Goal: Ask a question: Seek information or help from site administrators or community

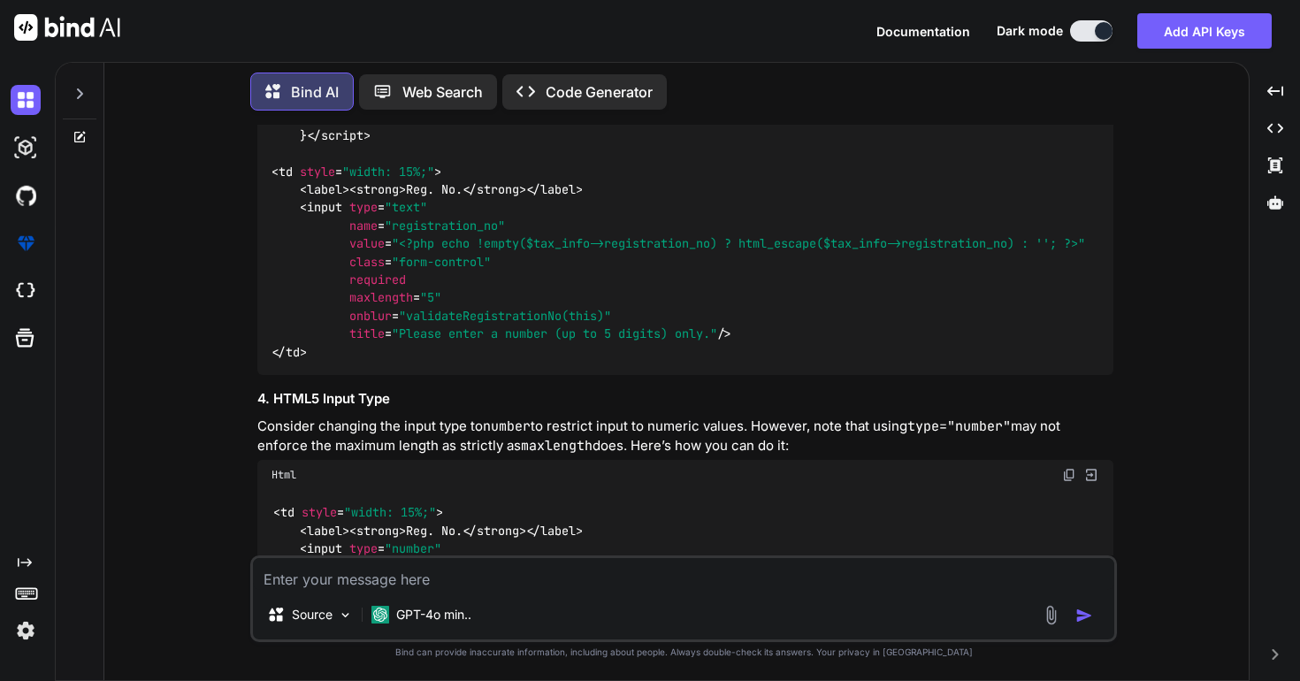
scroll to position [4828, 0]
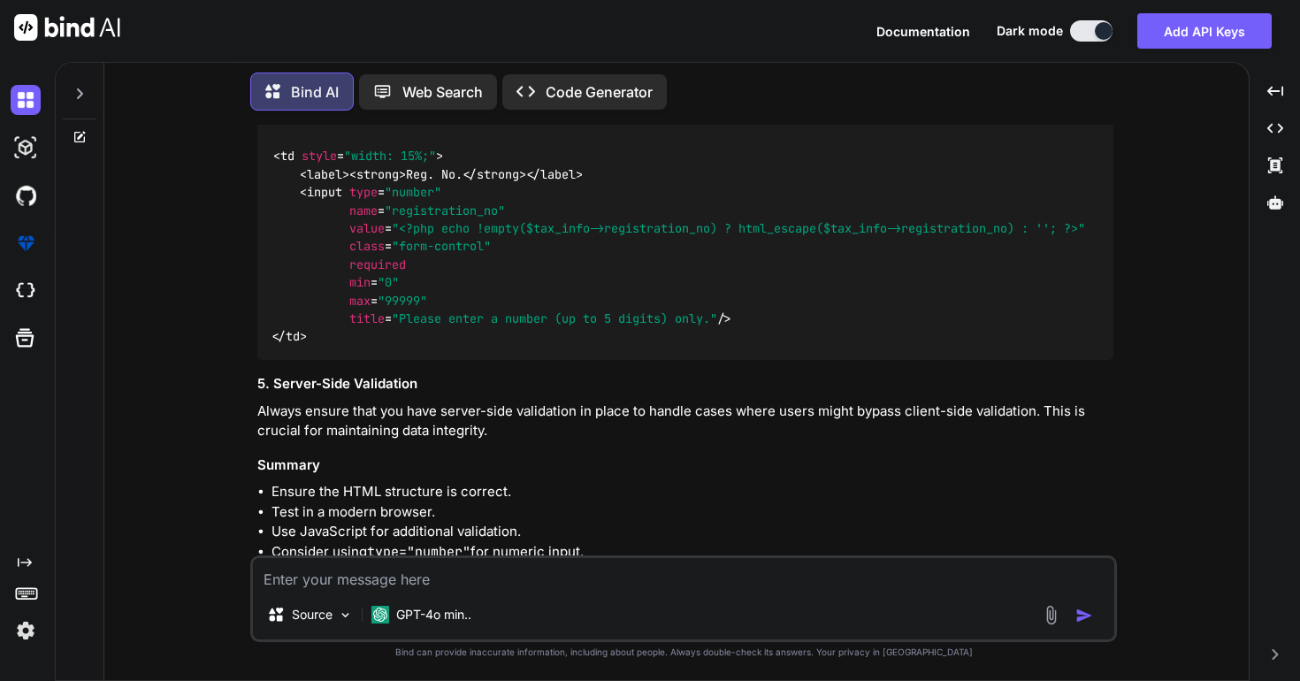
click at [431, 564] on textarea at bounding box center [684, 574] width 862 height 32
click at [81, 93] on icon at bounding box center [80, 94] width 14 height 14
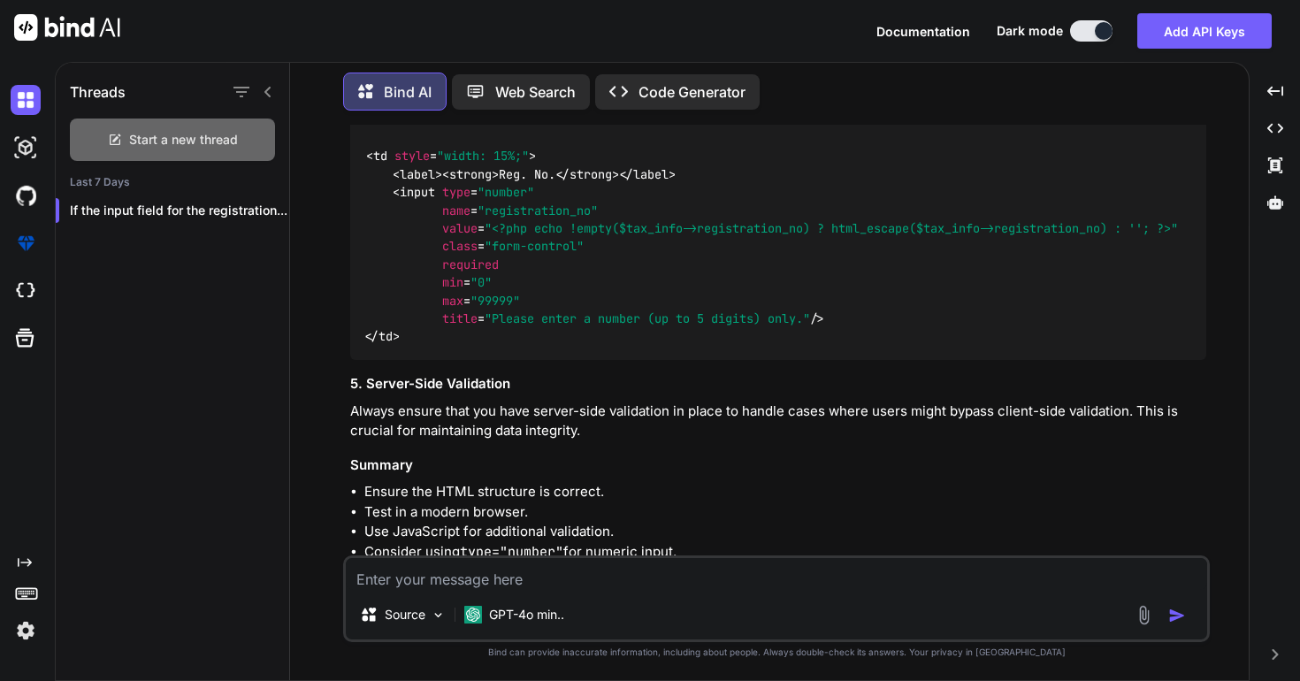
click at [199, 132] on span "Start a new thread" at bounding box center [183, 140] width 109 height 18
type textarea "x"
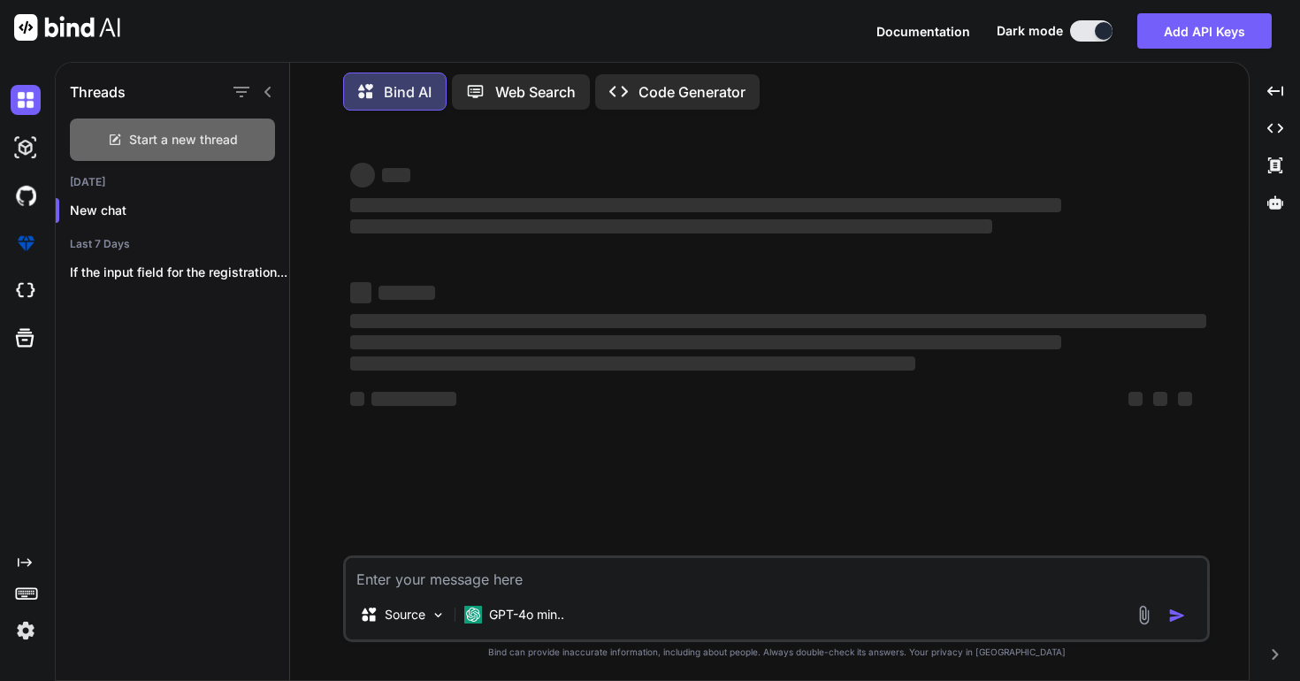
scroll to position [0, 0]
click at [510, 582] on textarea at bounding box center [777, 574] width 862 height 32
paste textarea "simple functions i want to display all images if im getting from api response m…"
type textarea "simple functions i want to display all images if im getting from api response m…"
type textarea "x"
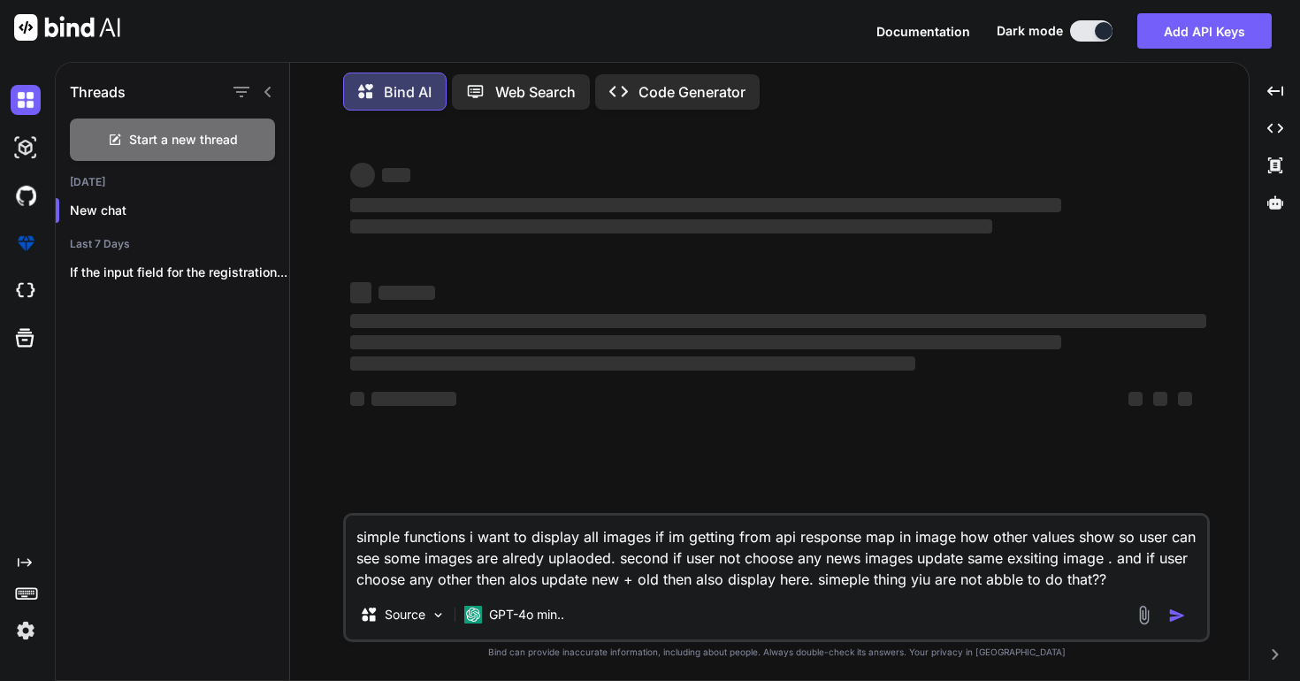
type textarea "simple functions i want to display all images if im getting from api response m…"
type textarea "x"
type textarea "simple functions i want to display all images if im getting from api response m…"
type textarea "x"
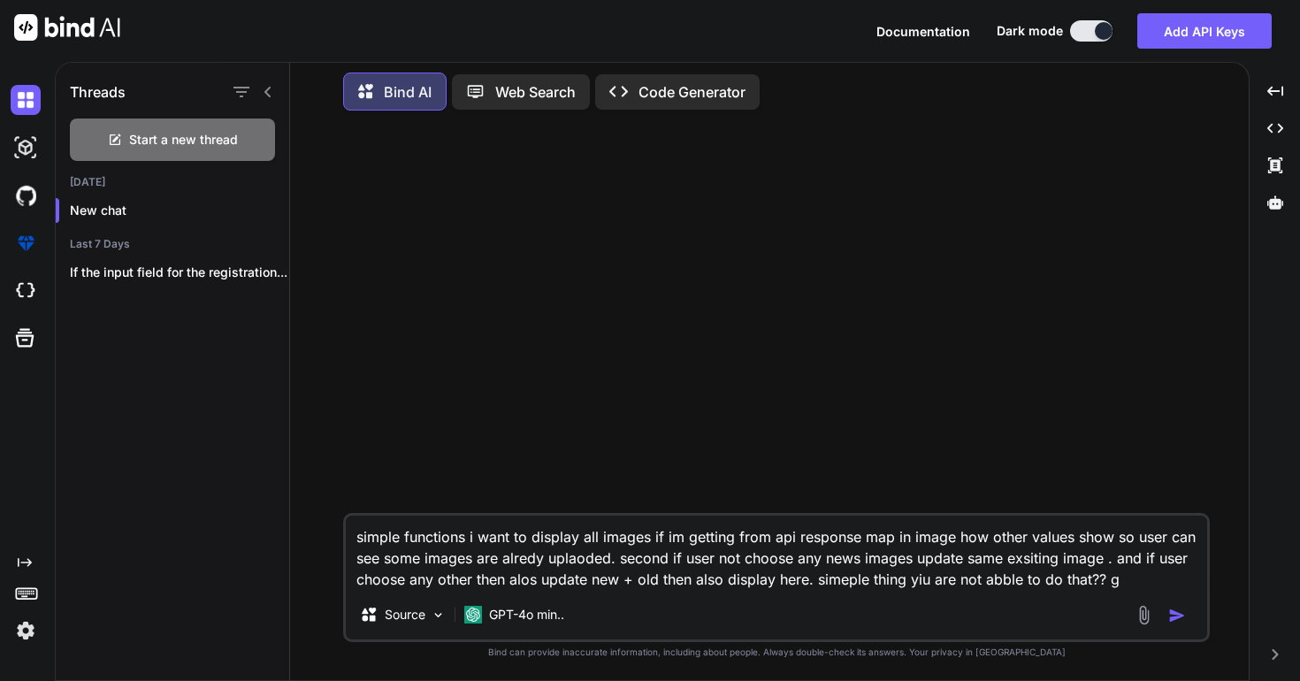
type textarea "simple functions i want to display all images if im getting from api response m…"
type textarea "x"
type textarea "simple functions i want to display all images if im getting from api response m…"
type textarea "x"
type textarea "simple functions i want to display all images if im getting from api response m…"
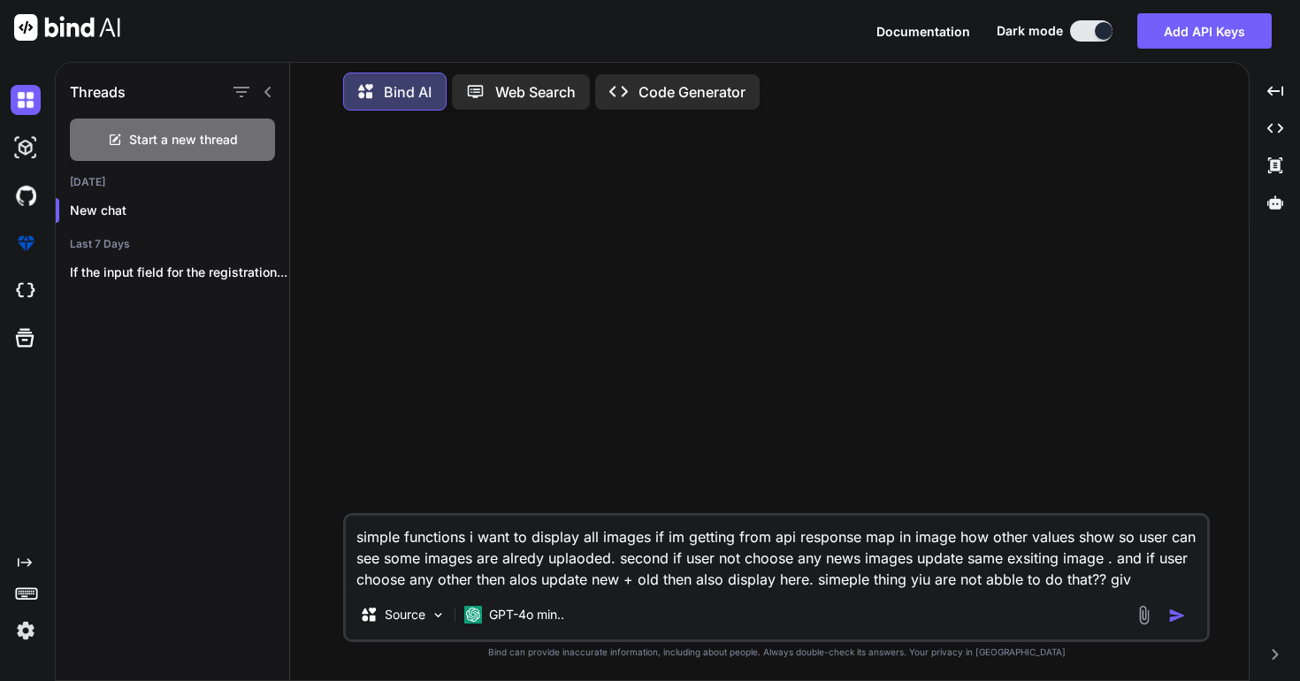
type textarea "x"
type textarea "simple functions i want to display all images if im getting from api response m…"
type textarea "x"
type textarea "simple functions i want to display all images if im getting from api response m…"
type textarea "x"
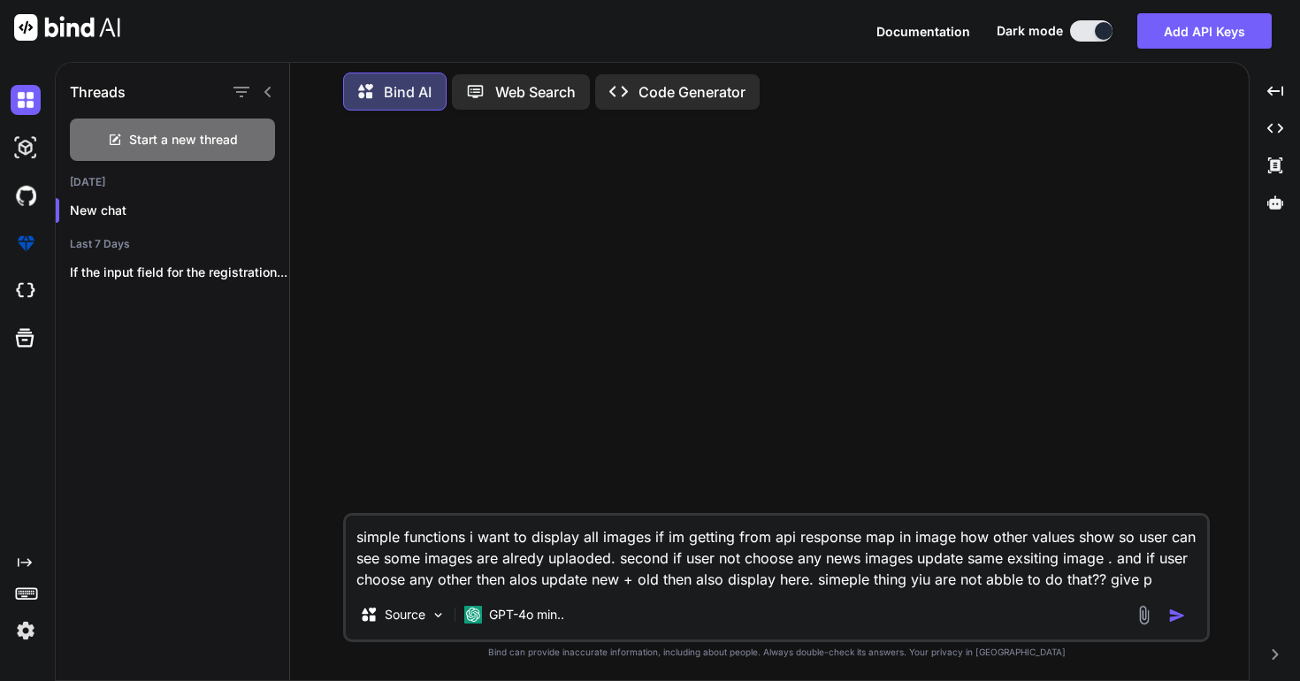
type textarea "simple functions i want to display all images if im getting from api response m…"
type textarea "x"
type textarea "simple functions i want to display all images if im getting from api response m…"
type textarea "x"
type textarea "simple functions i want to display all images if im getting from api response m…"
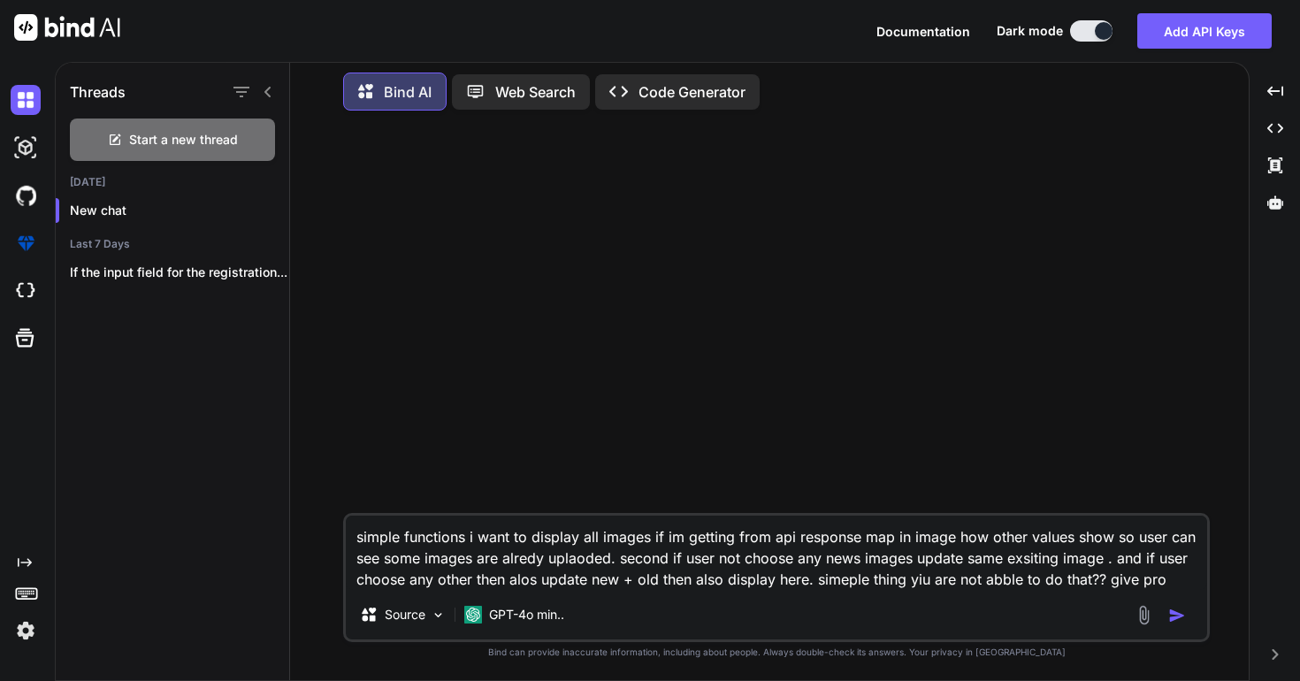
type textarea "x"
type textarea "simple functions i want to display all images if im getting from api response m…"
type textarea "x"
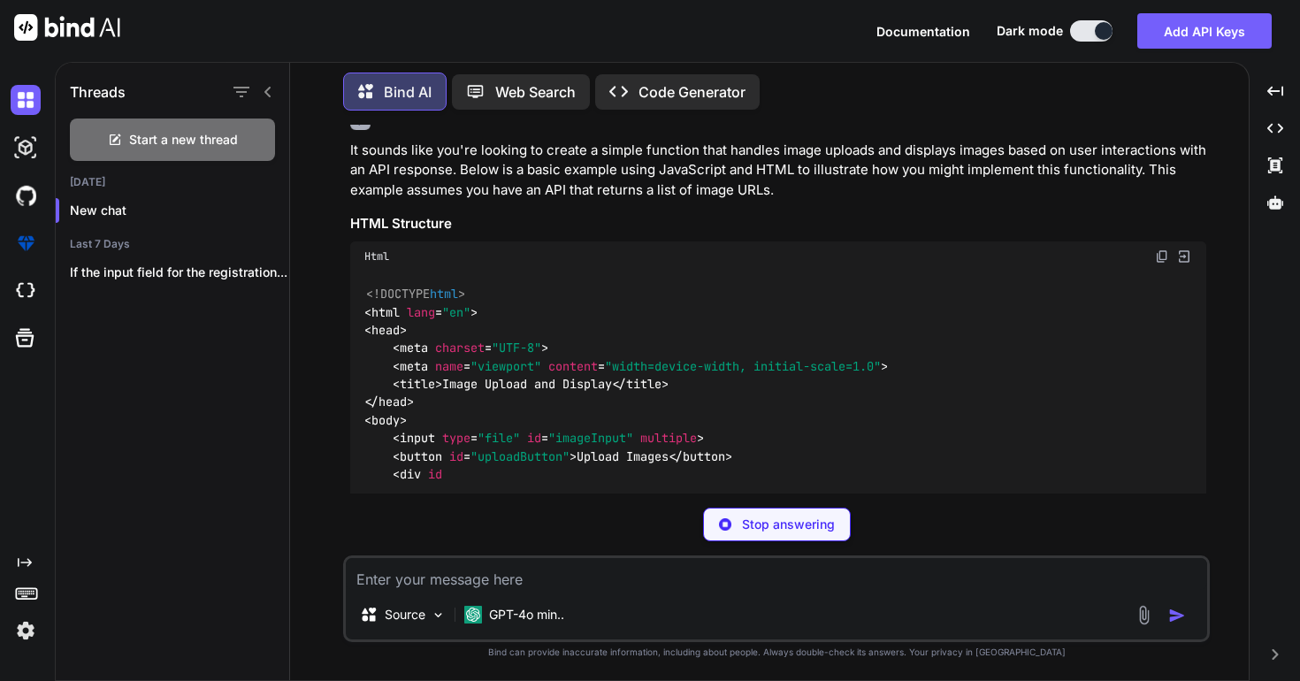
scroll to position [140, 0]
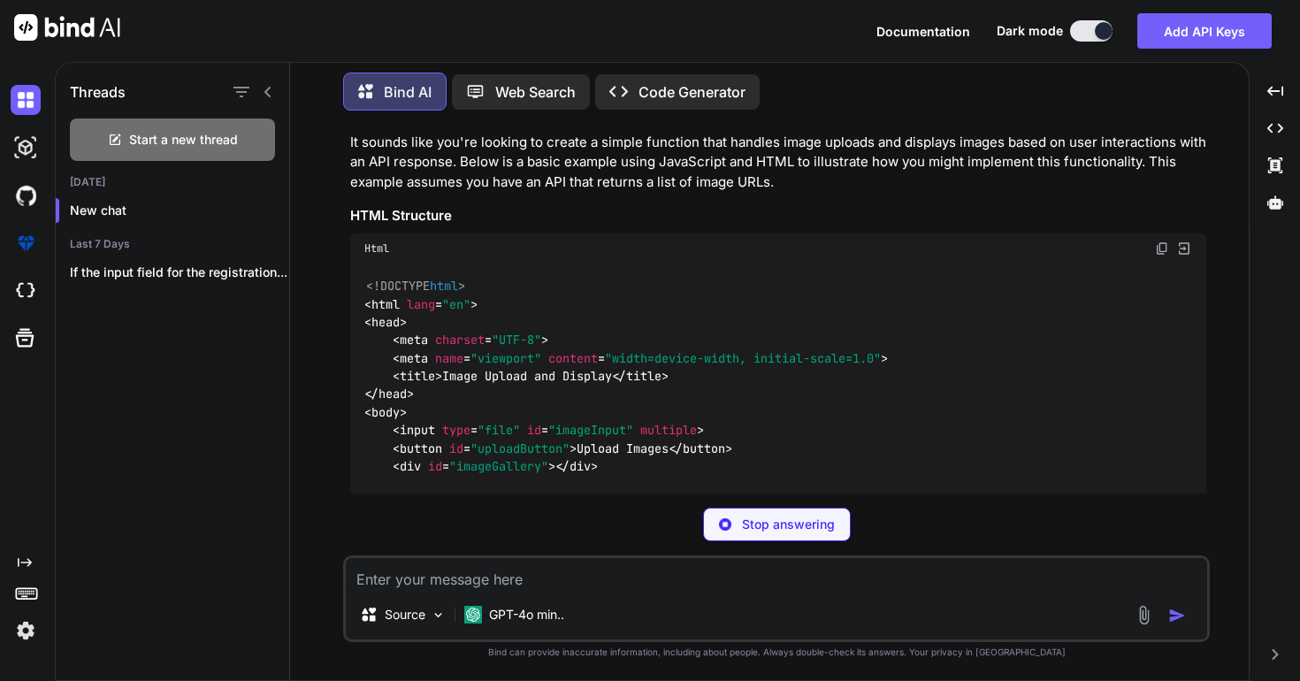
click at [759, 525] on p "Stop answering" at bounding box center [788, 525] width 93 height 18
type textarea "x"
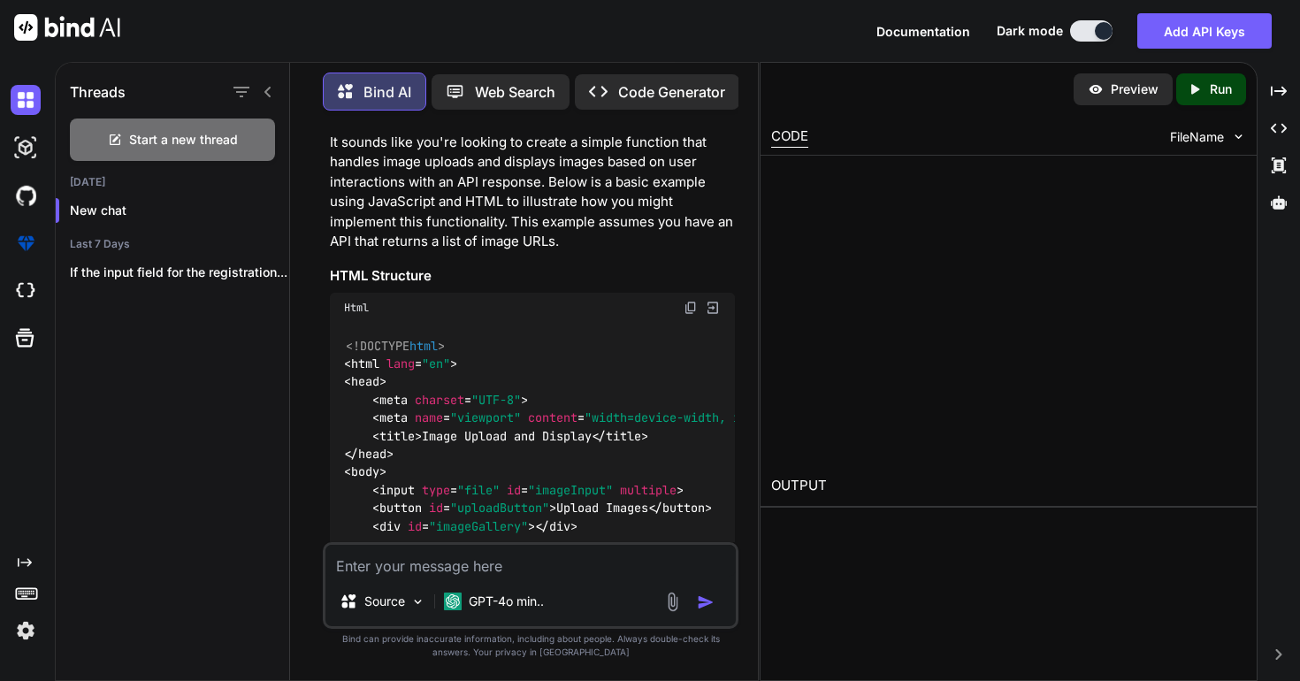
click at [650, 575] on textarea at bounding box center [531, 561] width 410 height 32
paste textarea "'use client'; import * as Yup from 'yup'; import React, { useState } from 'reac…"
type textarea "'use client'; import * as Yup from 'yup'; import React, { useState } from 'reac…"
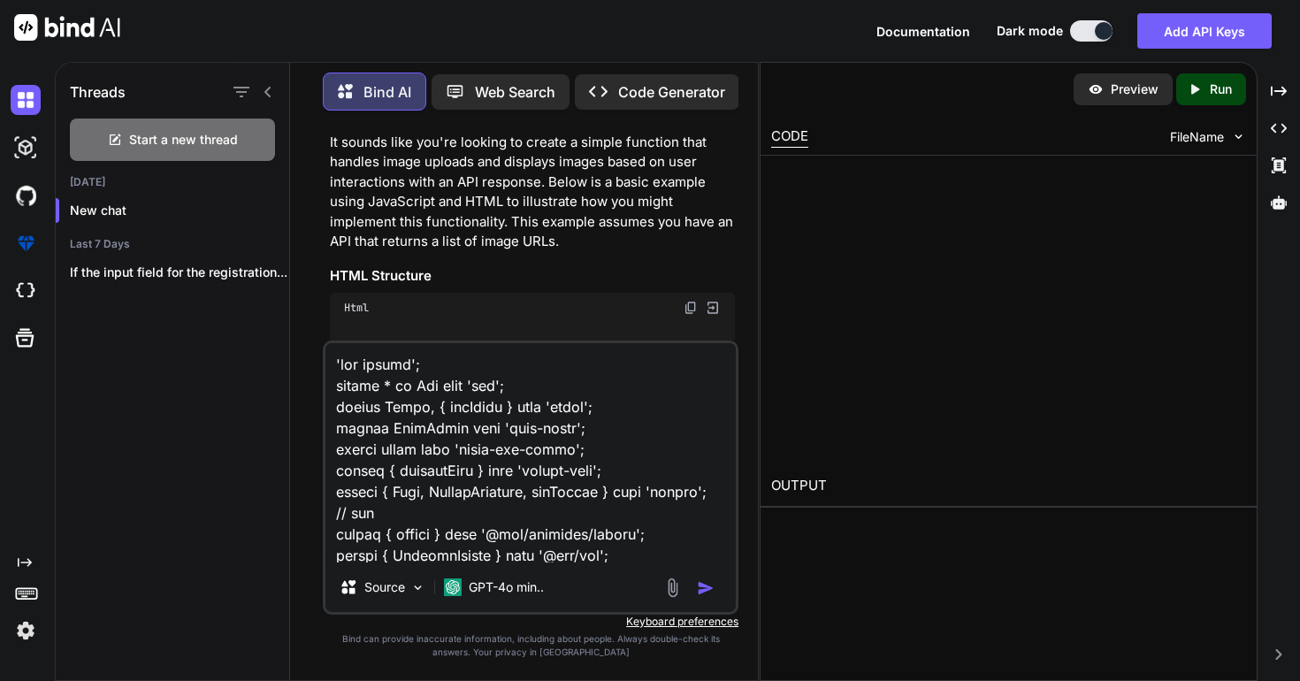
scroll to position [20679, 0]
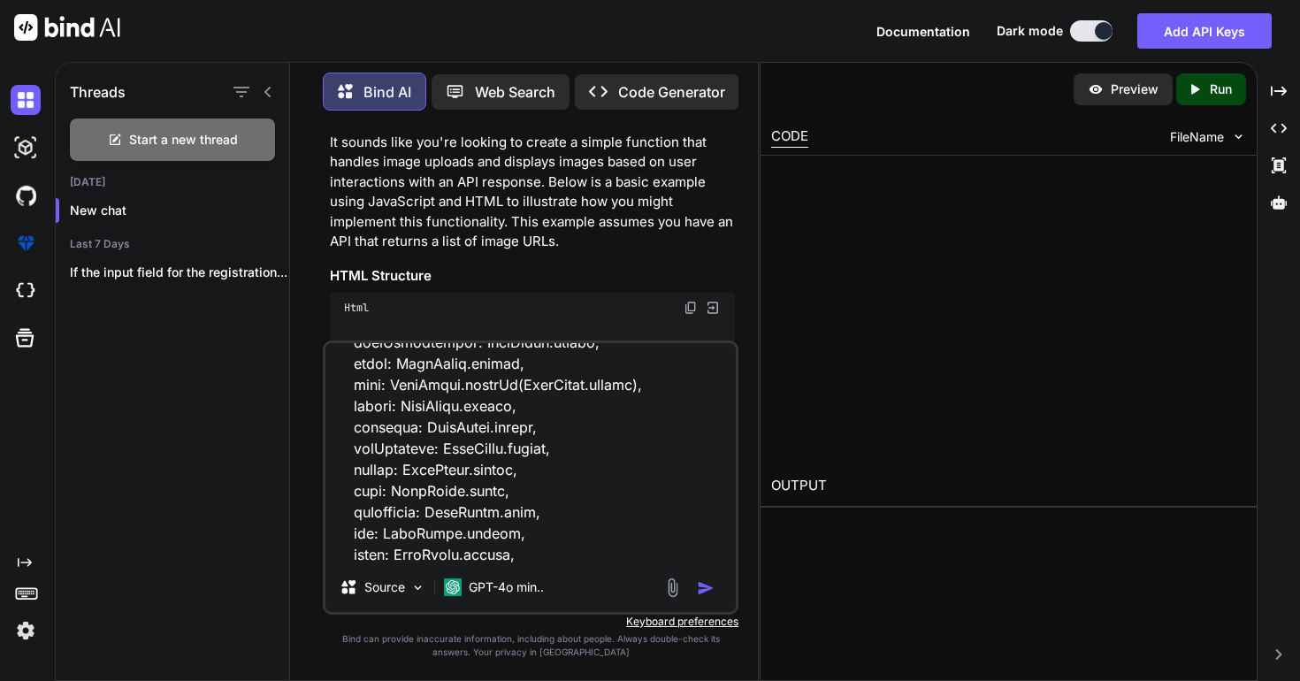
type textarea "x"
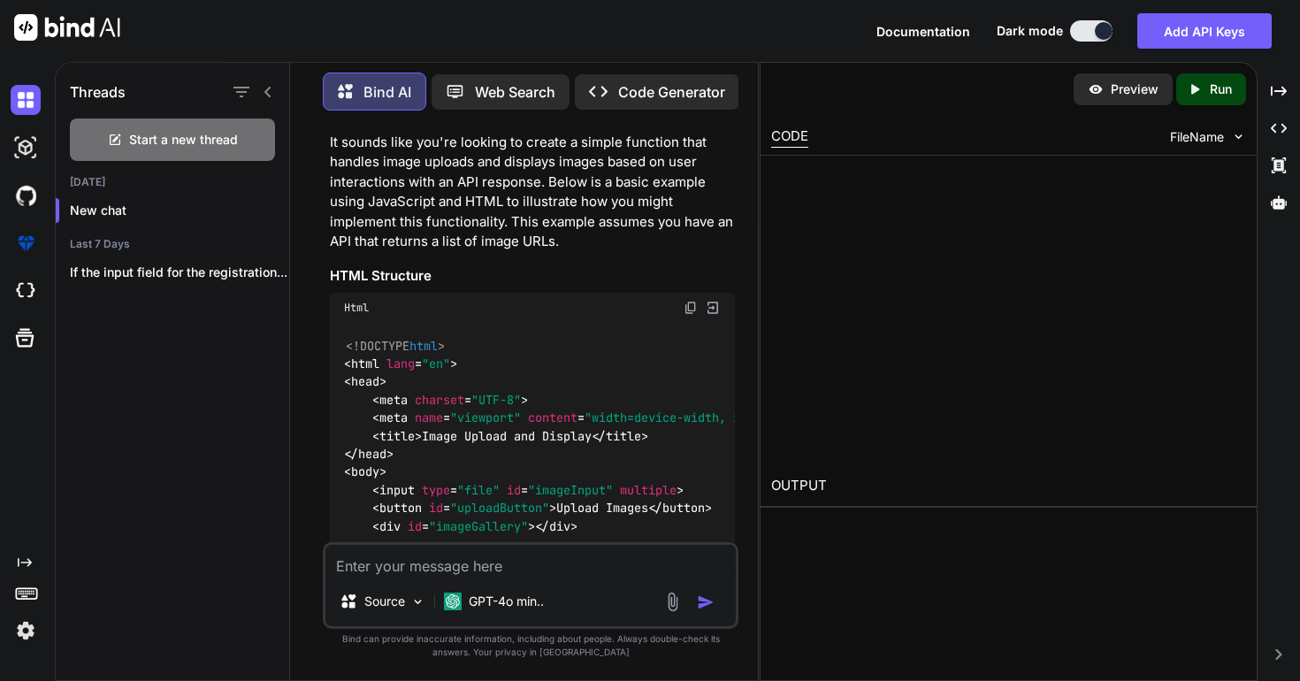
scroll to position [0, 0]
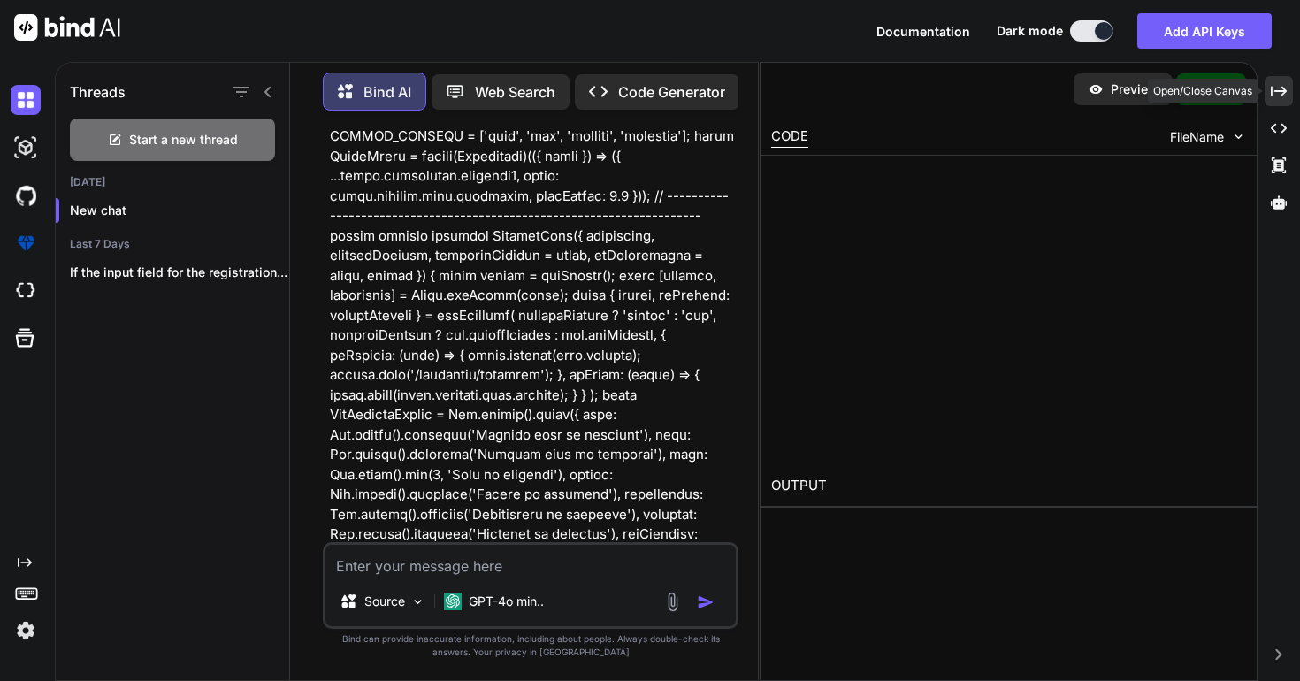
click at [1284, 88] on icon at bounding box center [1279, 91] width 16 height 10
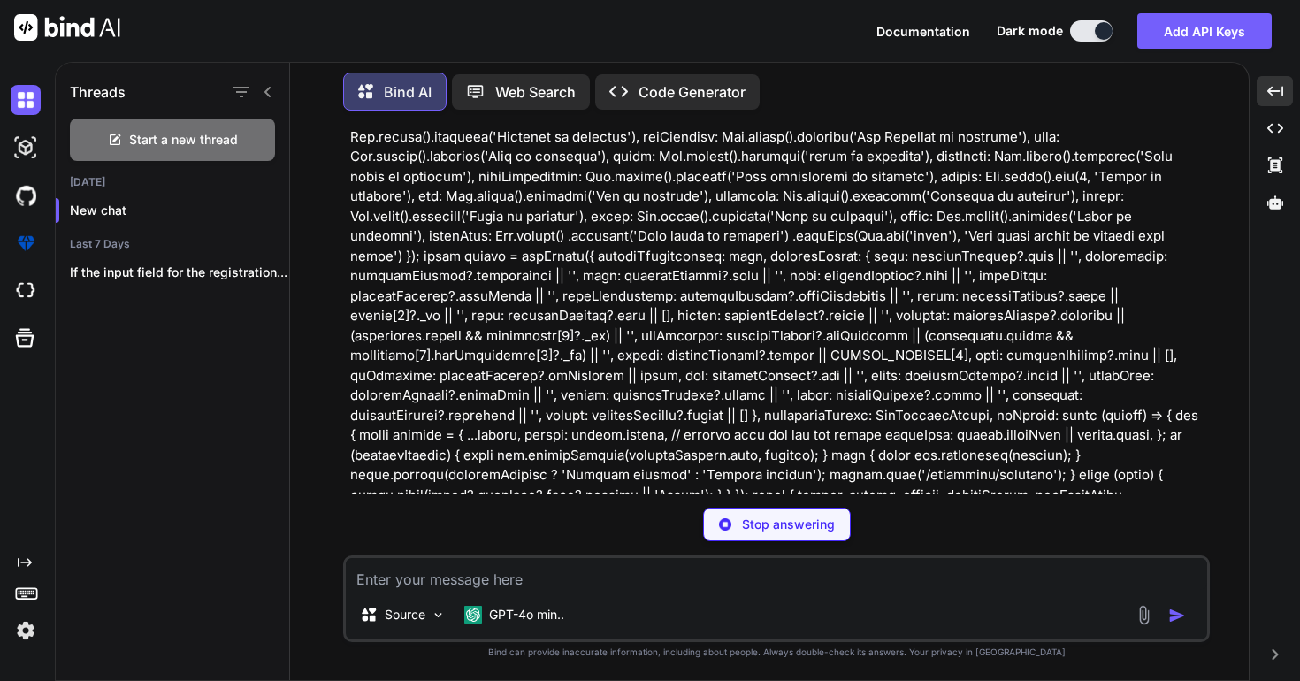
scroll to position [1602, 0]
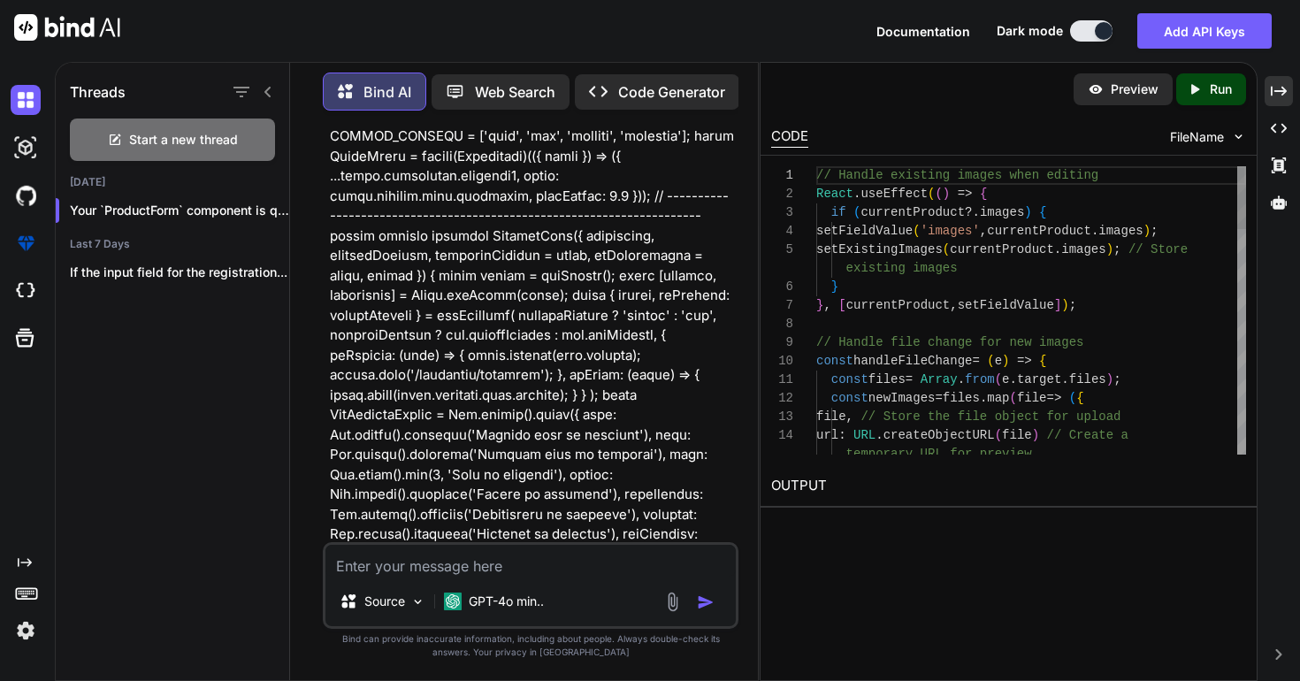
type textarea "x"
click at [1284, 94] on icon at bounding box center [1279, 91] width 16 height 10
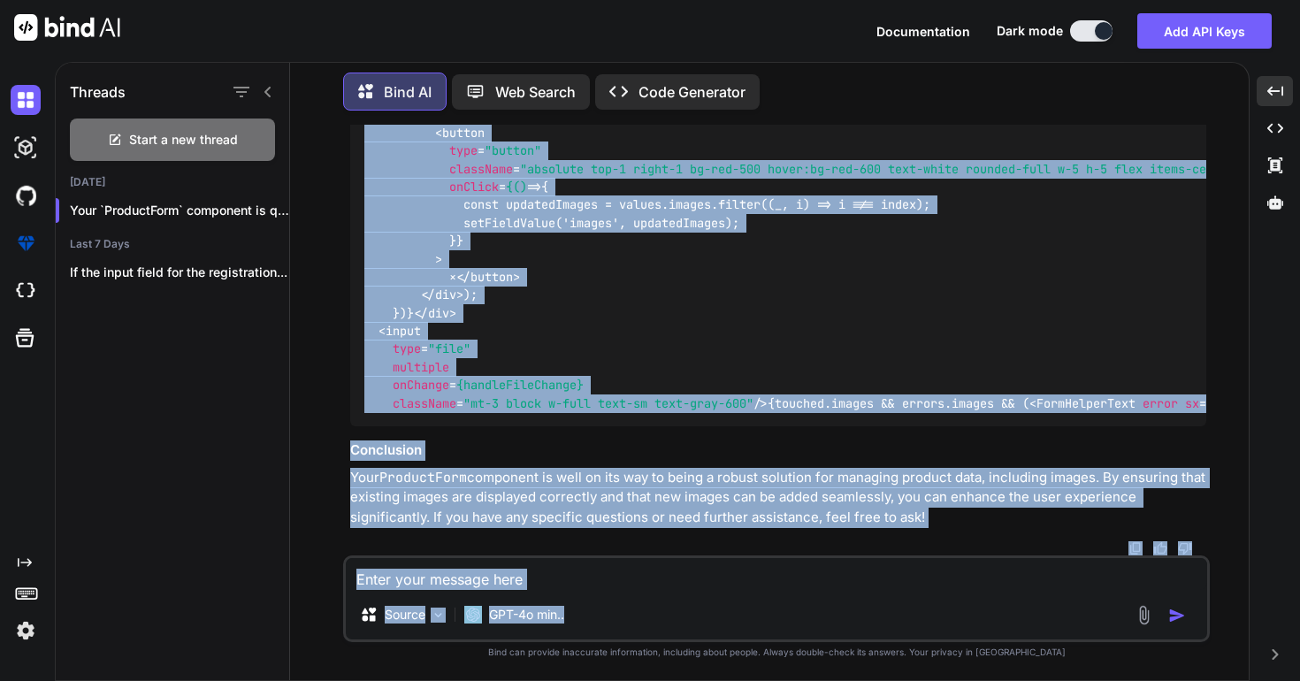
scroll to position [6032, 0]
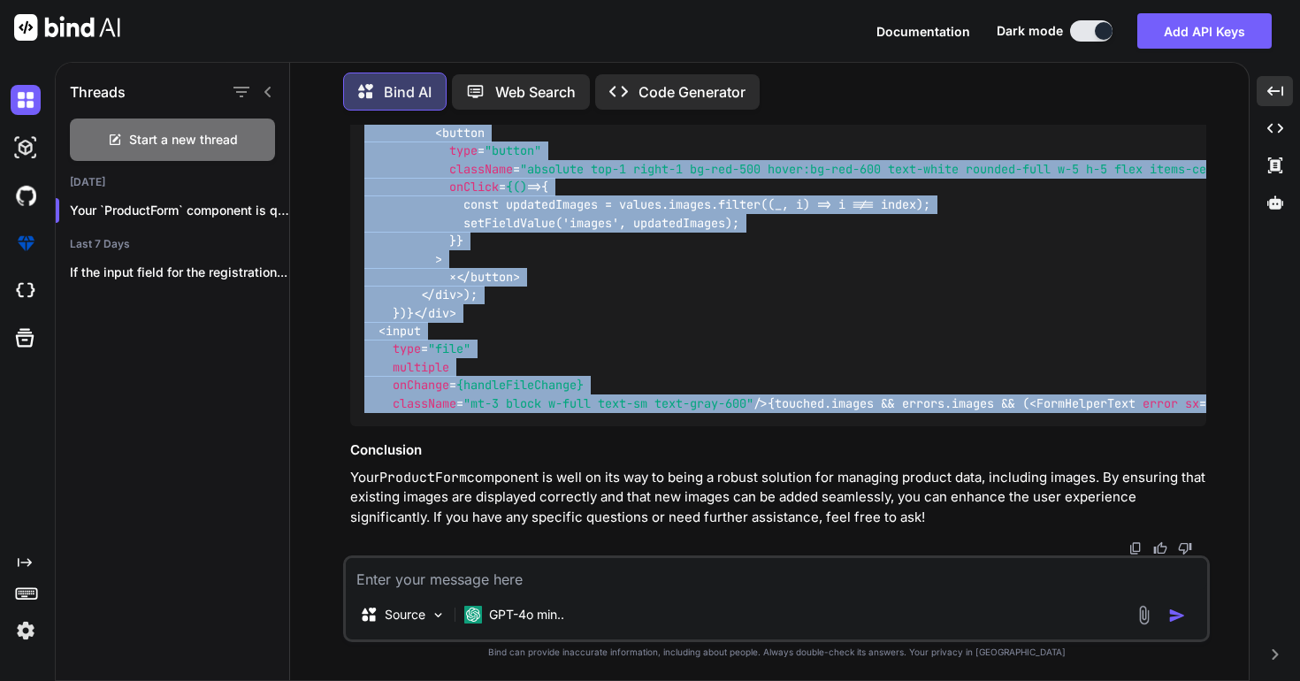
drag, startPoint x: 364, startPoint y: 275, endPoint x: 512, endPoint y: 435, distance: 217.8
copy div "< Grid item xs = {12} md = {12} > < LabelStyle component = { ' label '} htmlFor…"
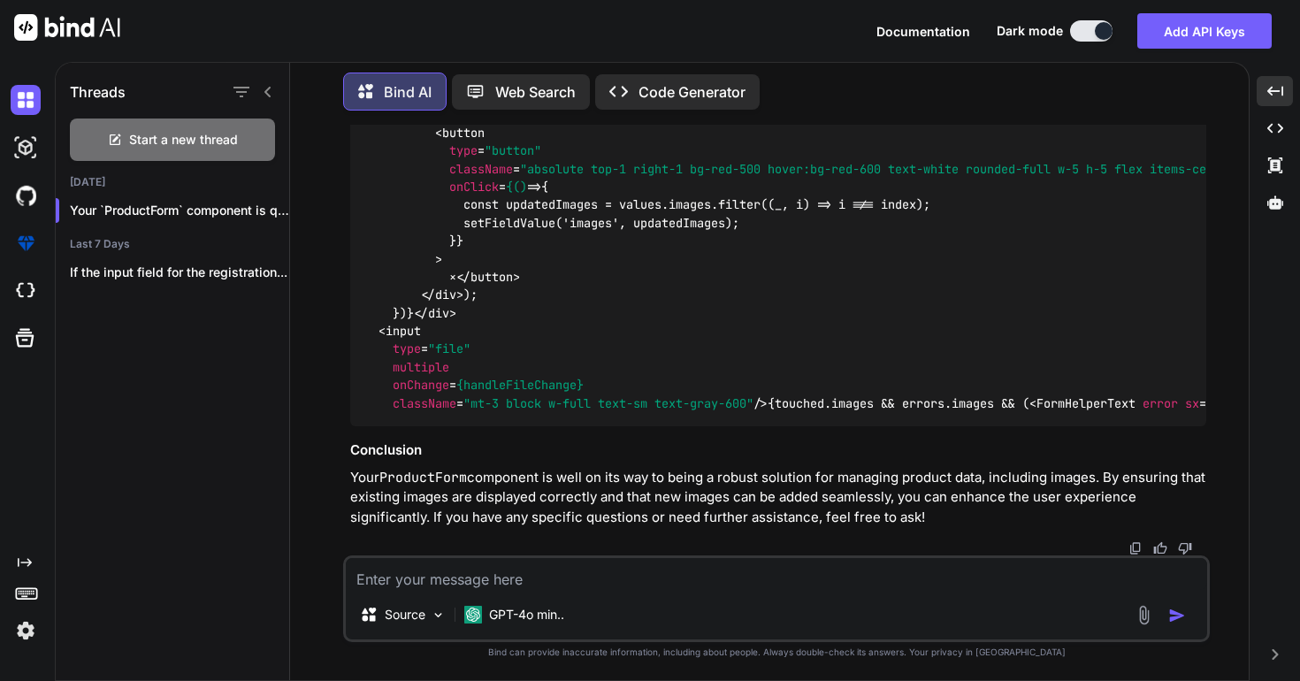
click at [384, 426] on div "// Handle existing images when editing React . useEffect ( () => { if (currentP…" at bounding box center [778, 150] width 856 height 551
copy span "handleFileChange"
drag, startPoint x: 380, startPoint y: 456, endPoint x: 354, endPoint y: 326, distance: 132.7
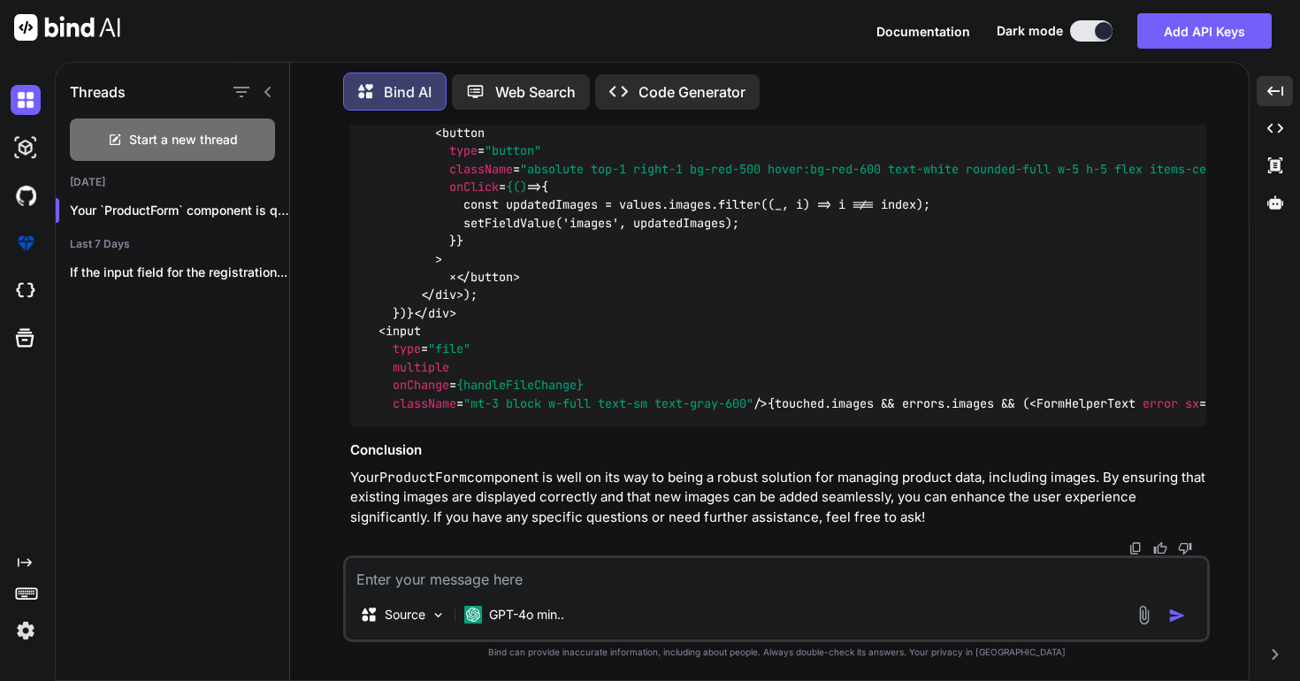
click at [354, 326] on div "// Handle existing images when editing React . useEffect ( () => { if (currentP…" at bounding box center [778, 150] width 856 height 551
copy code "const handleFileChange = ( e ) => { const files = Array . from (e. target . fil…"
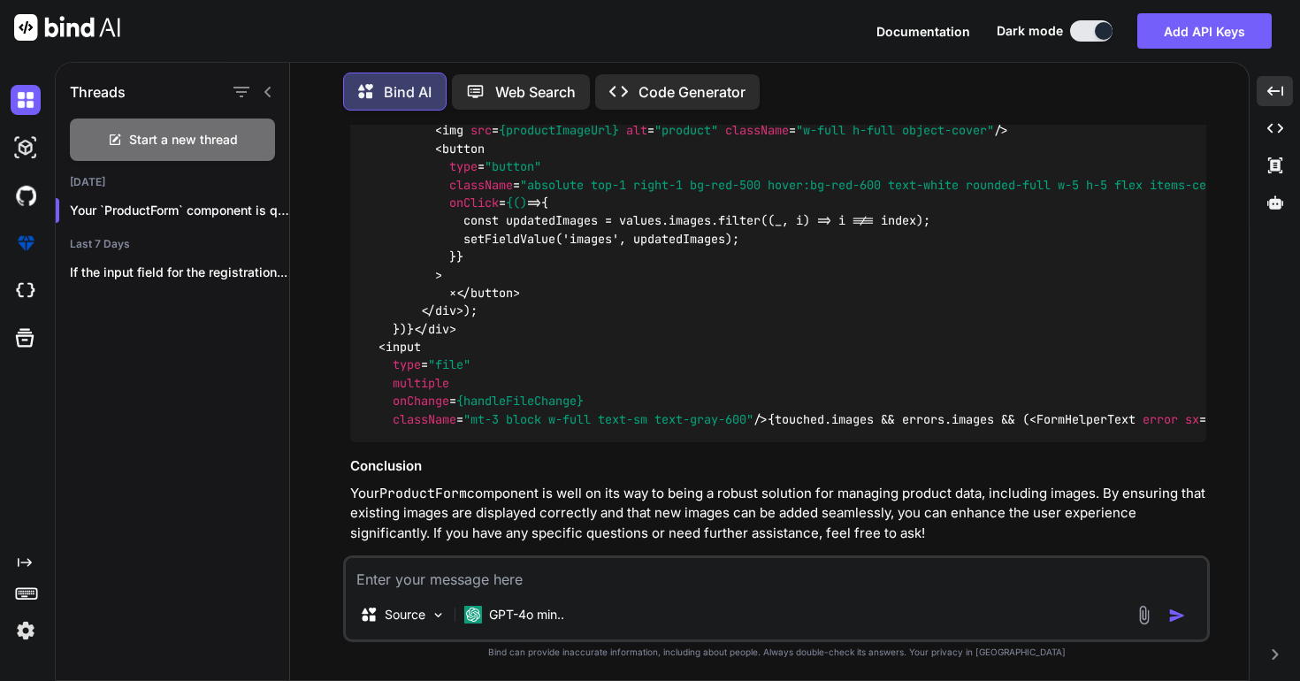
scroll to position [5223, 0]
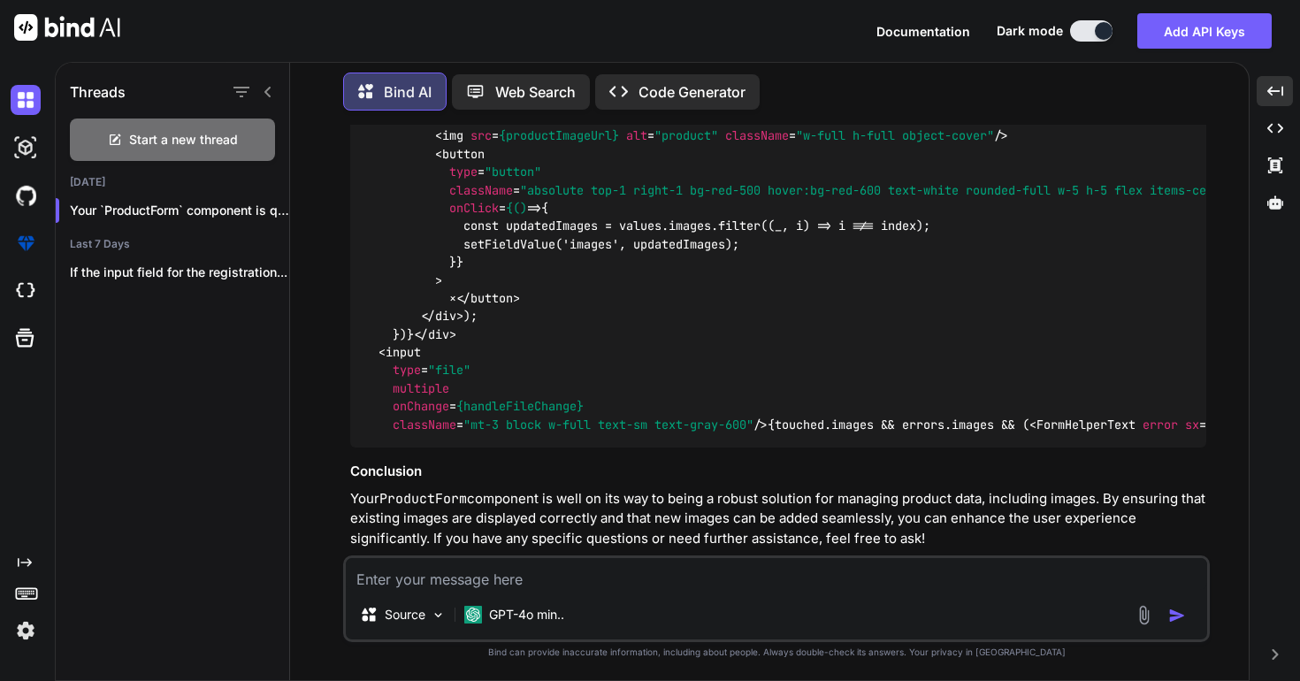
drag, startPoint x: 638, startPoint y: 329, endPoint x: 349, endPoint y: 237, distance: 302.7
click at [349, 237] on div "You simple functions i want to display all images if im getting from api respon…" at bounding box center [778, 340] width 863 height 431
copy code "React . useEffect ( () => { if (currentProduct?. images ) { setFieldValue ( 'im…"
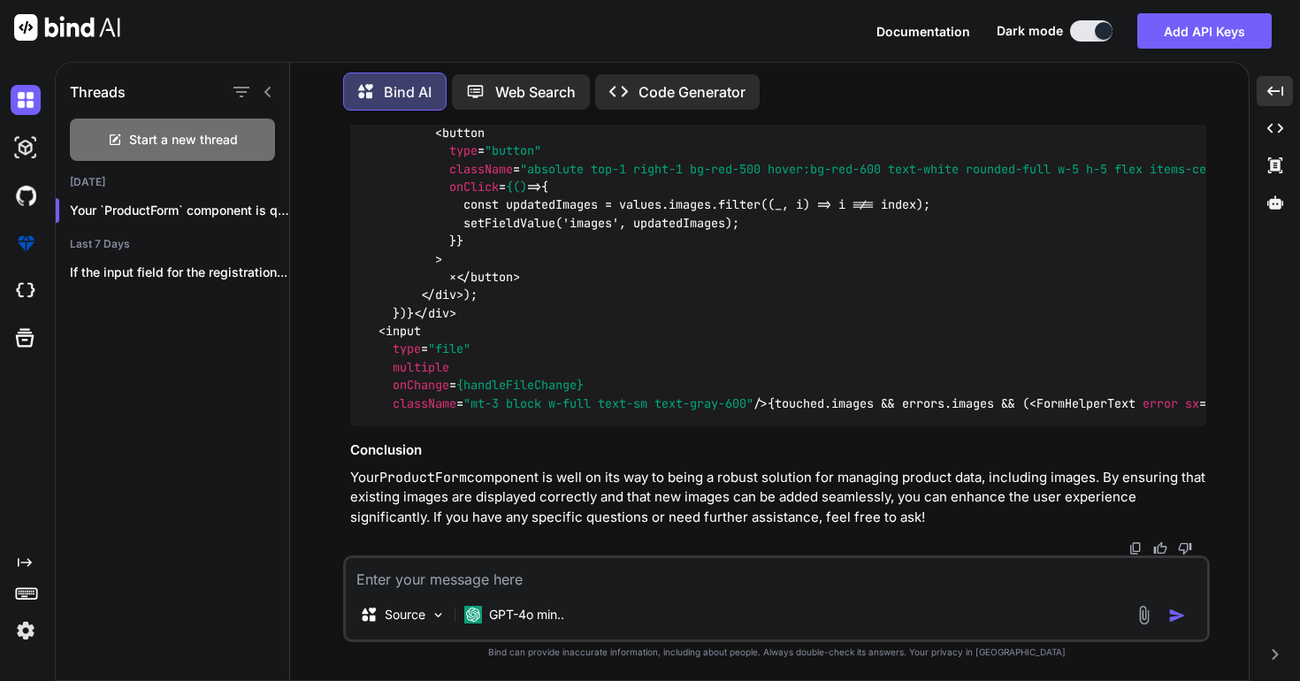
scroll to position [5675, 0]
click at [573, 571] on textarea at bounding box center [777, 574] width 862 height 32
paste textarea "const productImageUrl = img.url ? img.url.startsWith('/uploads/') ? `${[DOMAIN_…"
type textarea "const productImageUrl = img.url ? img.url.startsWith('/uploads/') ? `${[DOMAIN_…"
type textarea "x"
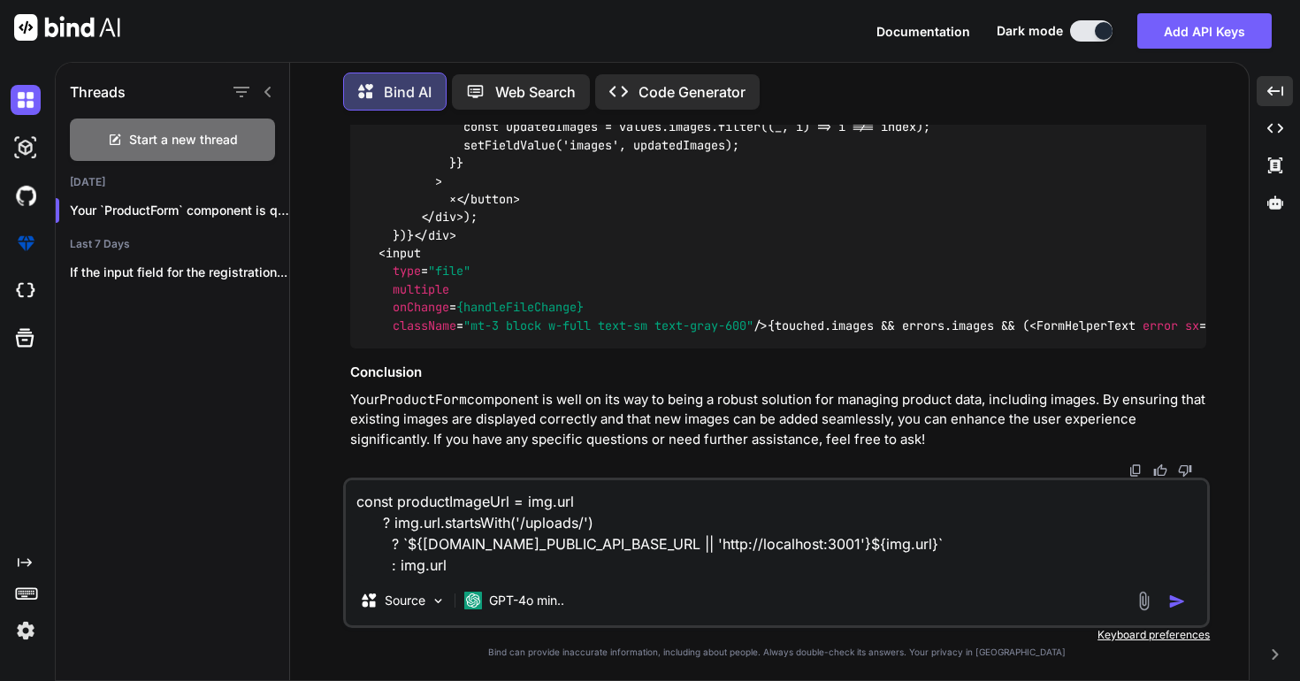
type textarea "const productImageUrl = img.url ? img.url.startsWith('/uploads/') ? `${[DOMAIN_…"
type textarea "x"
type textarea "const productImageUrl = img.url ? img.url.startsWith('/uploads/') ? `${[DOMAIN_…"
type textarea "x"
type textarea "const productImageUrl = img.url ? img.url.startsWith('/uploads/') ? `${[DOMAIN_…"
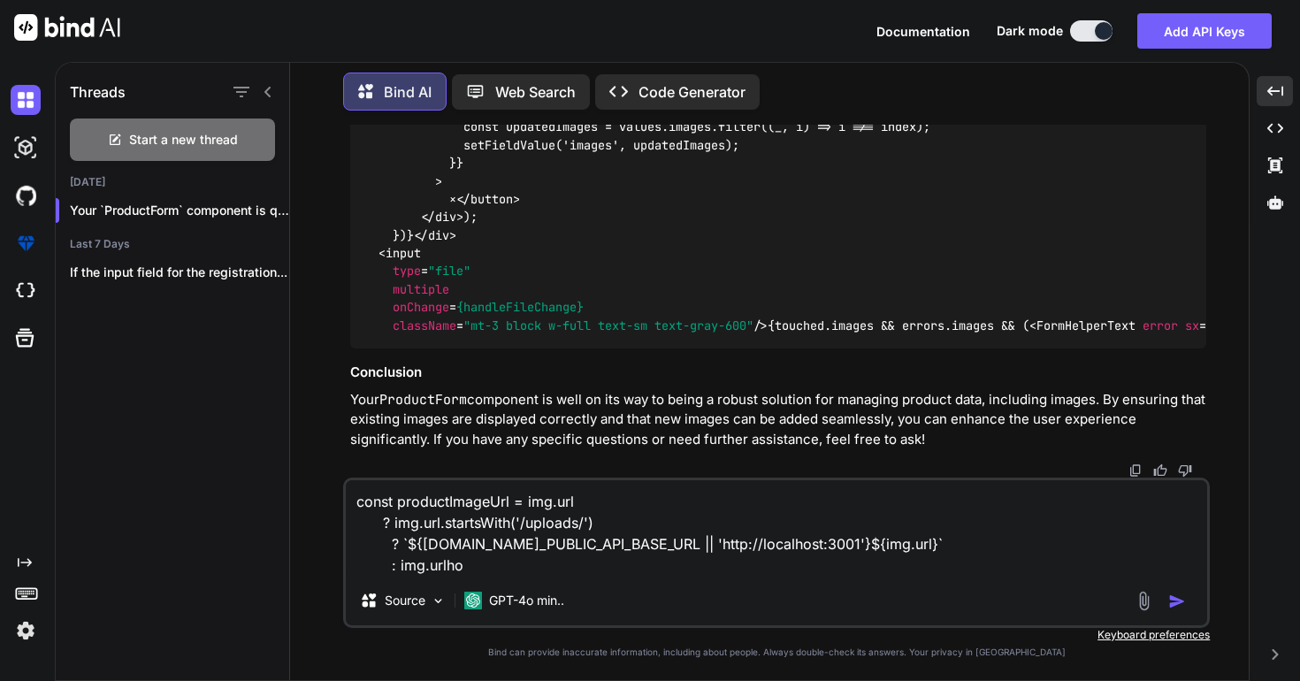
type textarea "x"
type textarea "const productImageUrl = img.url ? img.url.startsWith('/uploads/') ? `${[DOMAIN_…"
type textarea "x"
type textarea "const productImageUrl = img.url ? img.url.startsWith('/uploads/') ? `${[DOMAIN_…"
type textarea "x"
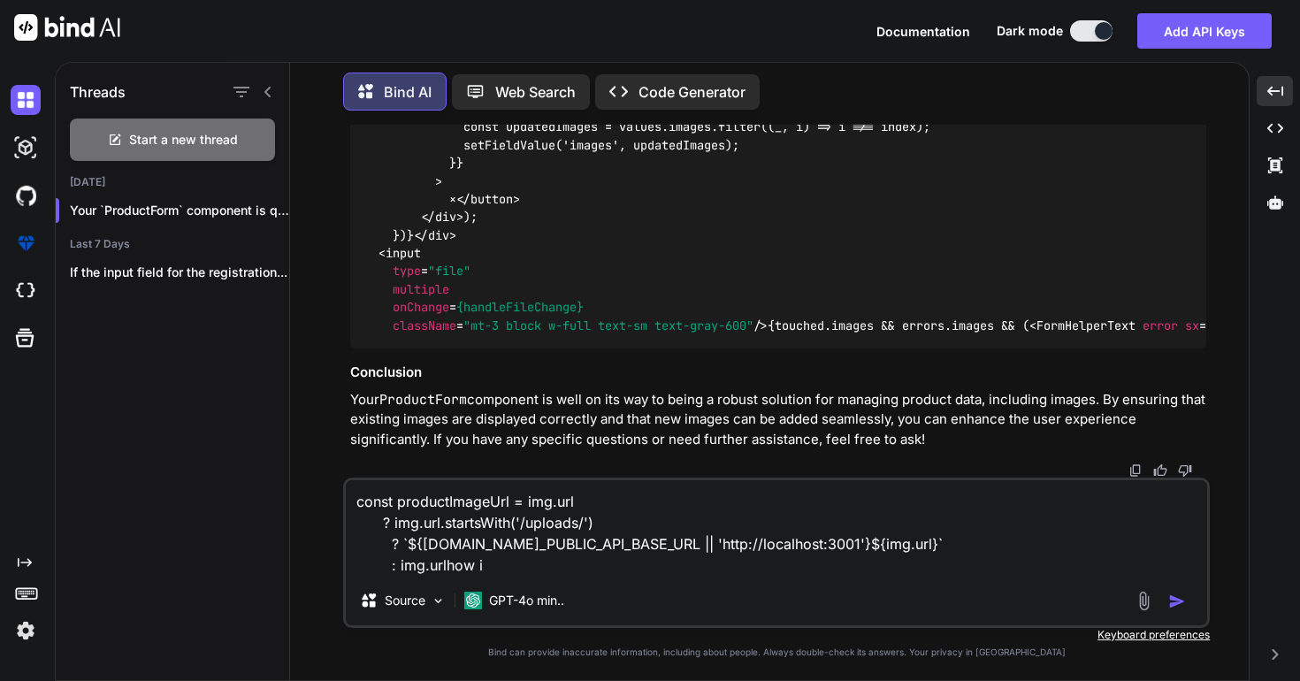
type textarea "const productImageUrl = img.url ? img.url.startsWith('/uploads/') ? `${[DOMAIN_…"
type textarea "x"
type textarea "const productImageUrl = img.url ? img.url.startsWith('/uploads/') ? `${[DOMAIN_…"
type textarea "x"
type textarea "const productImageUrl = img.url ? img.url.startsWith('/uploads/') ? `${[DOMAIN_…"
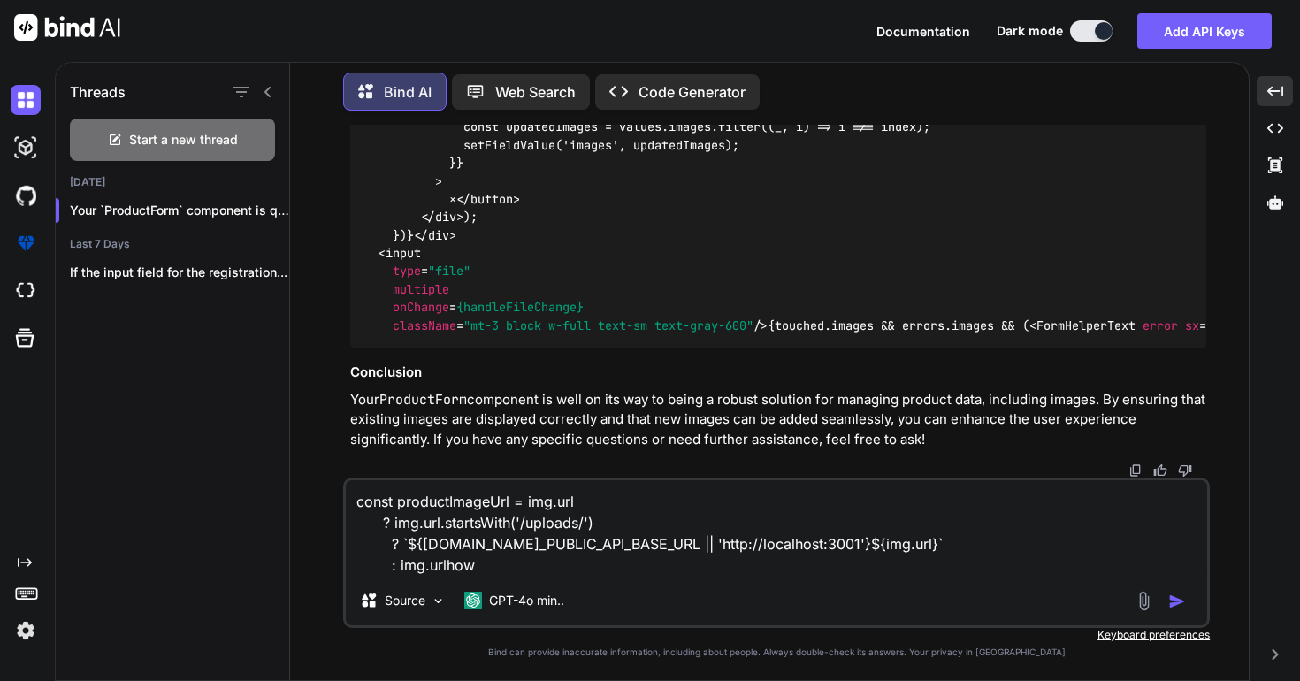
type textarea "x"
type textarea "const productImageUrl = img.url ? img.url.startsWith('/uploads/') ? `${[DOMAIN_…"
type textarea "x"
type textarea "const productImageUrl = img.url ? img.url.startsWith('/uploads/') ? `${[DOMAIN_…"
type textarea "x"
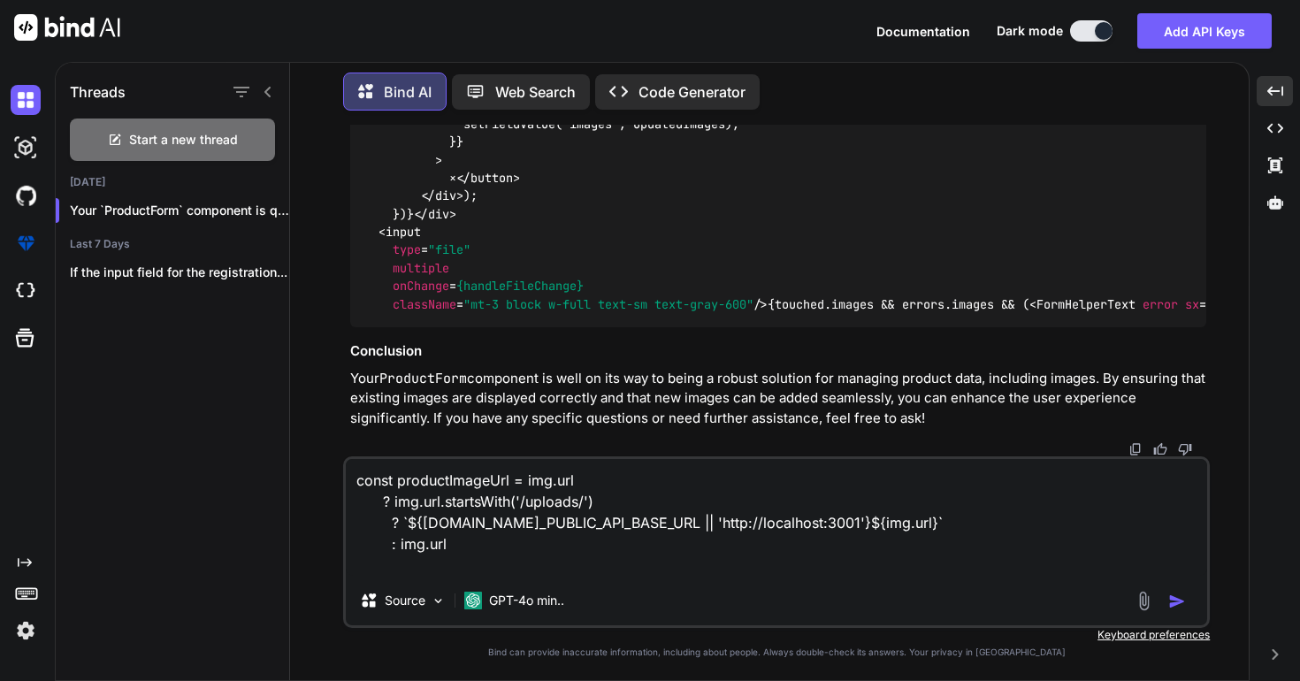
type textarea "const productImageUrl = img.url ? img.url.startsWith('/uploads/') ? `${[DOMAIN_…"
type textarea "x"
type textarea "const productImageUrl = img.url ? img.url.startsWith('/uploads/') ? `${[DOMAIN_…"
type textarea "x"
type textarea "const productImageUrl = img.url ? img.url.startsWith('/uploads/') ? `${[DOMAIN_…"
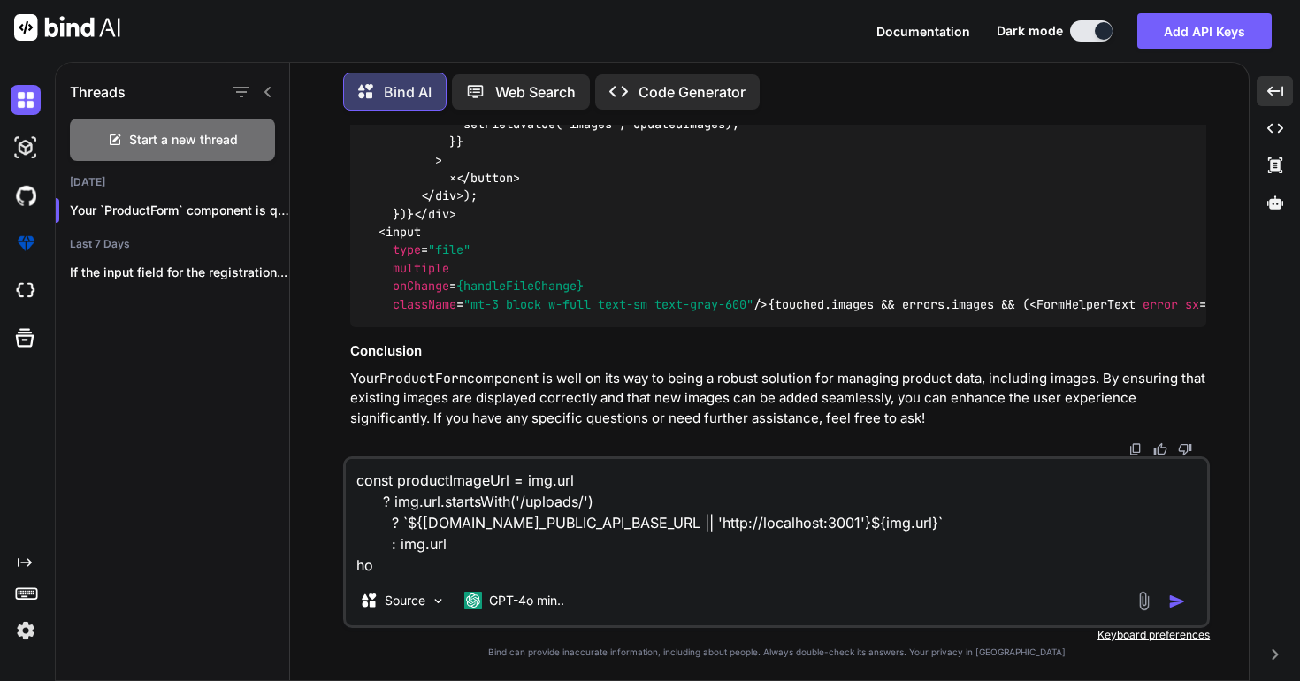
type textarea "x"
type textarea "const productImageUrl = img.url ? img.url.startsWith('/uploads/') ? `${[DOMAIN_…"
type textarea "x"
type textarea "const productImageUrl = img.url ? img.url.startsWith('/uploads/') ? `${[DOMAIN_…"
type textarea "x"
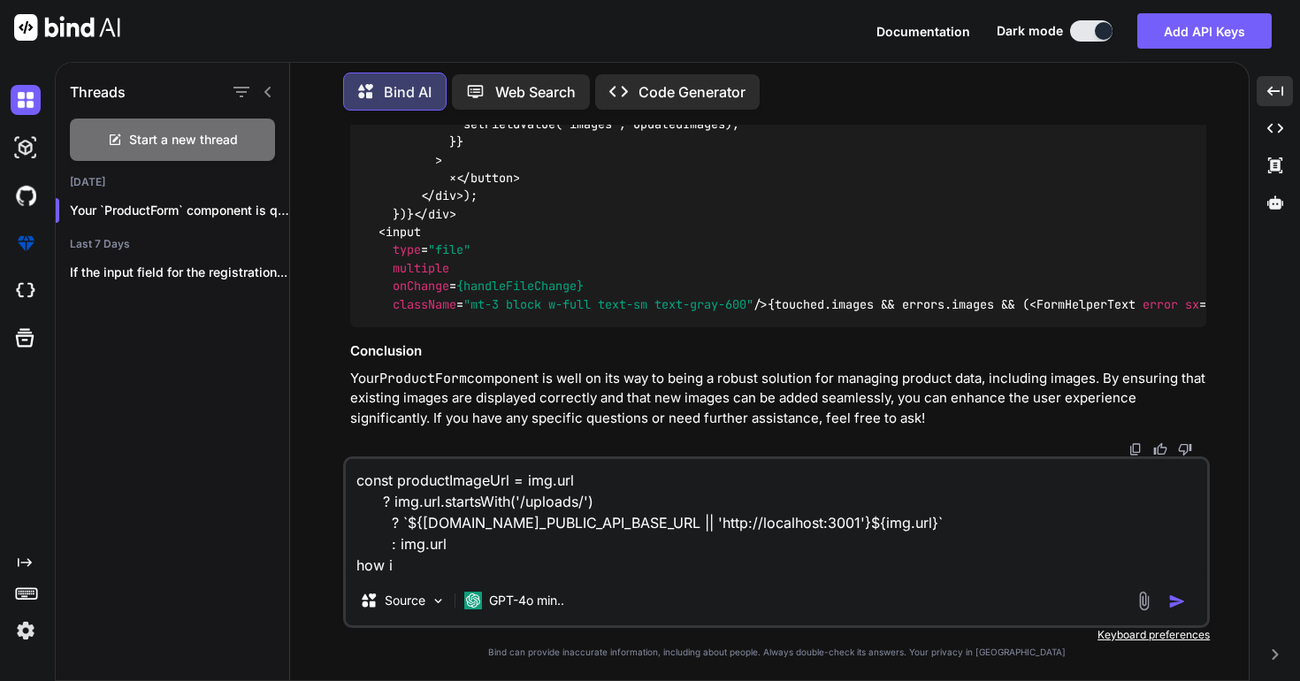
type textarea "const productImageUrl = img.url ? img.url.startsWith('/uploads/') ? `${[DOMAIN_…"
type textarea "x"
type textarea "const productImageUrl = img.url ? img.url.startsWith('/uploads/') ? `${[DOMAIN_…"
type textarea "x"
type textarea "const productImageUrl = img.url ? img.url.startsWith('/uploads/') ? `${[DOMAIN_…"
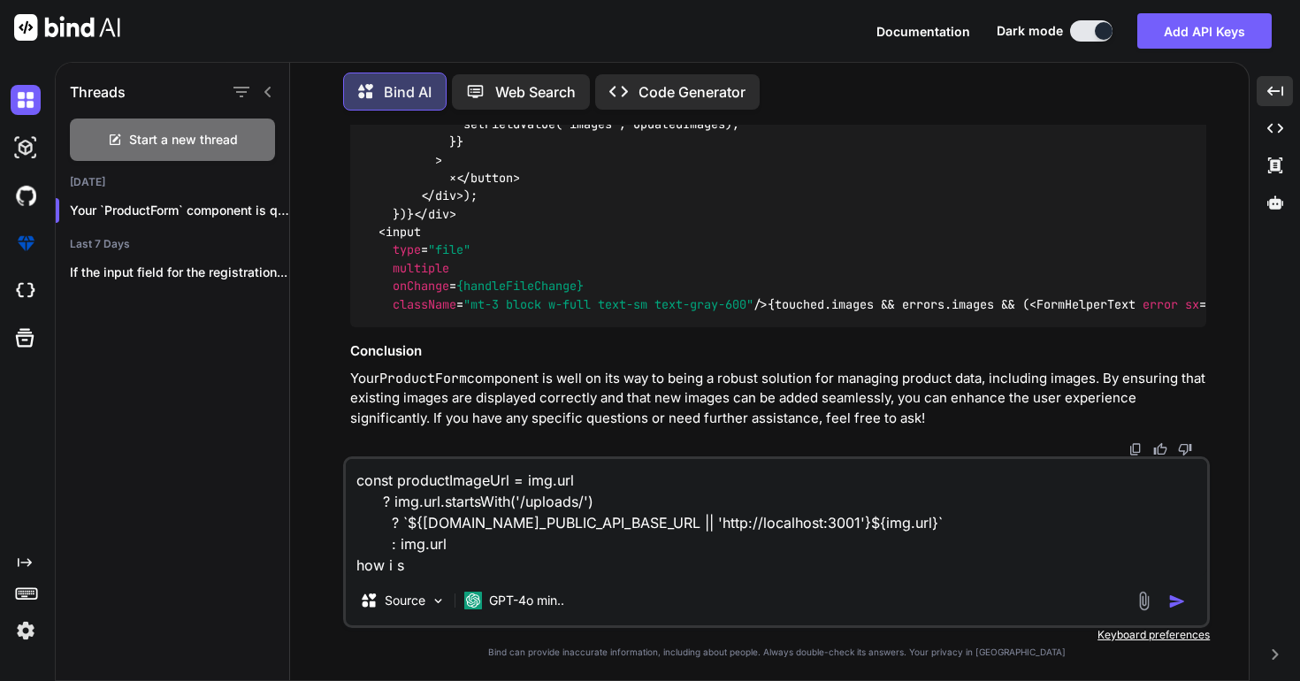
type textarea "x"
type textarea "const productImageUrl = img.url ? img.url.startsWith('/uploads/') ? `${[DOMAIN_…"
type textarea "x"
type textarea "const productImageUrl = img.url ? img.url.startsWith('/uploads/') ? `${[DOMAIN_…"
type textarea "x"
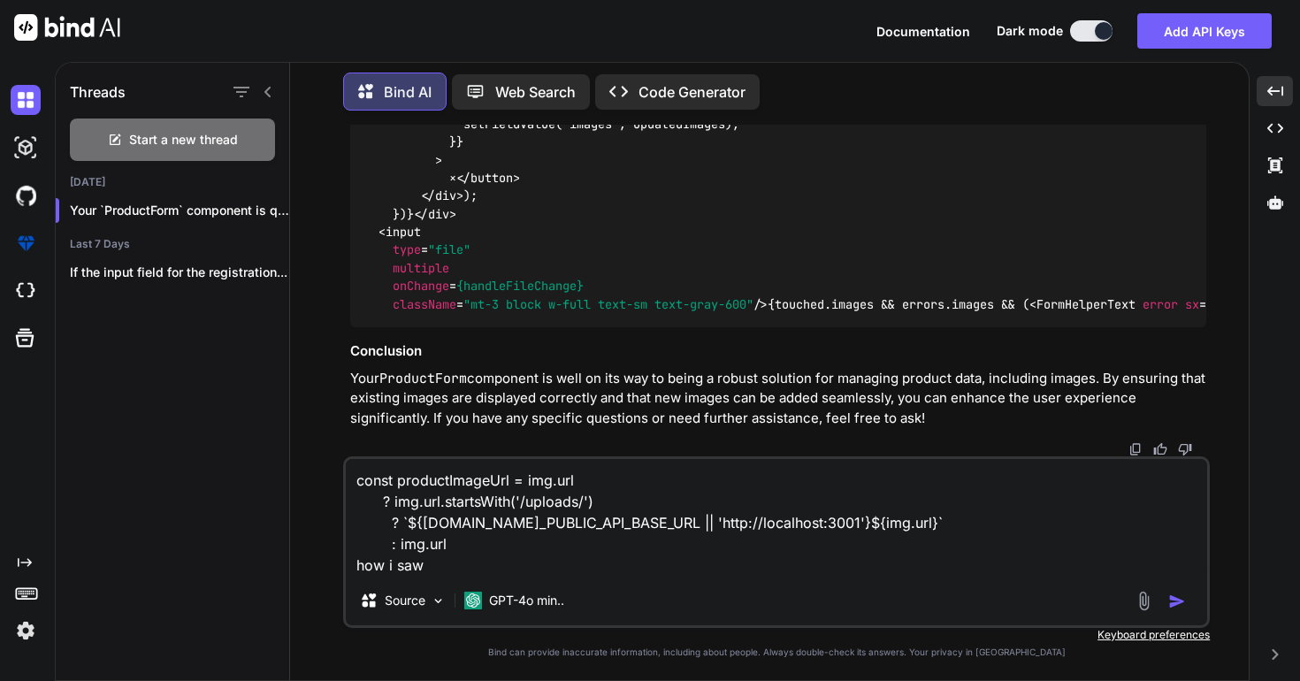
type textarea "const productImageUrl = img.url ? img.url.startsWith('/uploads/') ? `${[DOMAIN_…"
type textarea "x"
type textarea "const productImageUrl = img.url ? img.url.startsWith('/uploads/') ? `${[DOMAIN_…"
type textarea "x"
type textarea "const productImageUrl = img.url ? img.url.startsWith('/uploads/') ? `${[DOMAIN_…"
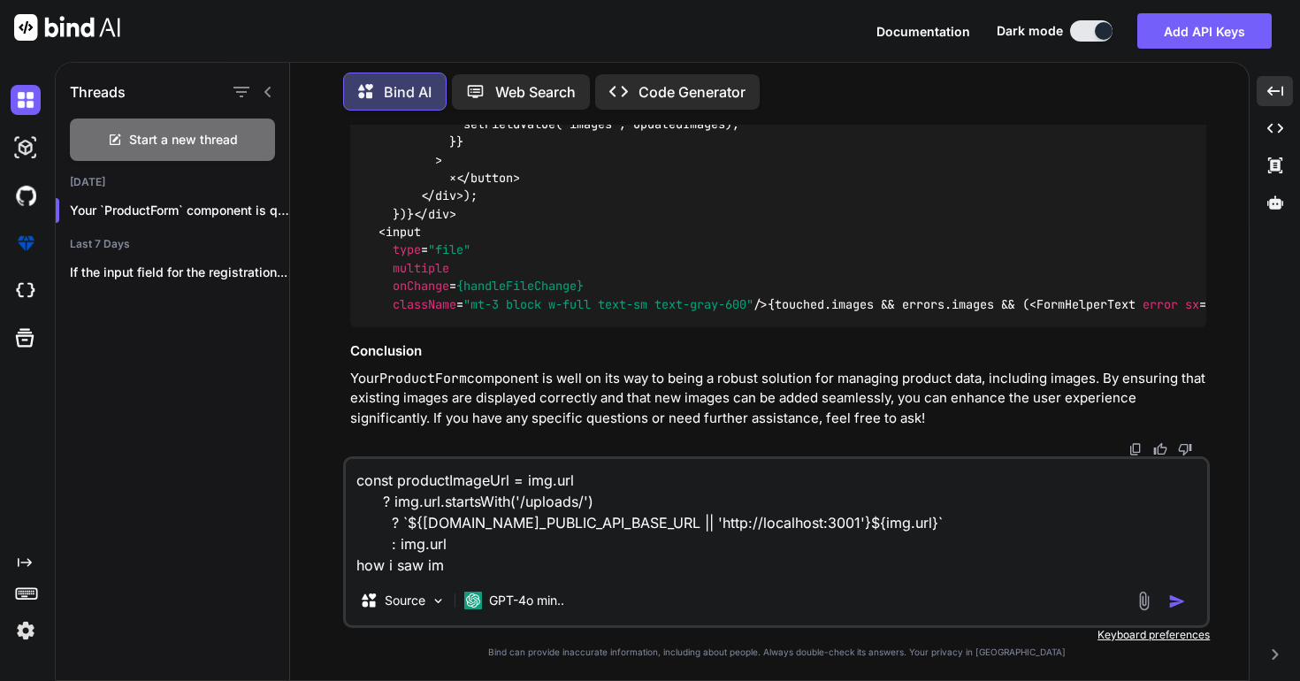
type textarea "x"
type textarea "const productImageUrl = img.url ? img.url.startsWith('/uploads/') ? `${[DOMAIN_…"
type textarea "x"
type textarea "const productImageUrl = img.url ? img.url.startsWith('/uploads/') ? `${[DOMAIN_…"
type textarea "x"
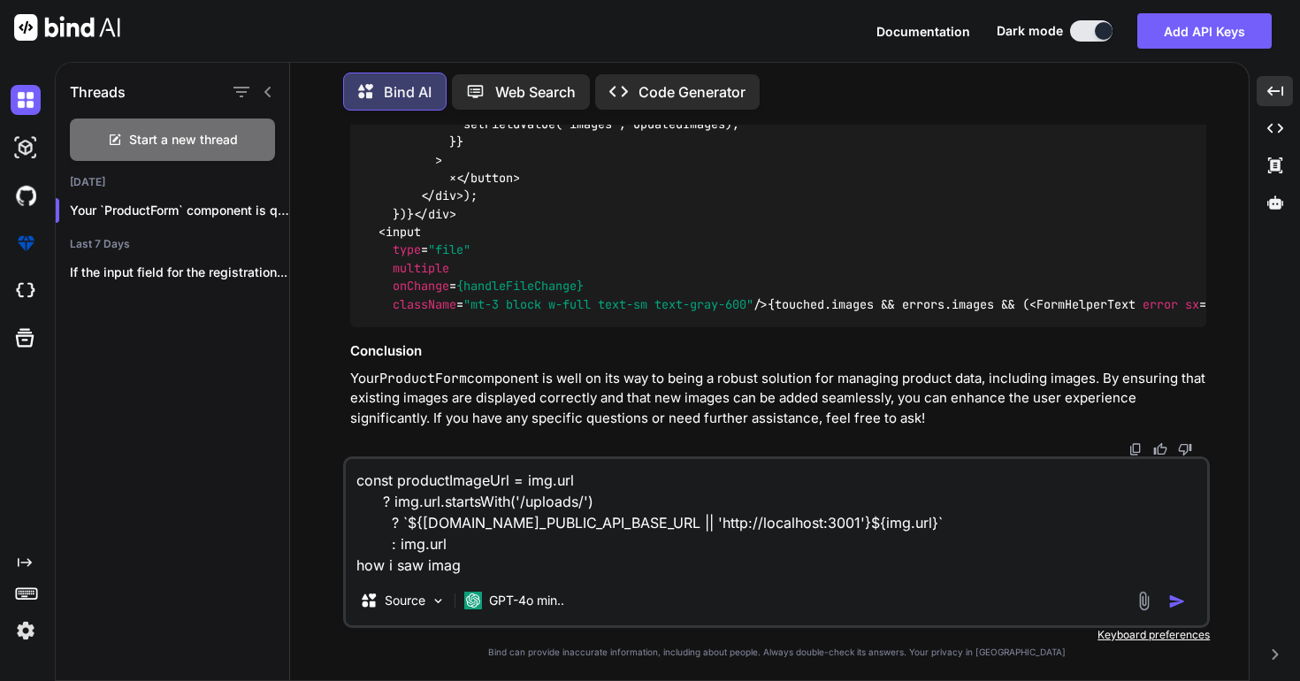
type textarea "const productImageUrl = img.url ? img.url.startsWith('/uploads/') ? `${[DOMAIN_…"
type textarea "x"
type textarea "const productImageUrl = img.url ? img.url.startsWith('/uploads/') ? `${[DOMAIN_…"
type textarea "x"
type textarea "const productImageUrl = img.url ? img.url.startsWith('/uploads/') ? `${[DOMAIN_…"
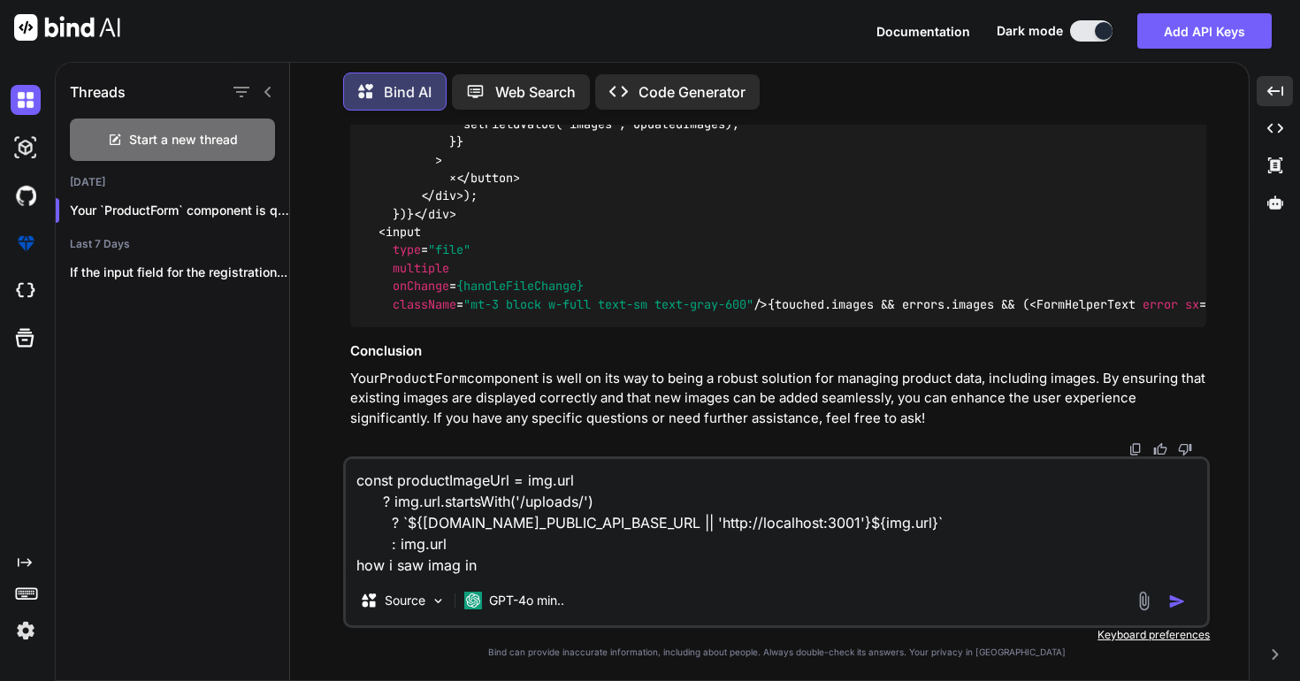
type textarea "x"
type textarea "const productImageUrl = img.url ? img.url.startsWith('/uploads/') ? `${[DOMAIN_…"
type textarea "x"
type textarea "const productImageUrl = img.url ? img.url.startsWith('/uploads/') ? `${[DOMAIN_…"
type textarea "x"
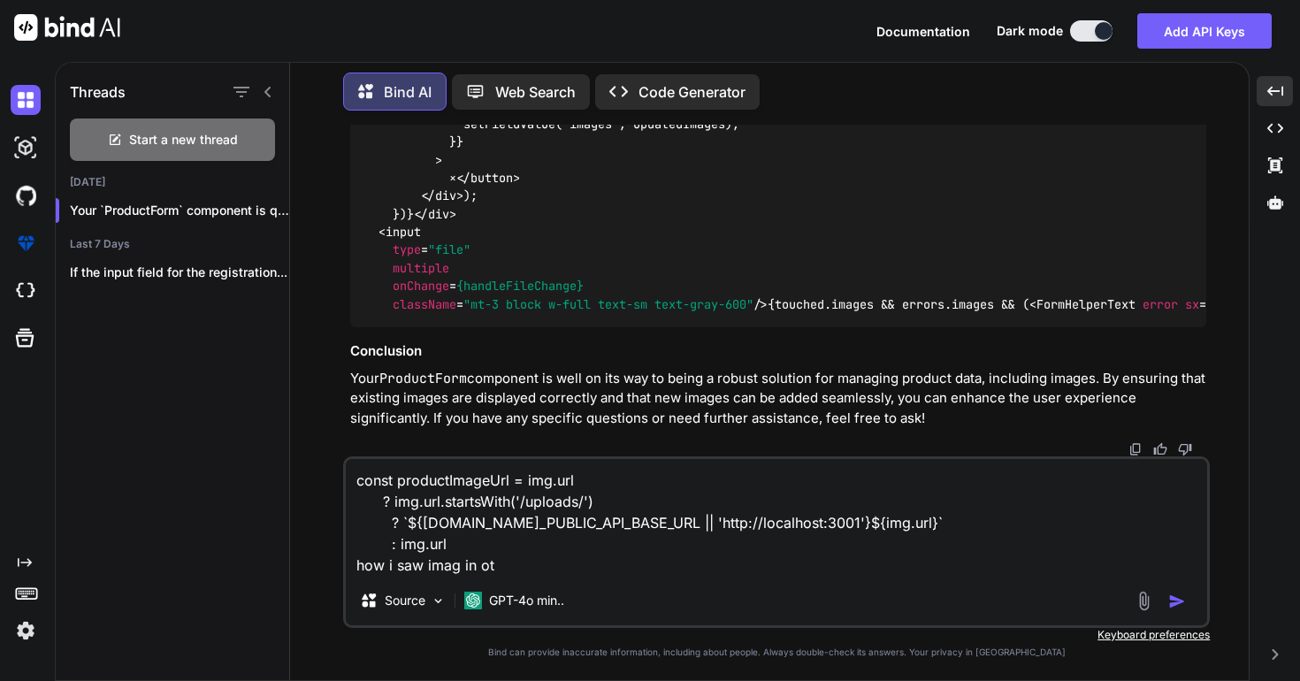
type textarea "const productImageUrl = img.url ? img.url.startsWith('/uploads/') ? `${[DOMAIN_…"
type textarea "x"
type textarea "const productImageUrl = img.url ? img.url.startsWith('/uploads/') ? `${[DOMAIN_…"
type textarea "x"
type textarea "const productImageUrl = img.url ? img.url.startsWith('/uploads/') ? `${[DOMAIN_…"
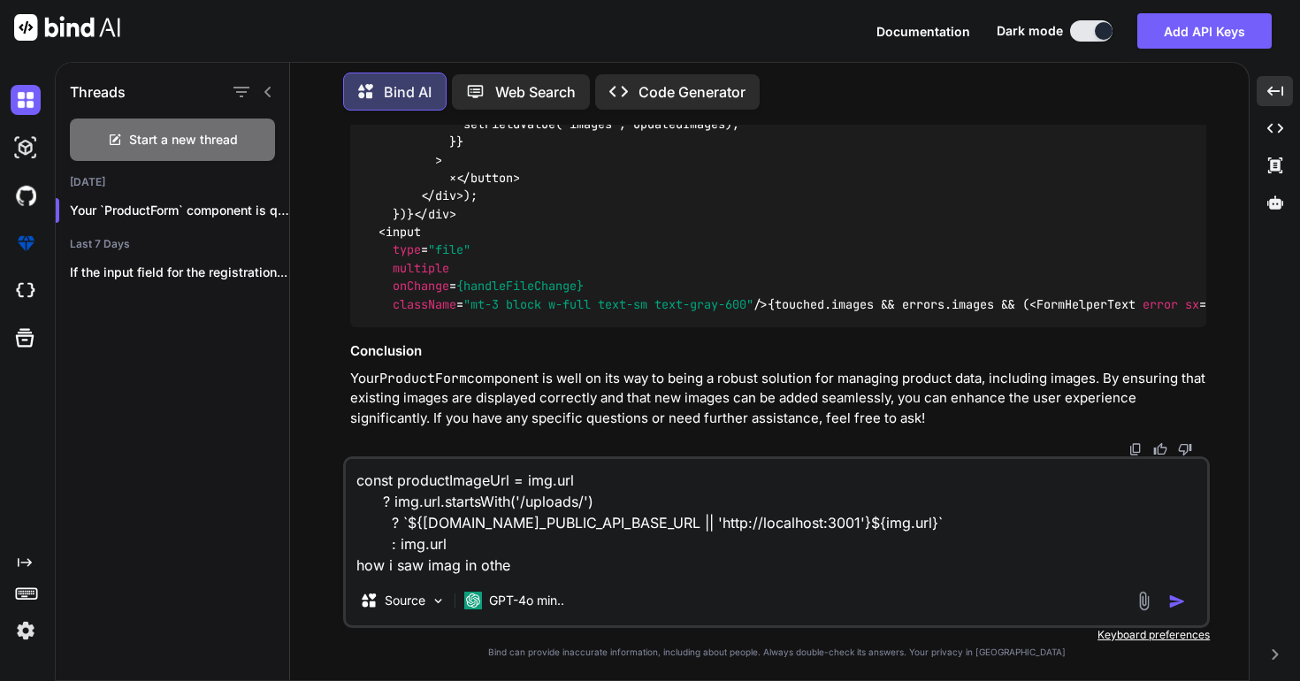
type textarea "x"
type textarea "const productImageUrl = img.url ? img.url.startsWith('/uploads/') ? `${[DOMAIN_…"
type textarea "x"
type textarea "const productImageUrl = img.url ? img.url.startsWith('/uploads/') ? `${[DOMAIN_…"
type textarea "x"
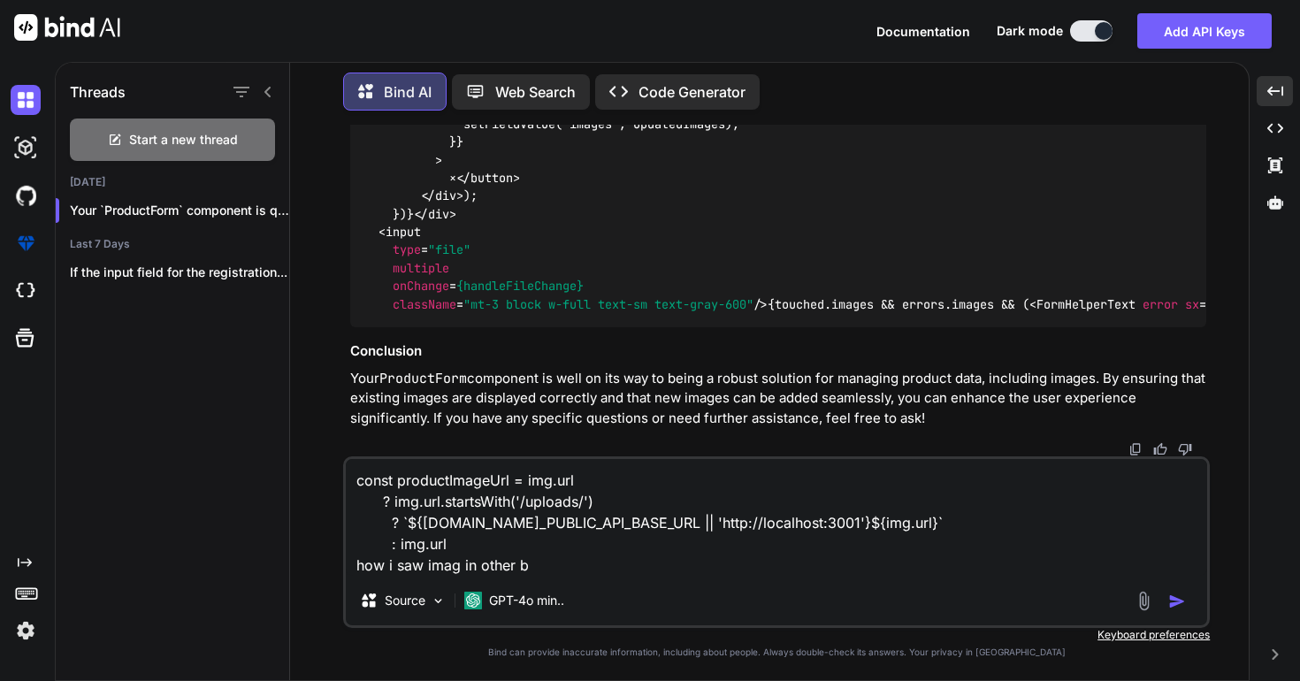
type textarea "const productImageUrl = img.url ? img.url.startsWith('/uploads/') ? `${[DOMAIN_…"
type textarea "x"
type textarea "const productImageUrl = img.url ? img.url.startsWith('/uploads/') ? `${[DOMAIN_…"
type textarea "x"
type textarea "const productImageUrl = img.url ? img.url.startsWith('/uploads/') ? `${[DOMAIN_…"
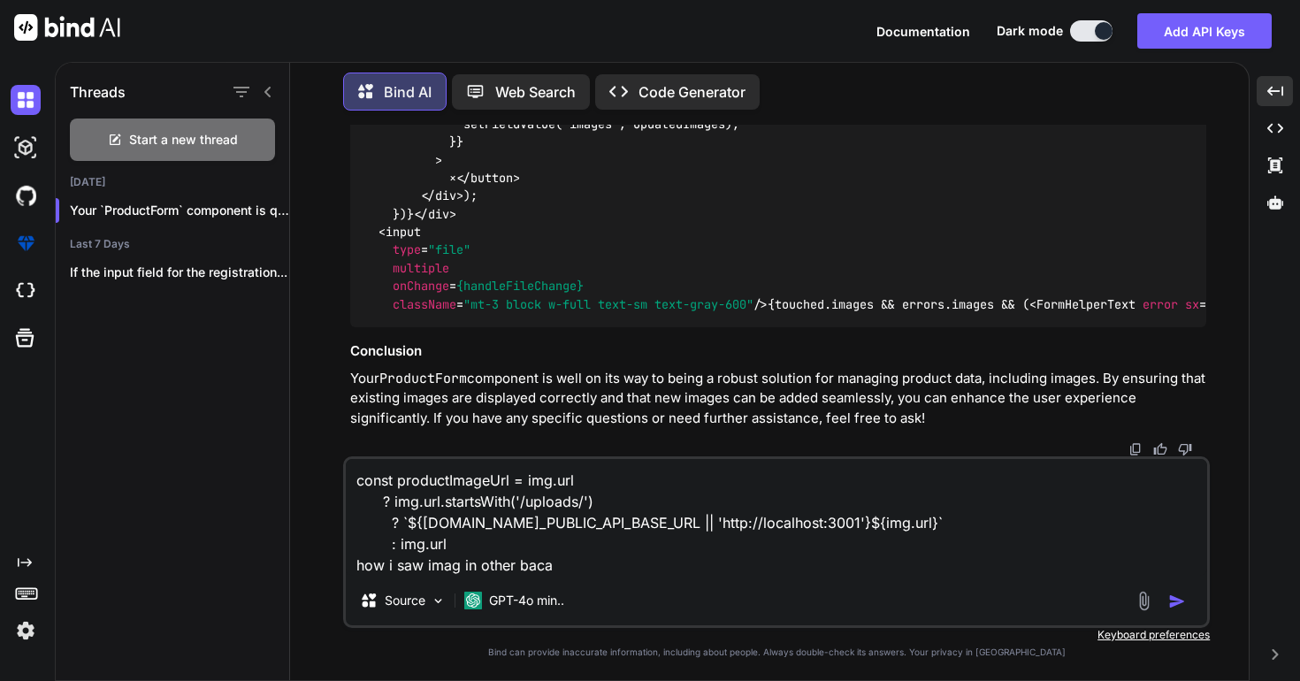
type textarea "x"
type textarea "const productImageUrl = img.url ? img.url.startsWith('/uploads/') ? `${[DOMAIN_…"
type textarea "x"
type textarea "const productImageUrl = img.url ? img.url.startsWith('/uploads/') ? `${[DOMAIN_…"
type textarea "x"
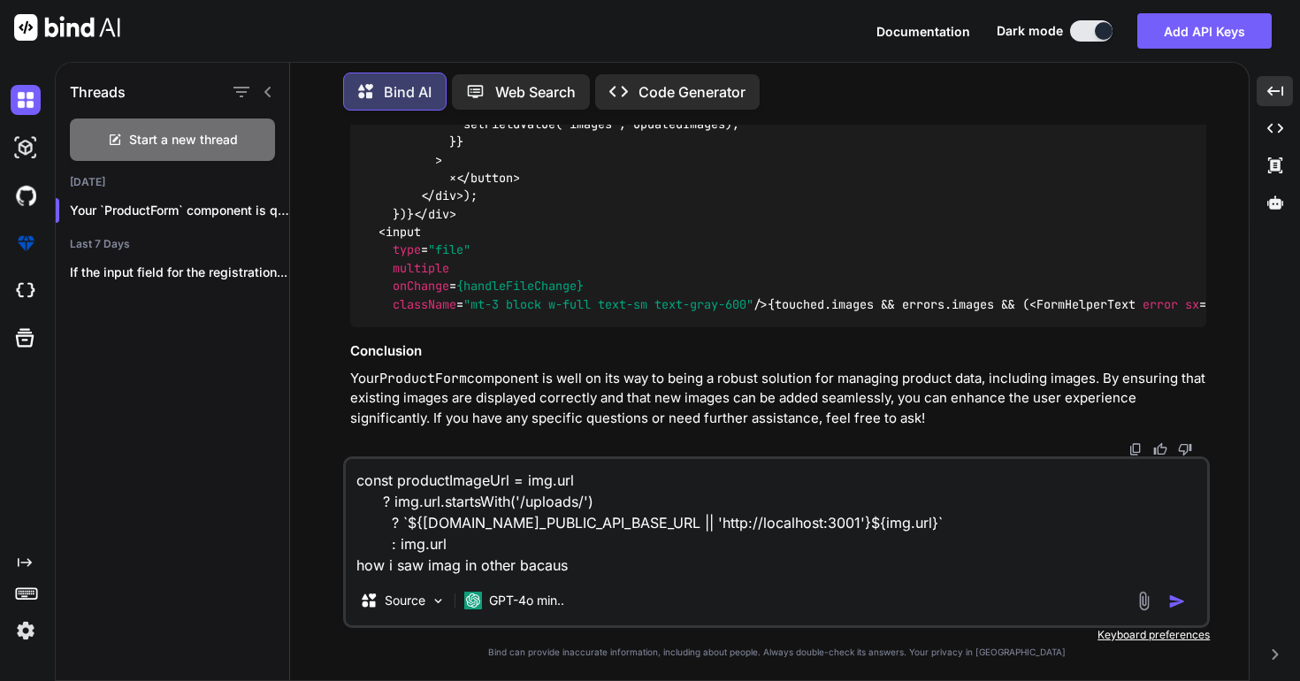
type textarea "const productImageUrl = img.url ? img.url.startsWith('/uploads/') ? `${[DOMAIN_…"
type textarea "x"
type textarea "const productImageUrl = img.url ? img.url.startsWith('/uploads/') ? `${[DOMAIN_…"
type textarea "x"
type textarea "const productImageUrl = img.url ? img.url.startsWith('/uploads/') ? `${[DOMAIN_…"
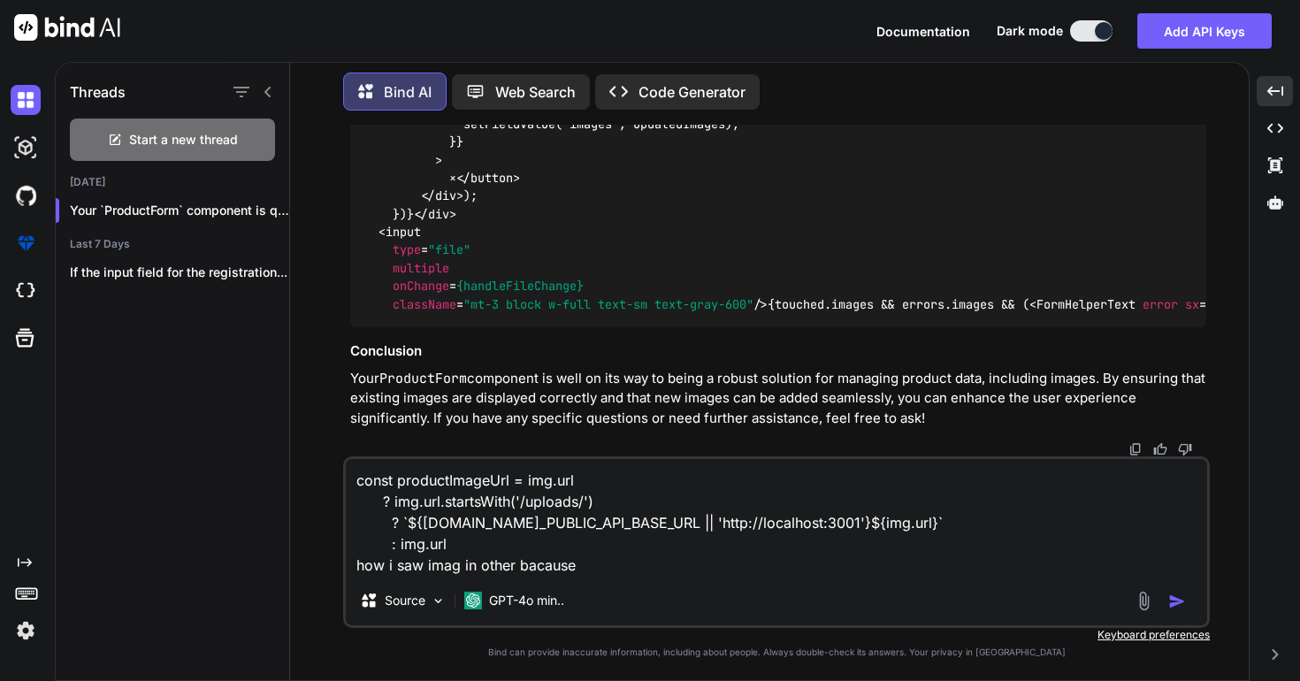
type textarea "x"
type textarea "const productImageUrl = img.url ? img.url.startsWith('/uploads/') ? `${[DOMAIN_…"
type textarea "x"
type textarea "const productImageUrl = img.url ? img.url.startsWith('/uploads/') ? `${[DOMAIN_…"
type textarea "x"
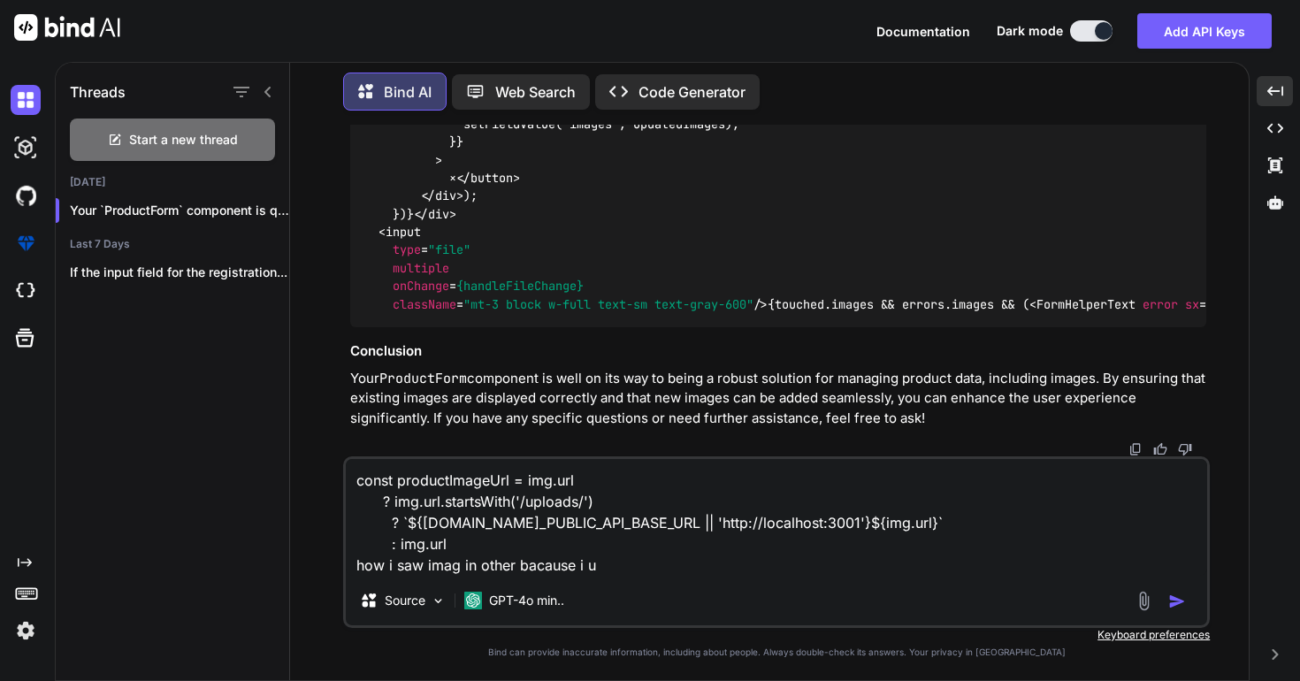
type textarea "const productImageUrl = img.url ? img.url.startsWith('/uploads/') ? `${[DOMAIN_…"
type textarea "x"
type textarea "const productImageUrl = img.url ? img.url.startsWith('/uploads/') ? `${[DOMAIN_…"
type textarea "x"
type textarea "const productImageUrl = img.url ? img.url.startsWith('/uploads/') ? `${[DOMAIN_…"
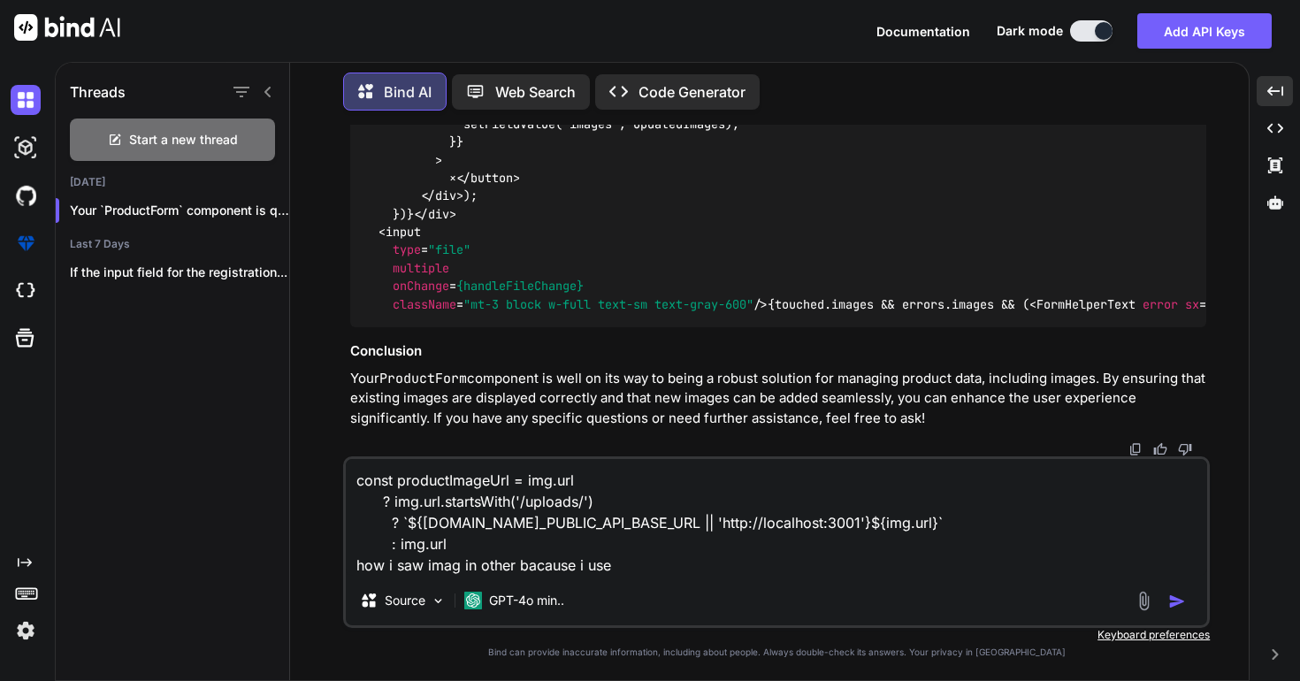
type textarea "x"
type textarea "const productImageUrl = img.url ? img.url.startsWith('/uploads/') ? `${[DOMAIN_…"
type textarea "x"
type textarea "const productImageUrl = img.url ? img.url.startsWith('/uploads/') ? `${[DOMAIN_…"
type textarea "x"
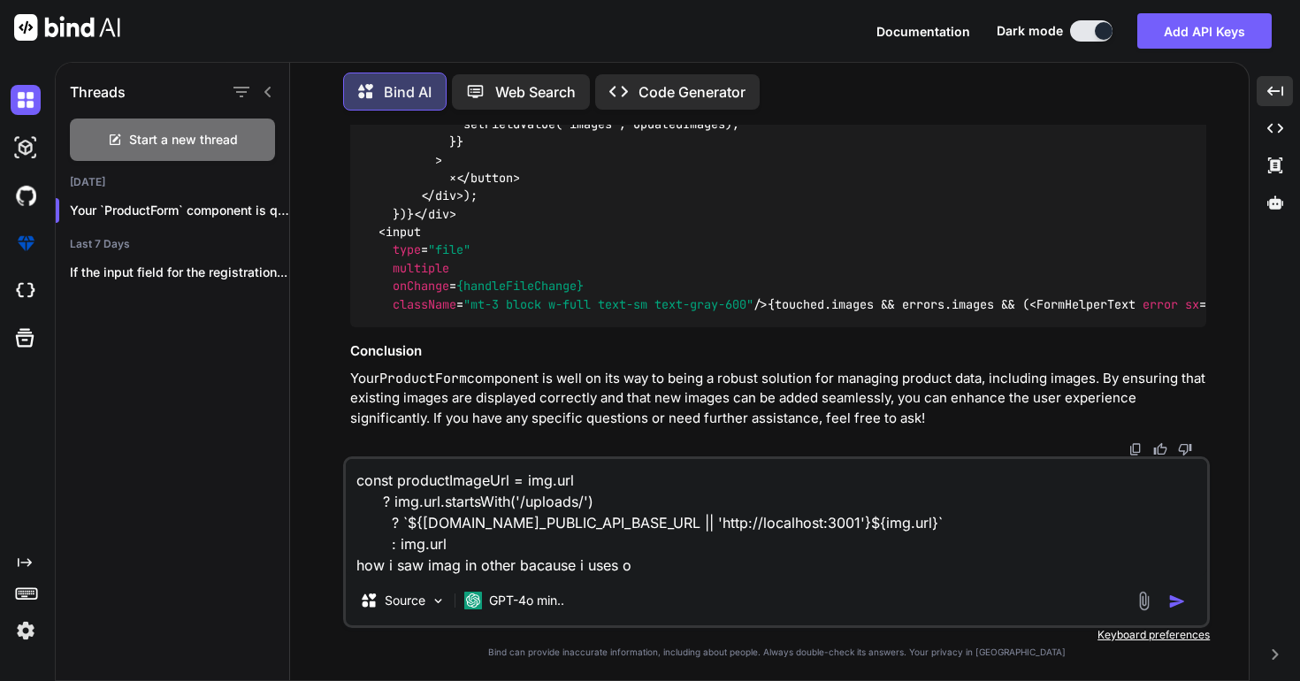
type textarea "const productImageUrl = img.url ? img.url.startsWith('/uploads/') ? `${[DOMAIN_…"
type textarea "x"
type textarea "const productImageUrl = img.url ? img.url.startsWith('/uploads/') ? `${[DOMAIN_…"
type textarea "x"
type textarea "const productImageUrl = img.url ? img.url.startsWith('/uploads/') ? `${[DOMAIN_…"
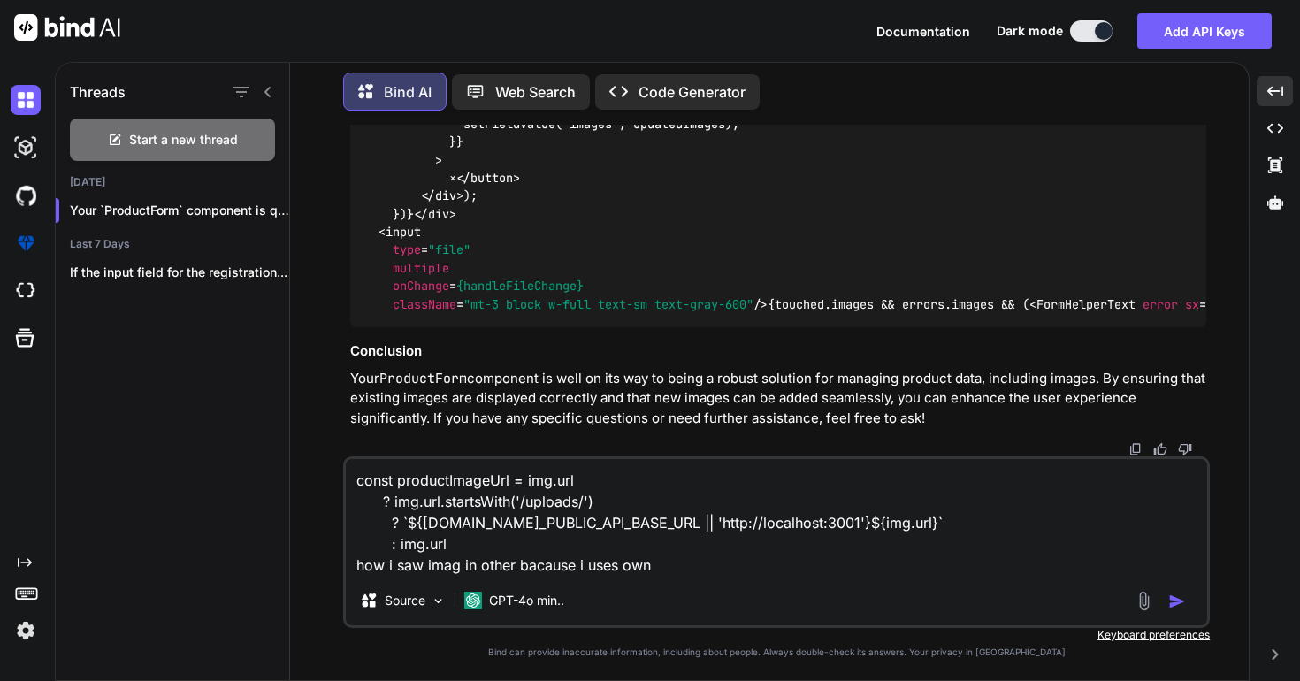
type textarea "x"
type textarea "const productImageUrl = img.url ? img.url.startsWith('/uploads/') ? `${[DOMAIN_…"
type textarea "x"
type textarea "const productImageUrl = img.url ? img.url.startsWith('/uploads/') ? `${[DOMAIN_…"
type textarea "x"
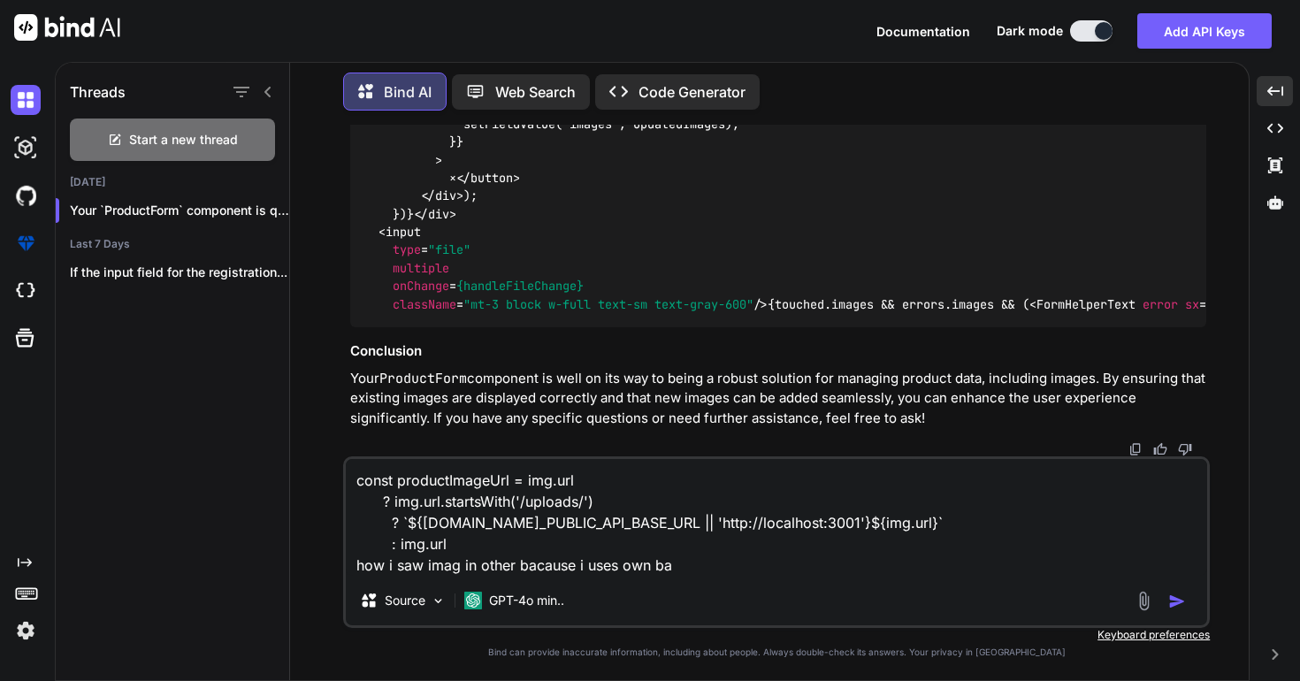
type textarea "const productImageUrl = img.url ? img.url.startsWith('/uploads/') ? `${[DOMAIN_…"
type textarea "x"
type textarea "const productImageUrl = img.url ? img.url.startsWith('/uploads/') ? `${[DOMAIN_…"
type textarea "x"
type textarea "const productImageUrl = img.url ? img.url.startsWith('/uploads/') ? `${[DOMAIN_…"
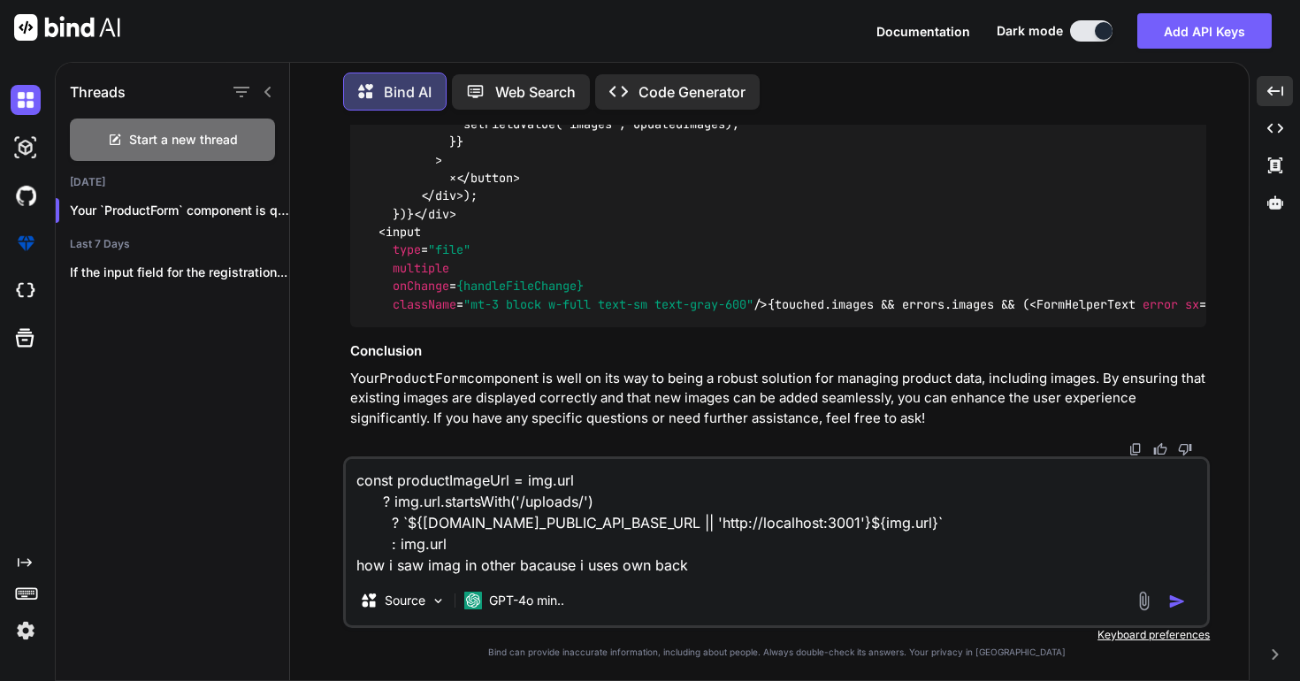
type textarea "x"
type textarea "const productImageUrl = img.url ? img.url.startsWith('/uploads/') ? `${[DOMAIN_…"
type textarea "x"
type textarea "const productImageUrl = img.url ? img.url.startsWith('/uploads/') ? `${[DOMAIN_…"
type textarea "x"
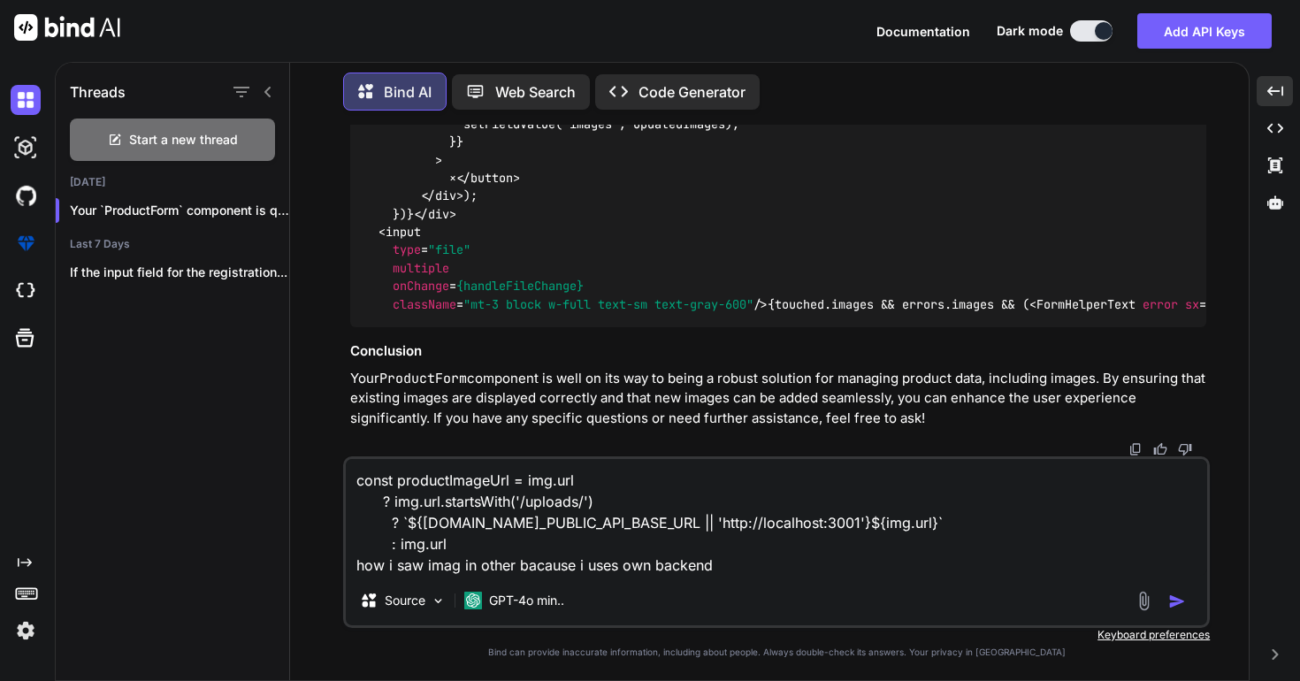
type textarea "const productImageUrl = img.url ? img.url.startsWith('/uploads/') ? `${[DOMAIN_…"
type textarea "x"
type textarea "const productImageUrl = img.url ? img.url.startsWith('/uploads/') ? `${[DOMAIN_…"
type textarea "x"
type textarea "const productImageUrl = img.url ? img.url.startsWith('/uploads/') ? `${[DOMAIN_…"
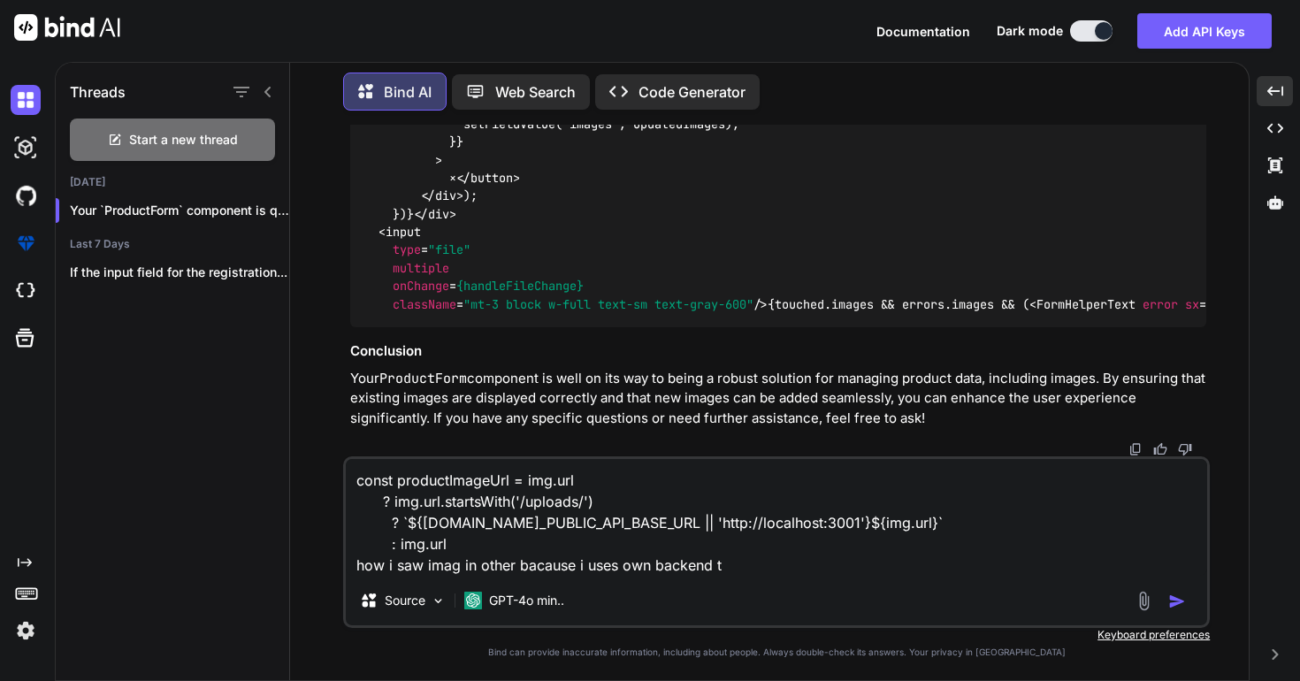
type textarea "x"
type textarea "const productImageUrl = img.url ? img.url.startsWith('/uploads/') ? `${[DOMAIN_…"
type textarea "x"
type textarea "const productImageUrl = img.url ? img.url.startsWith('/uploads/') ? `${[DOMAIN_…"
type textarea "x"
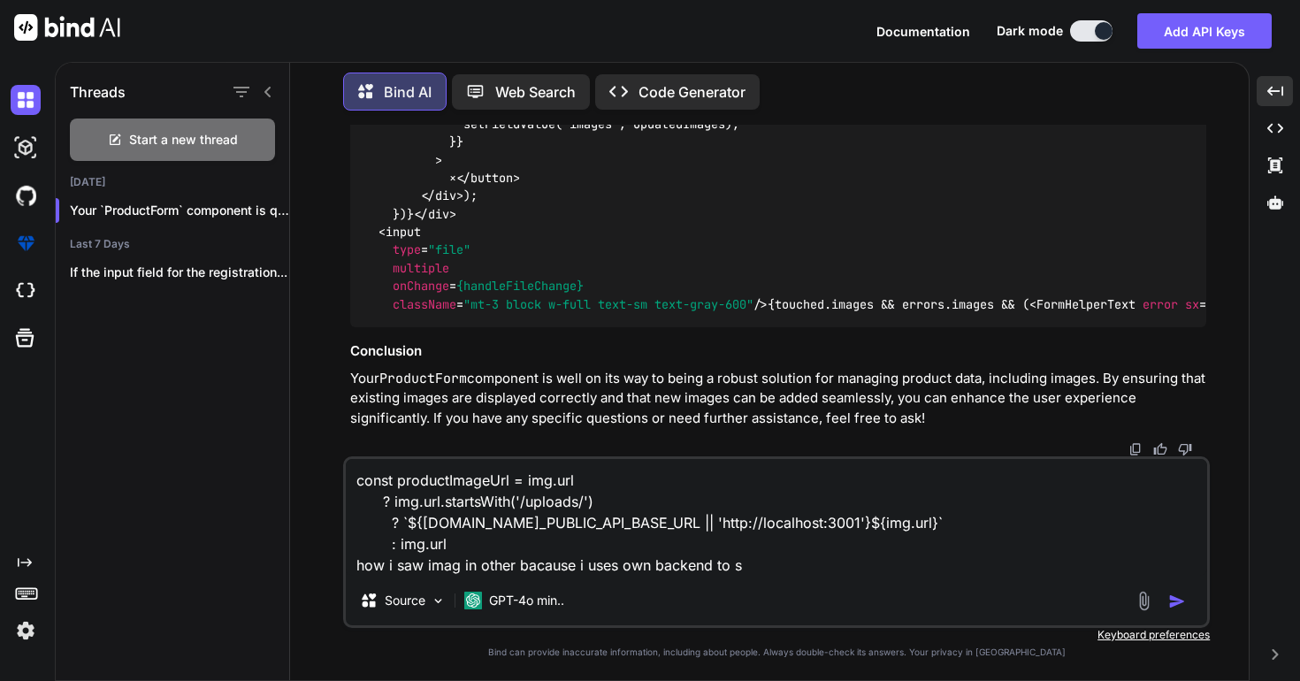
type textarea "const productImageUrl = img.url ? img.url.startsWith('/uploads/') ? `${[DOMAIN_…"
type textarea "x"
type textarea "const productImageUrl = img.url ? img.url.startsWith('/uploads/') ? `${[DOMAIN_…"
type textarea "x"
type textarea "const productImageUrl = img.url ? img.url.startsWith('/uploads/') ? `${[DOMAIN_…"
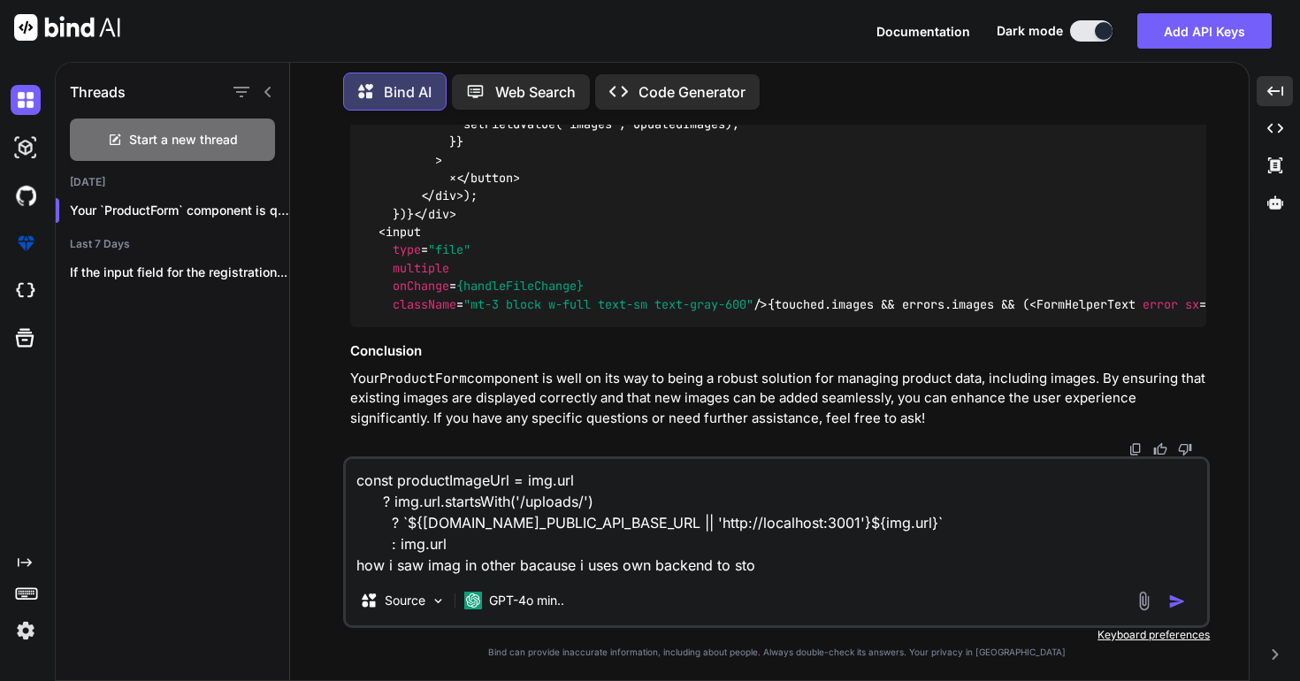
type textarea "x"
type textarea "const productImageUrl = img.url ? img.url.startsWith('/uploads/') ? `${[DOMAIN_…"
type textarea "x"
type textarea "const productImageUrl = img.url ? img.url.startsWith('/uploads/') ? `${[DOMAIN_…"
type textarea "x"
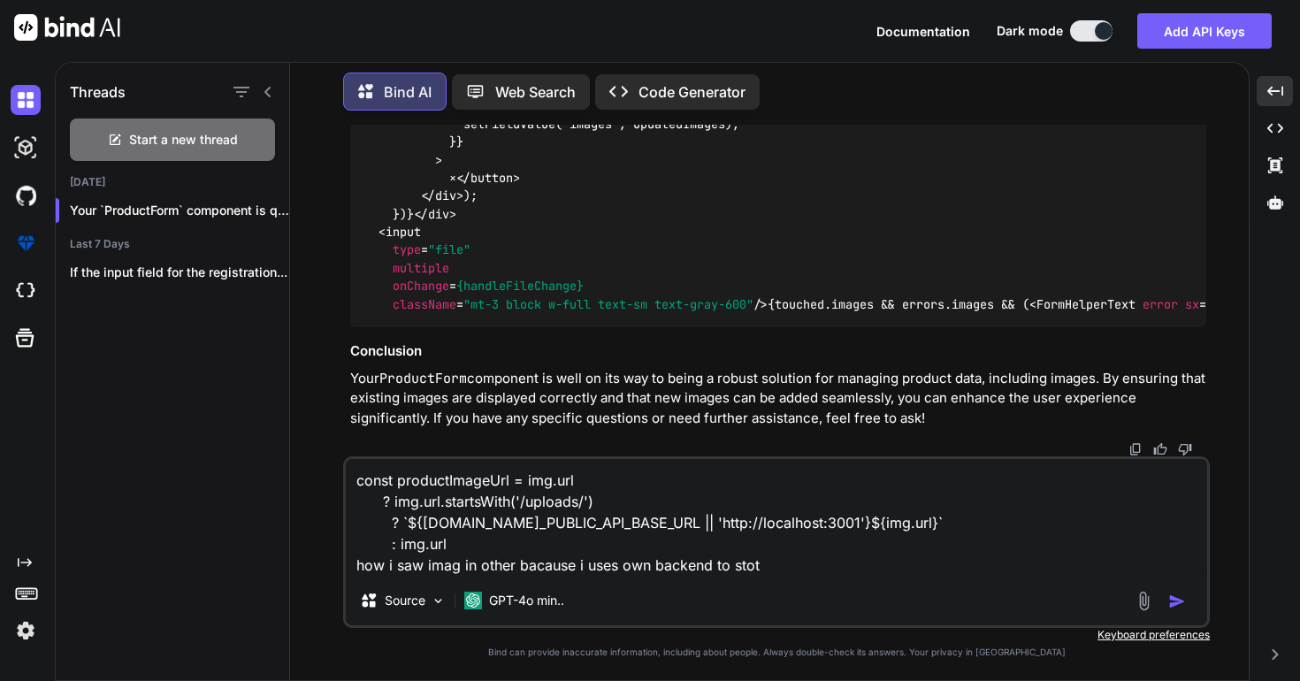
type textarea "const productImageUrl = img.url ? img.url.startsWith('/uploads/') ? `${[DOMAIN_…"
type textarea "x"
type textarea "const productImageUrl = img.url ? img.url.startsWith('/uploads/') ? `${[DOMAIN_…"
type textarea "x"
type textarea "const productImageUrl = img.url ? img.url.startsWith('/uploads/') ? `${[DOMAIN_…"
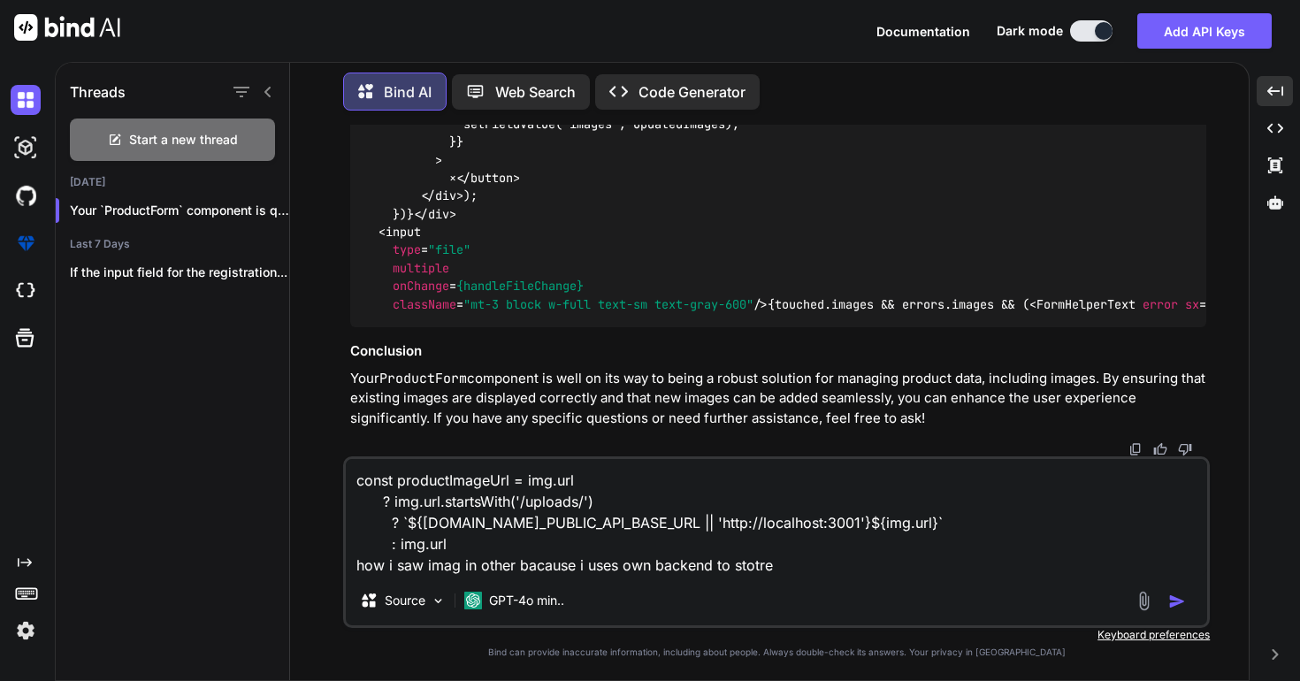
type textarea "x"
type textarea "const productImageUrl = img.url ? img.url.startsWith('/uploads/') ? `${[DOMAIN_…"
type textarea "x"
type textarea "const productImageUrl = img.url ? img.url.startsWith('/uploads/') ? `${[DOMAIN_…"
type textarea "x"
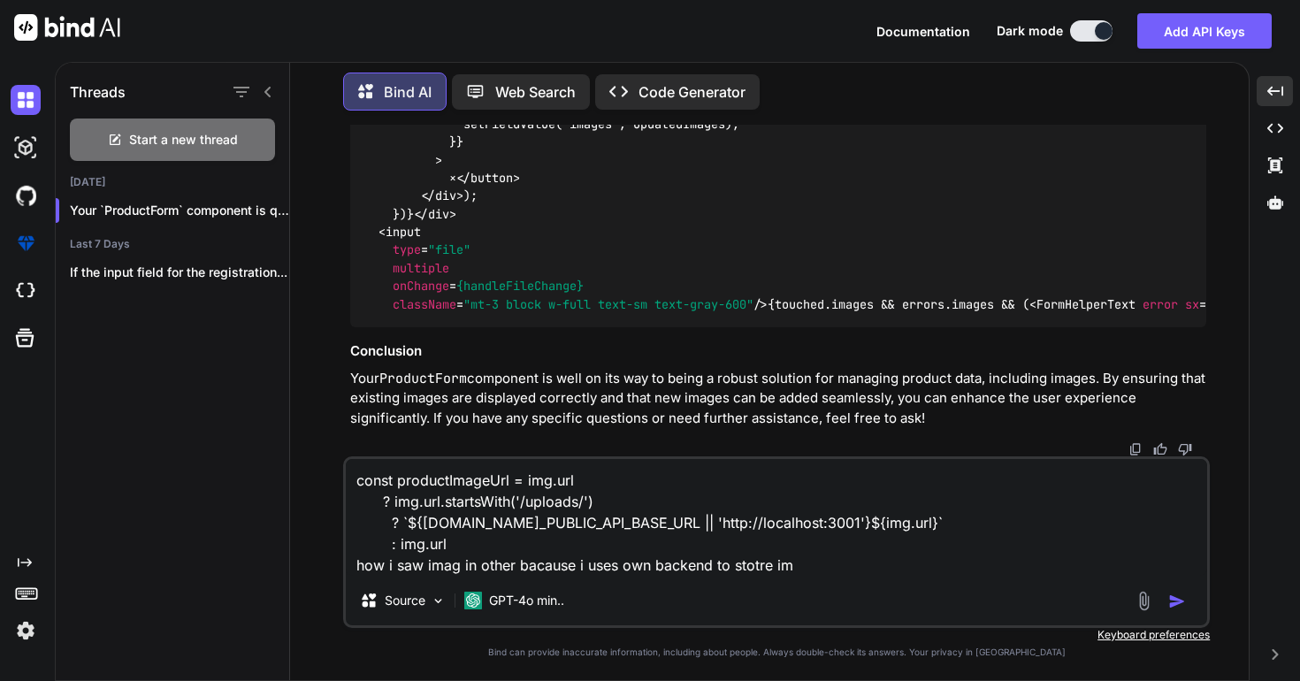
type textarea "const productImageUrl = img.url ? img.url.startsWith('/uploads/') ? `${[DOMAIN_…"
type textarea "x"
type textarea "const productImageUrl = img.url ? img.url.startsWith('/uploads/') ? `${[DOMAIN_…"
type textarea "x"
type textarea "const productImageUrl = img.url ? img.url.startsWith('/uploads/') ? `${[DOMAIN_…"
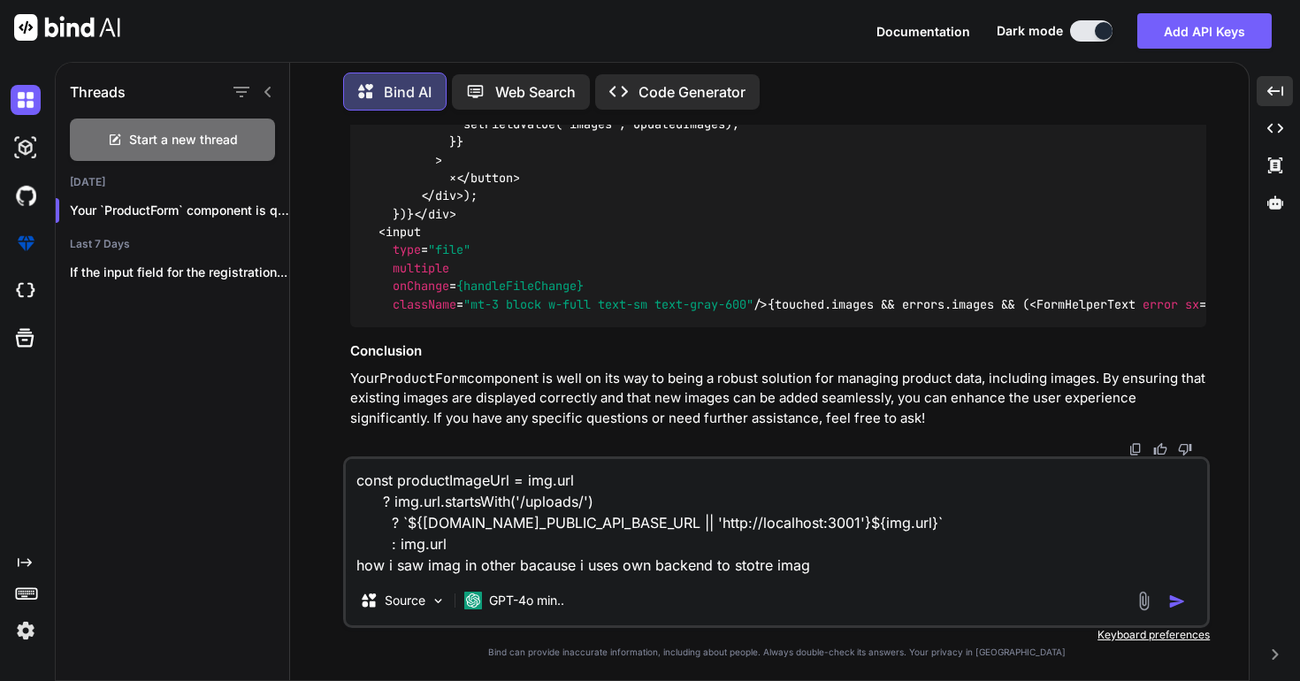
type textarea "x"
type textarea "const productImageUrl = img.url ? img.url.startsWith('/uploads/') ? `${[DOMAIN_…"
type textarea "x"
type textarea "const productImageUrl = img.url ? img.url.startsWith('/uploads/') ? `${[DOMAIN_…"
type textarea "x"
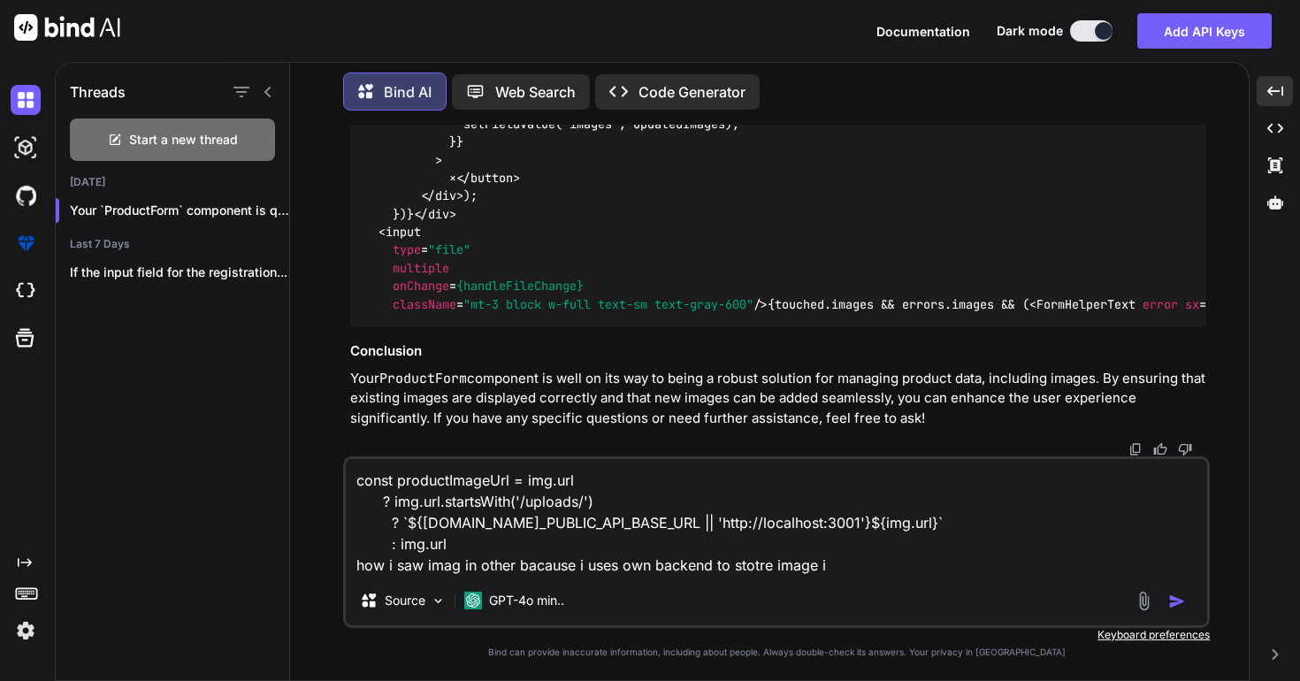
type textarea "const productImageUrl = img.url ? img.url.startsWith('/uploads/') ? `${[DOMAIN_…"
type textarea "x"
type textarea "const productImageUrl = img.url ? img.url.startsWith('/uploads/') ? `${[DOMAIN_…"
type textarea "x"
type textarea "const productImageUrl = img.url ? img.url.startsWith('/uploads/') ? `${[DOMAIN_…"
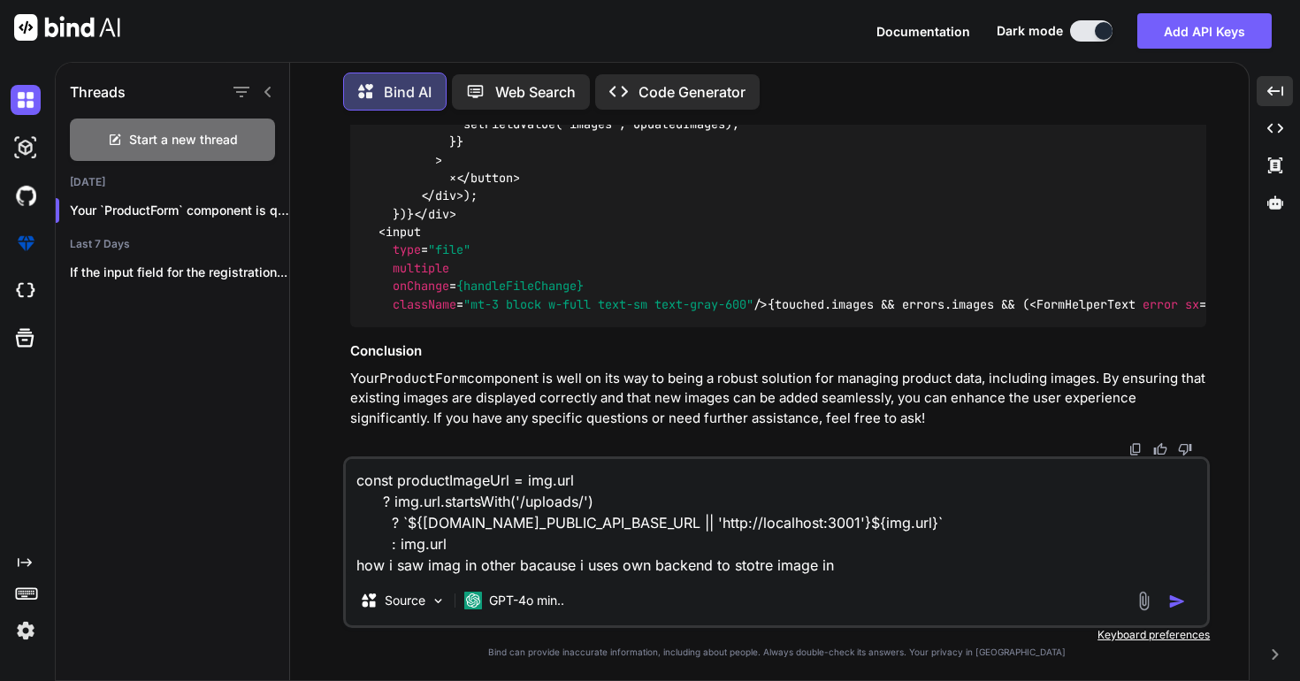
type textarea "x"
type textarea "const productImageUrl = img.url ? img.url.startsWith('/uploads/') ? `${[DOMAIN_…"
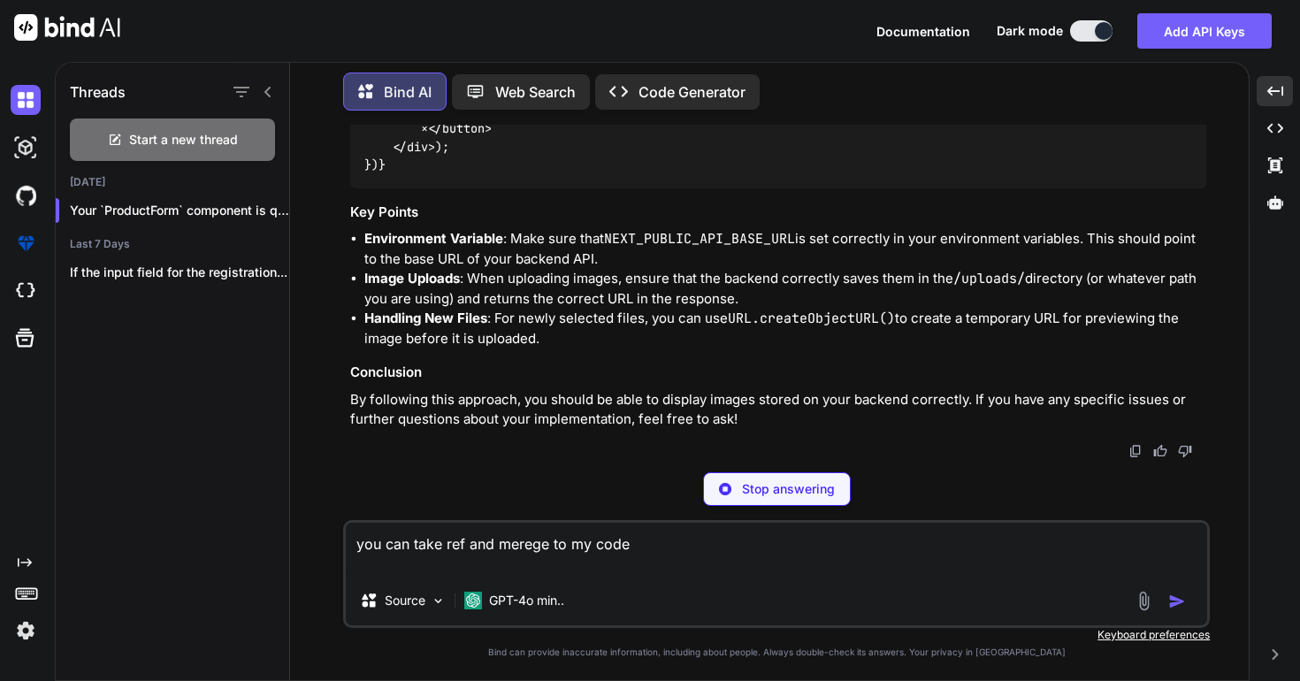
scroll to position [11632, 0]
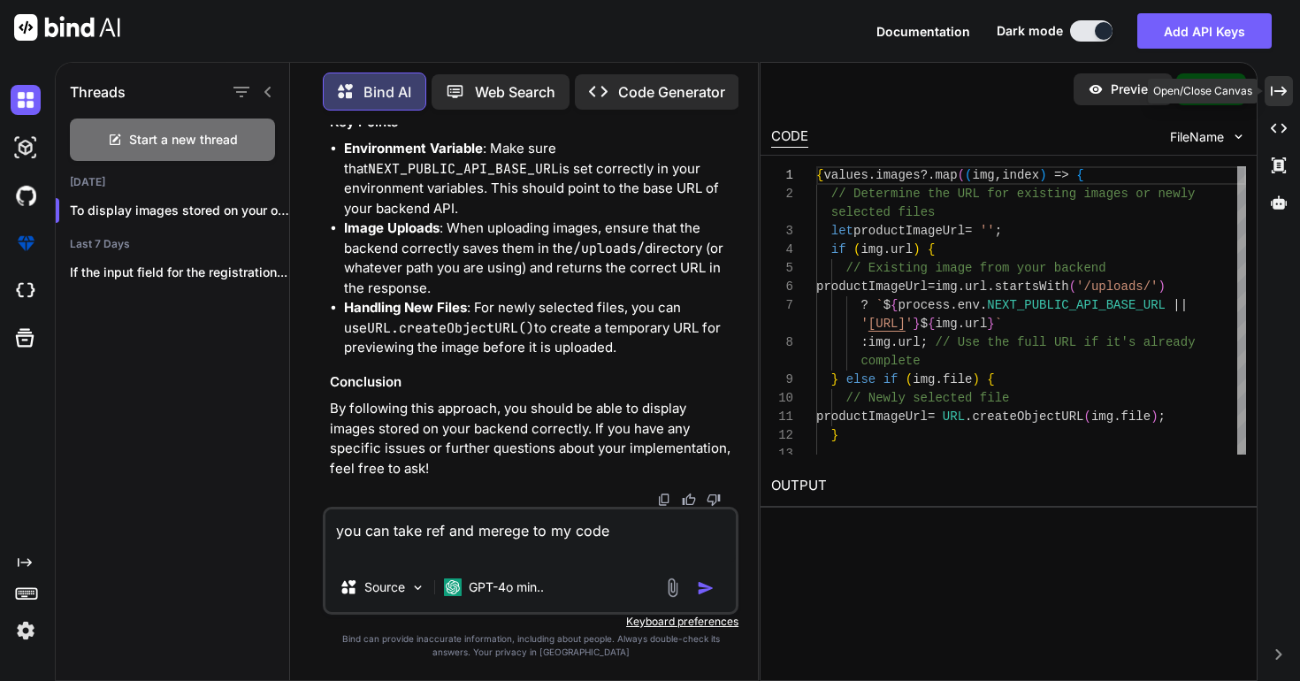
click at [1274, 88] on icon "Created with Pixso." at bounding box center [1279, 91] width 16 height 16
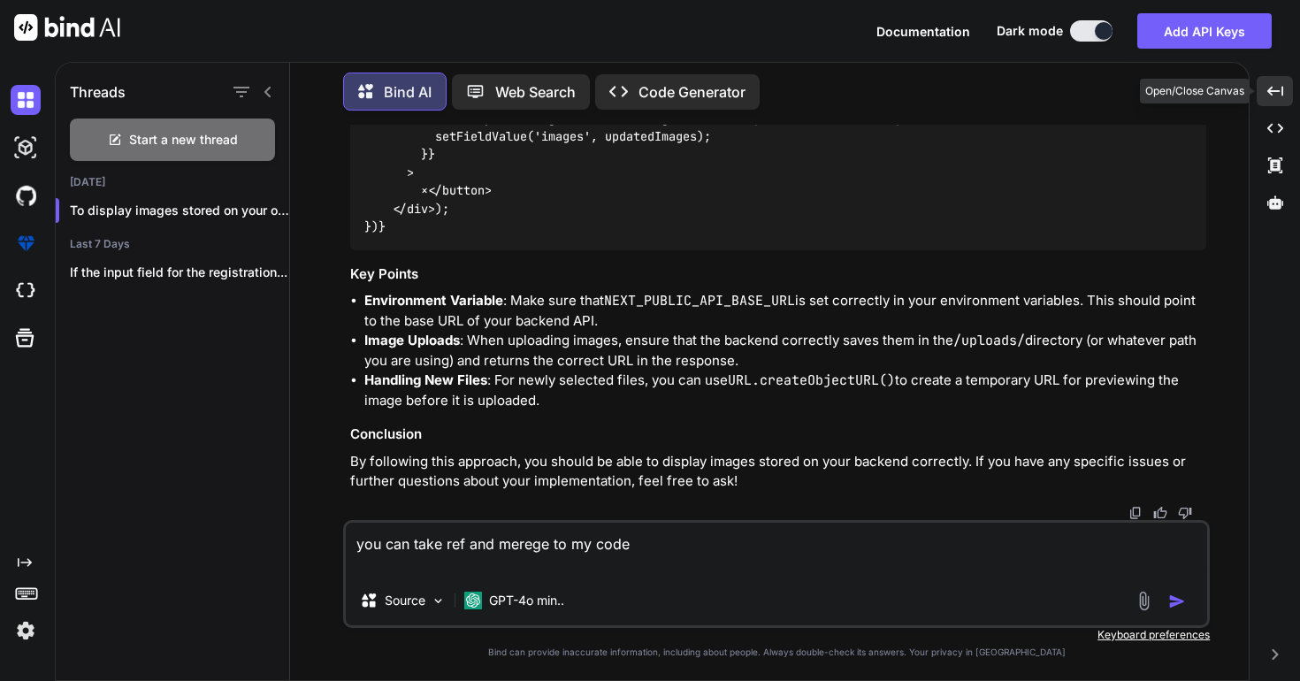
scroll to position [6960, 0]
click at [1176, 603] on img "button" at bounding box center [1178, 602] width 18 height 18
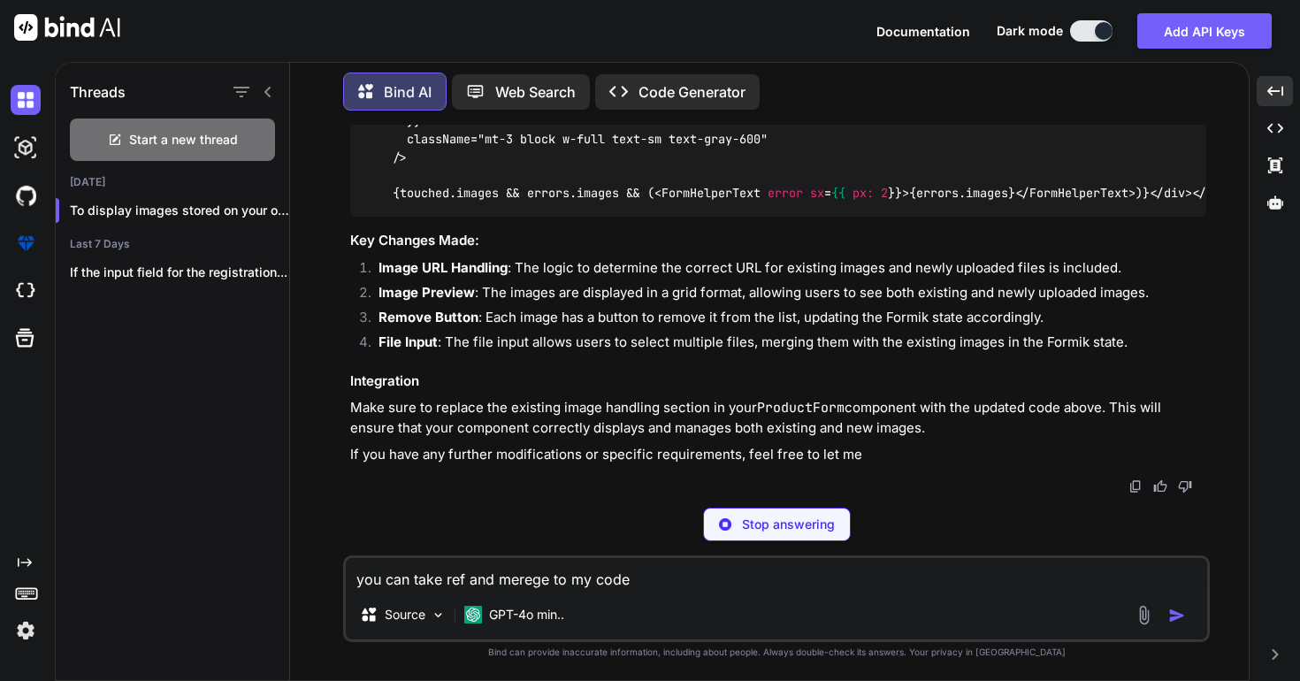
scroll to position [12899, 0]
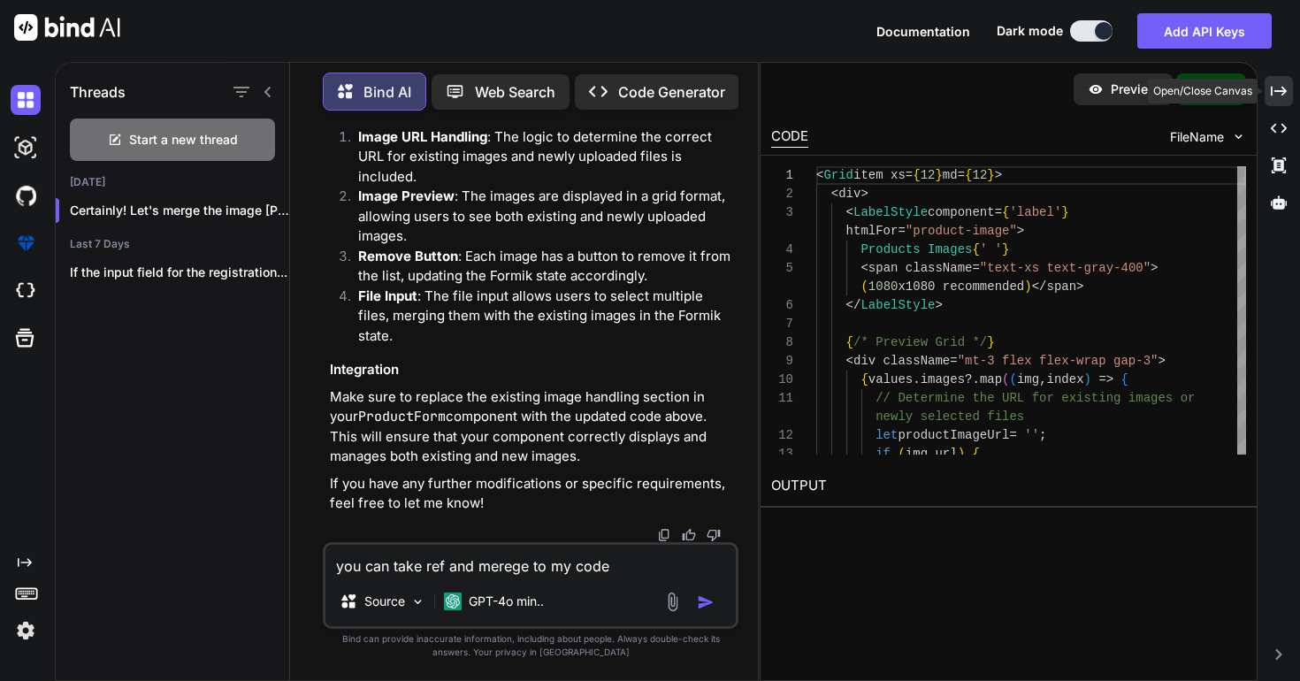
click at [1275, 97] on icon "Created with Pixso." at bounding box center [1279, 91] width 16 height 16
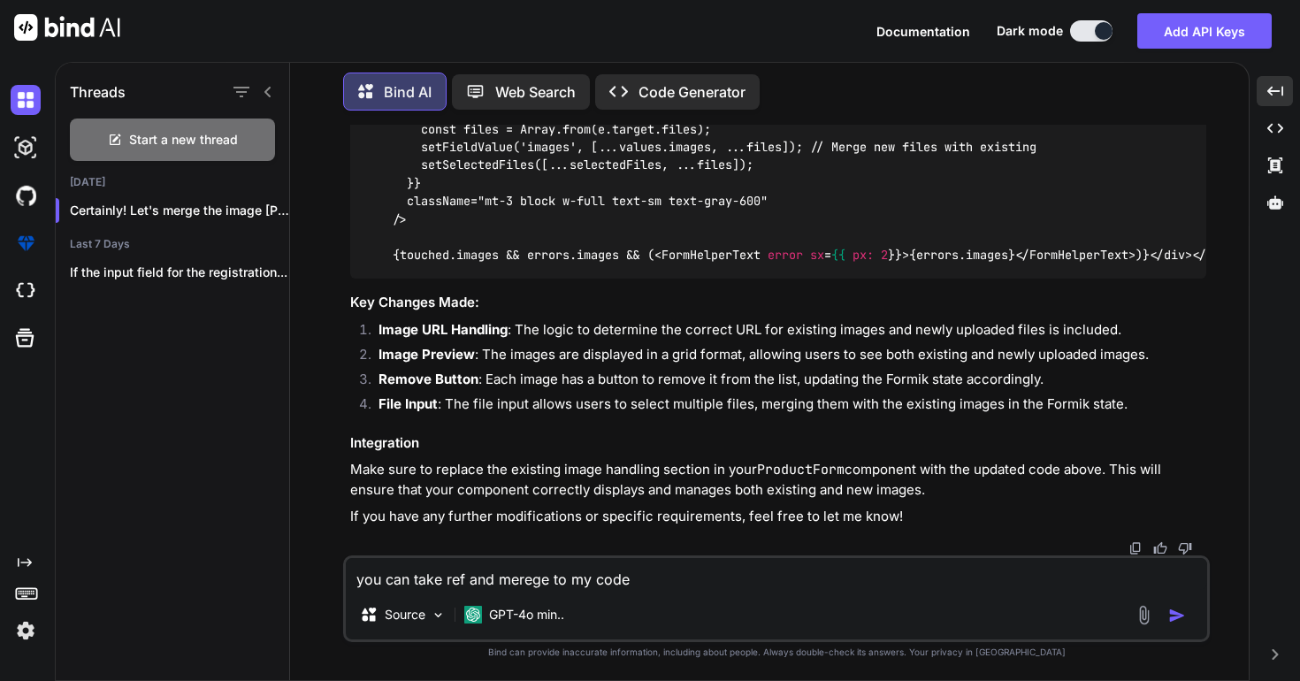
scroll to position [7726, 0]
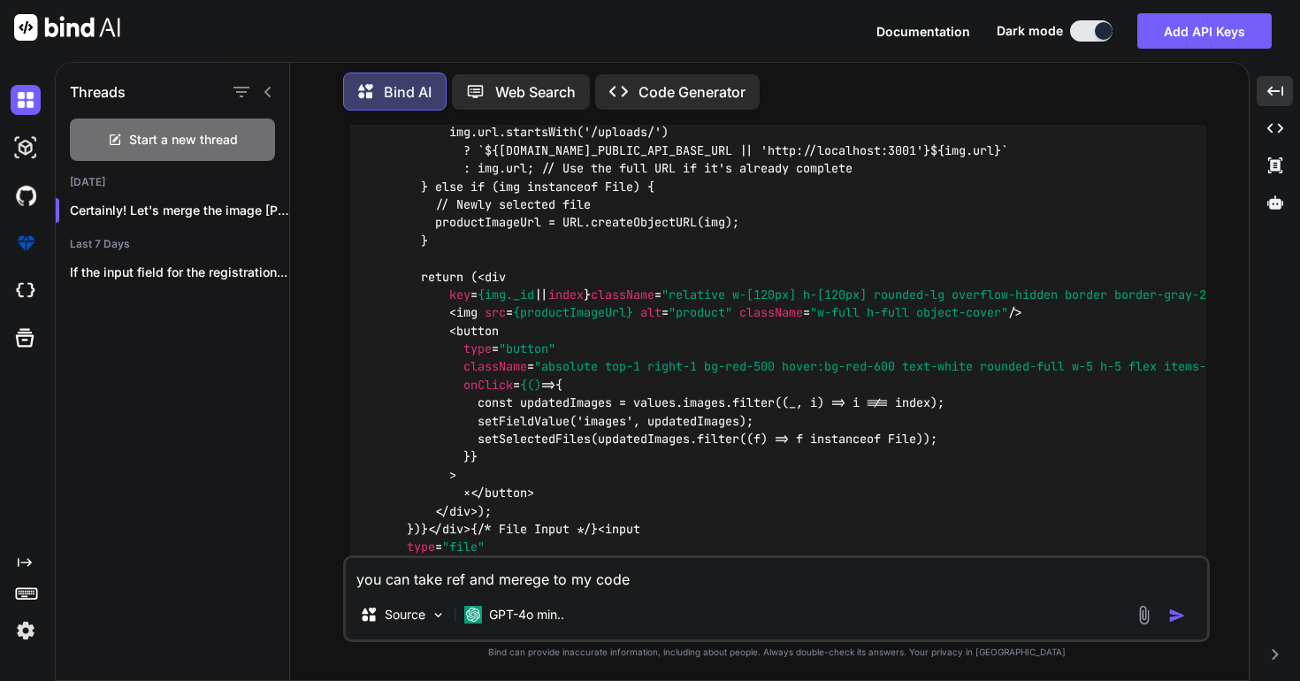
scroll to position [7098, 0]
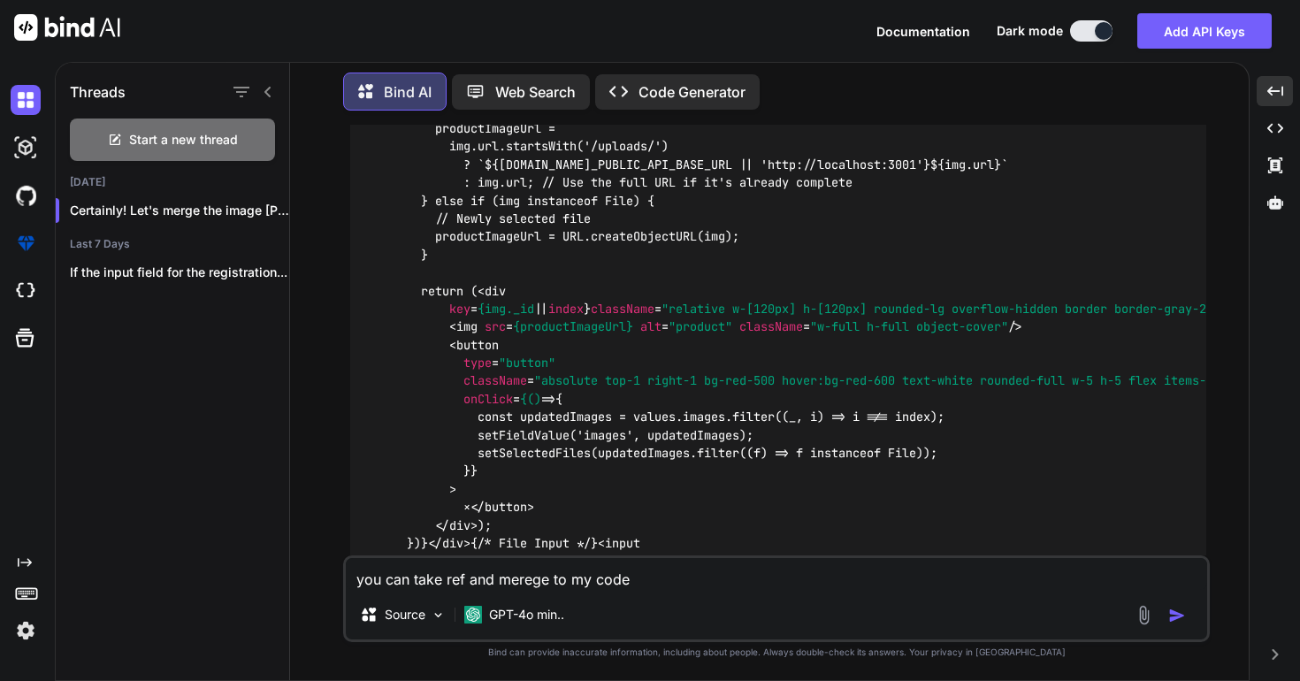
click at [609, 578] on textarea "you can take ref and merege to my code" at bounding box center [777, 574] width 862 height 32
paste textarea "LoremIpsum {dolorsi: 'Ametcon adipis elit seddoe temp 863', inci: 'UtlabOreet',…"
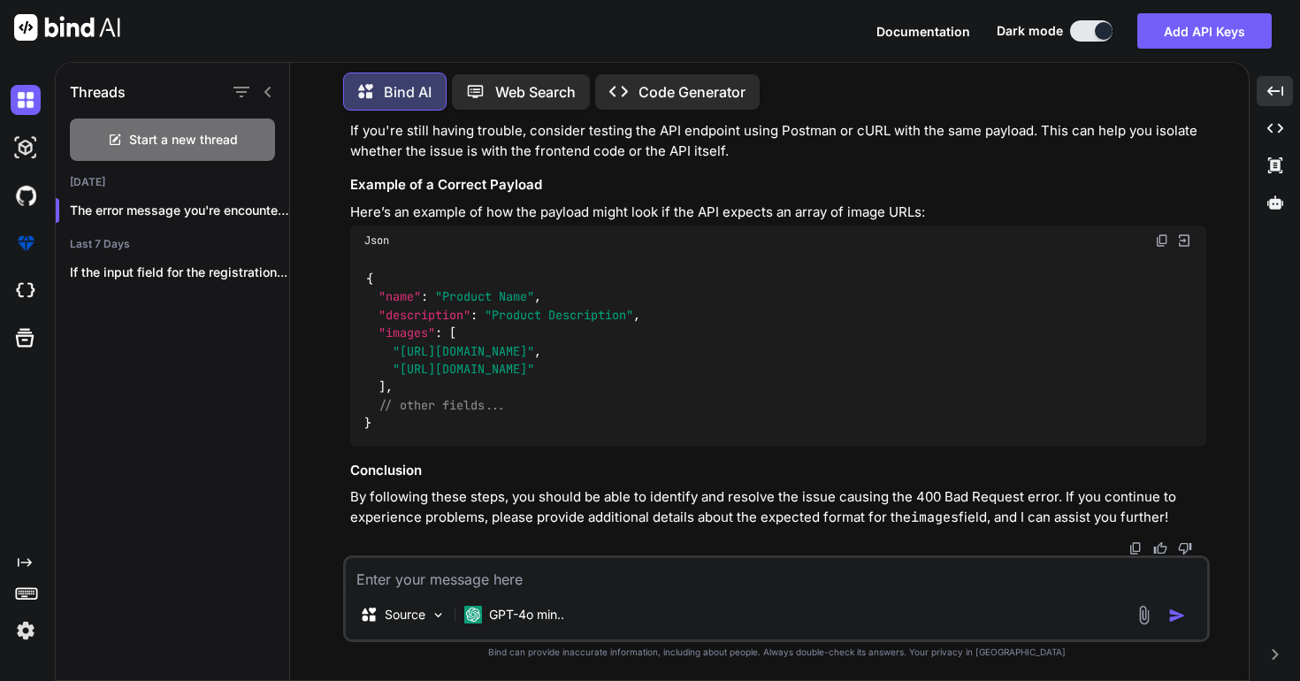
scroll to position [10541, 0]
click at [680, 582] on textarea at bounding box center [777, 574] width 862 height 32
paste textarea "const createProductByAdmin = async (req, res) => { try { const admin = await ge…"
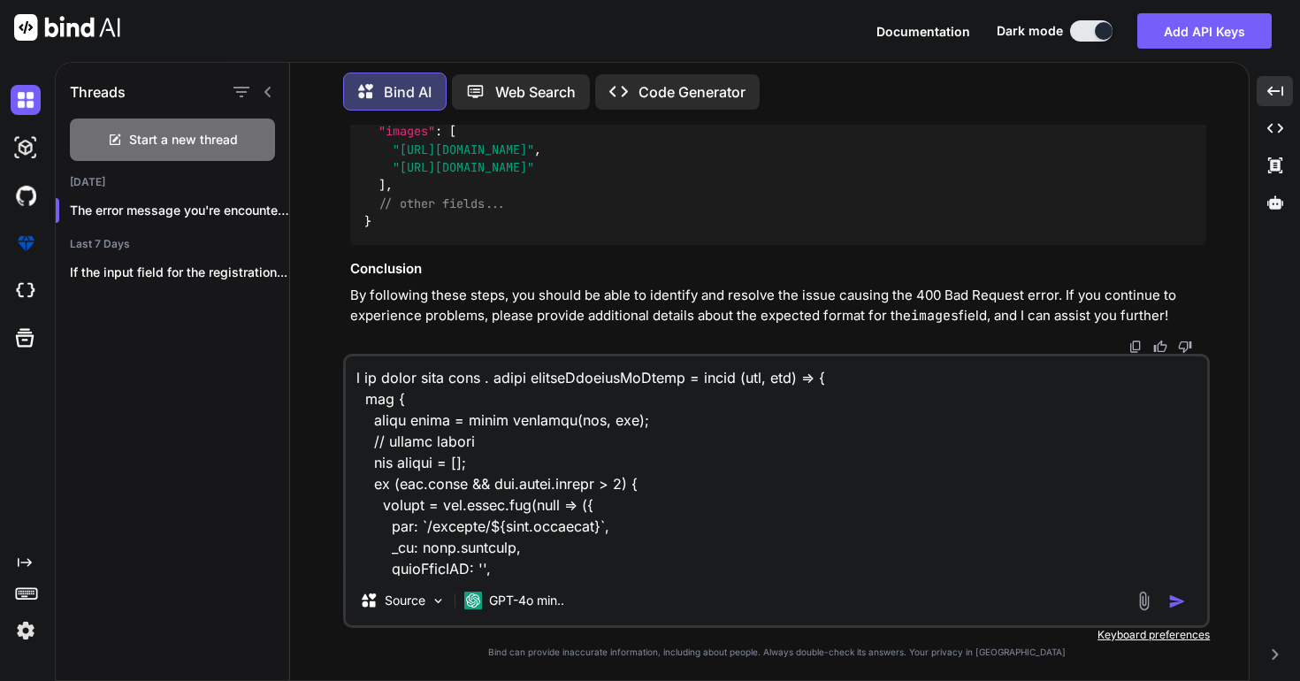
scroll to position [1041, 0]
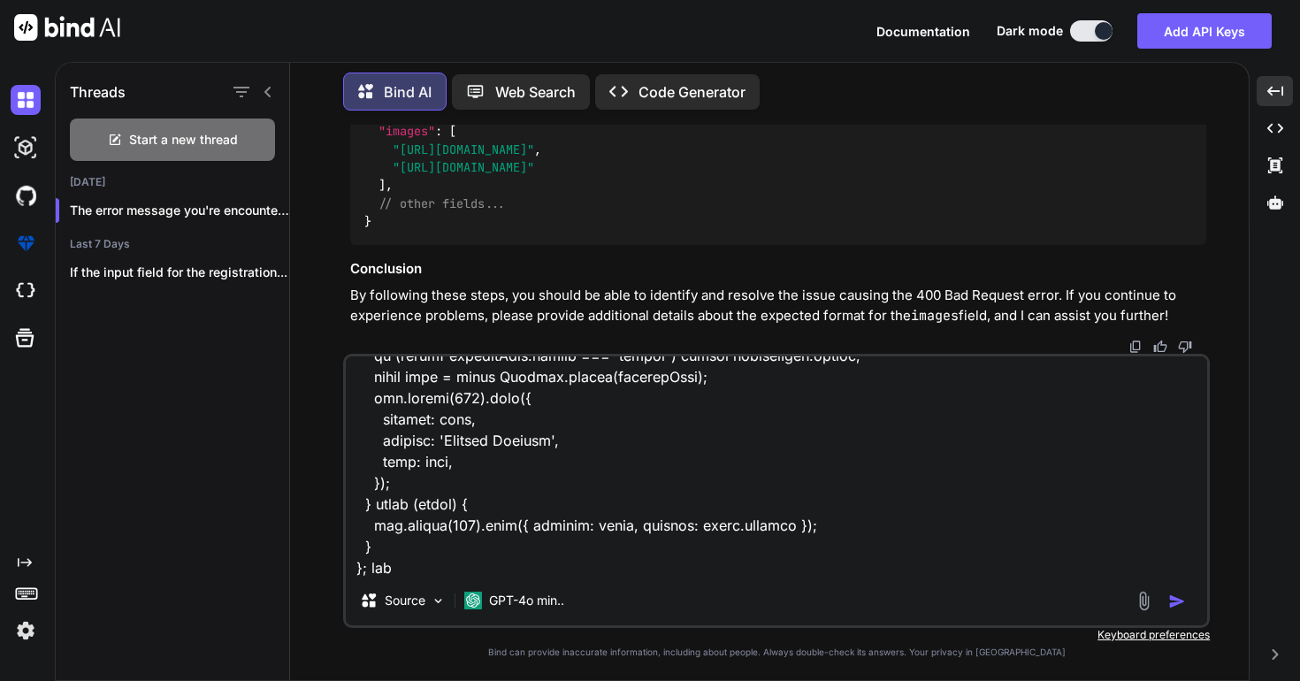
paste textarea "const updateProductByAdmin = async (req, res) => { try { const admin = await ge…"
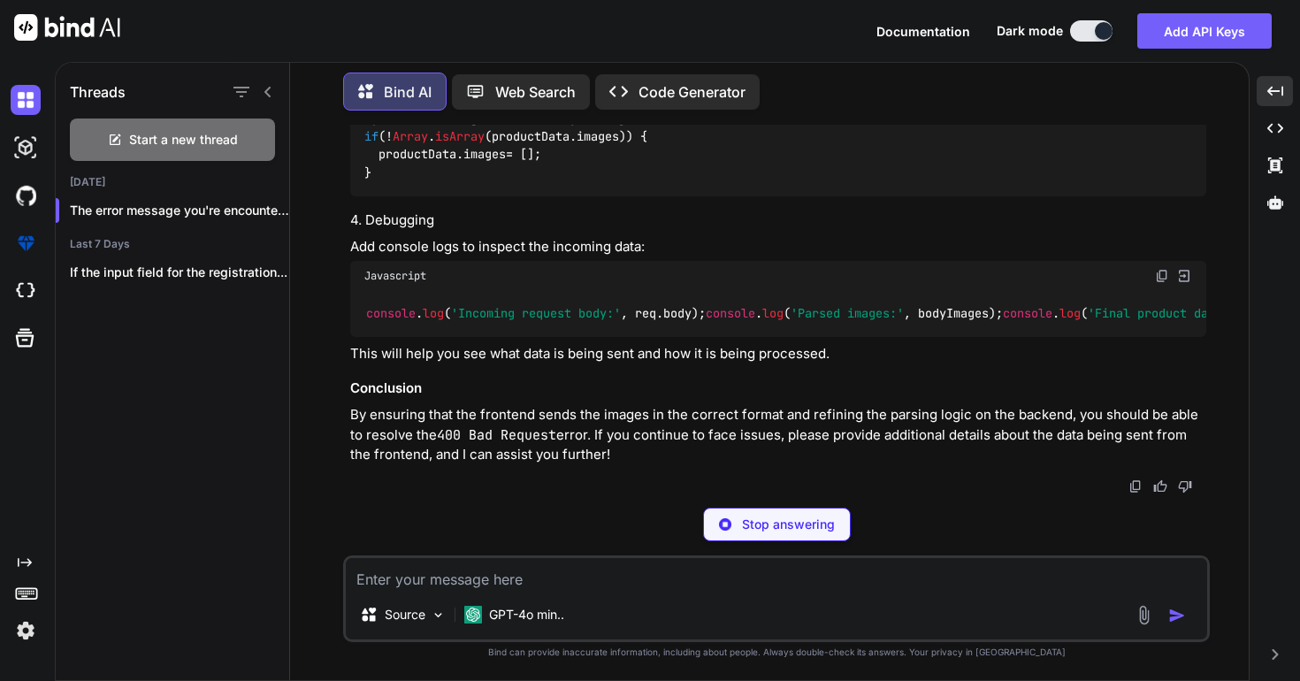
scroll to position [19224, 0]
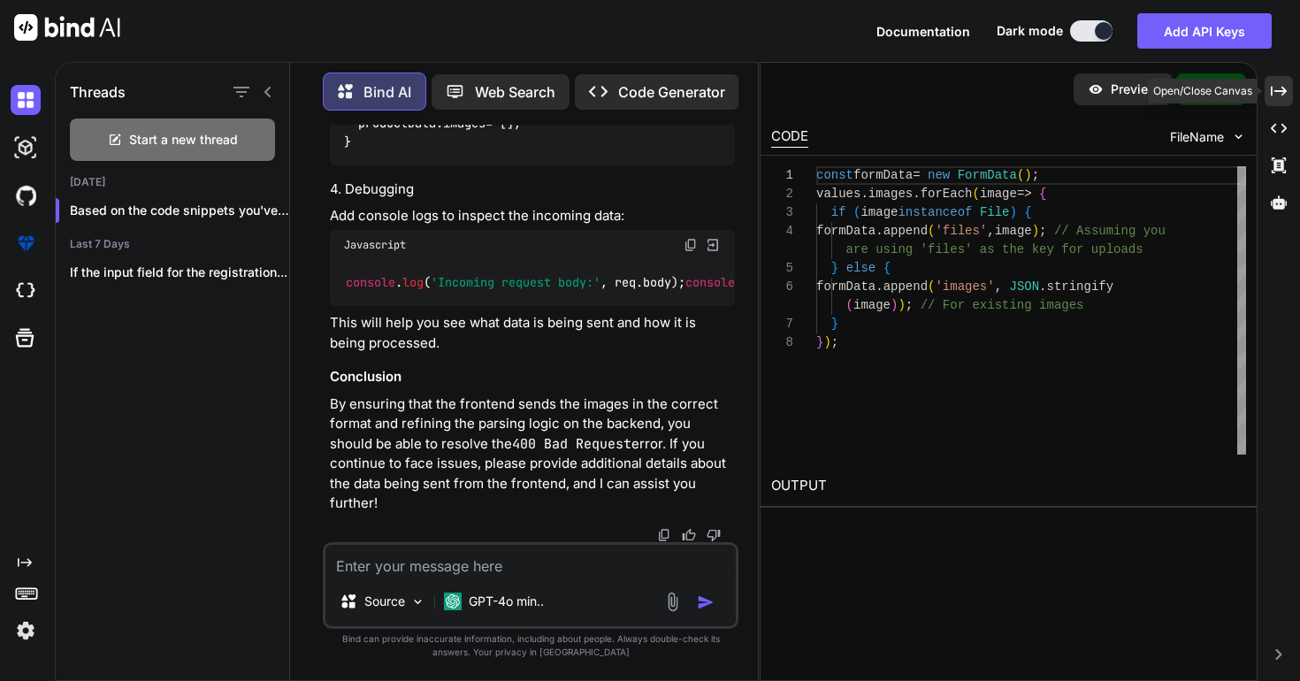
click at [1279, 91] on icon at bounding box center [1279, 91] width 16 height 10
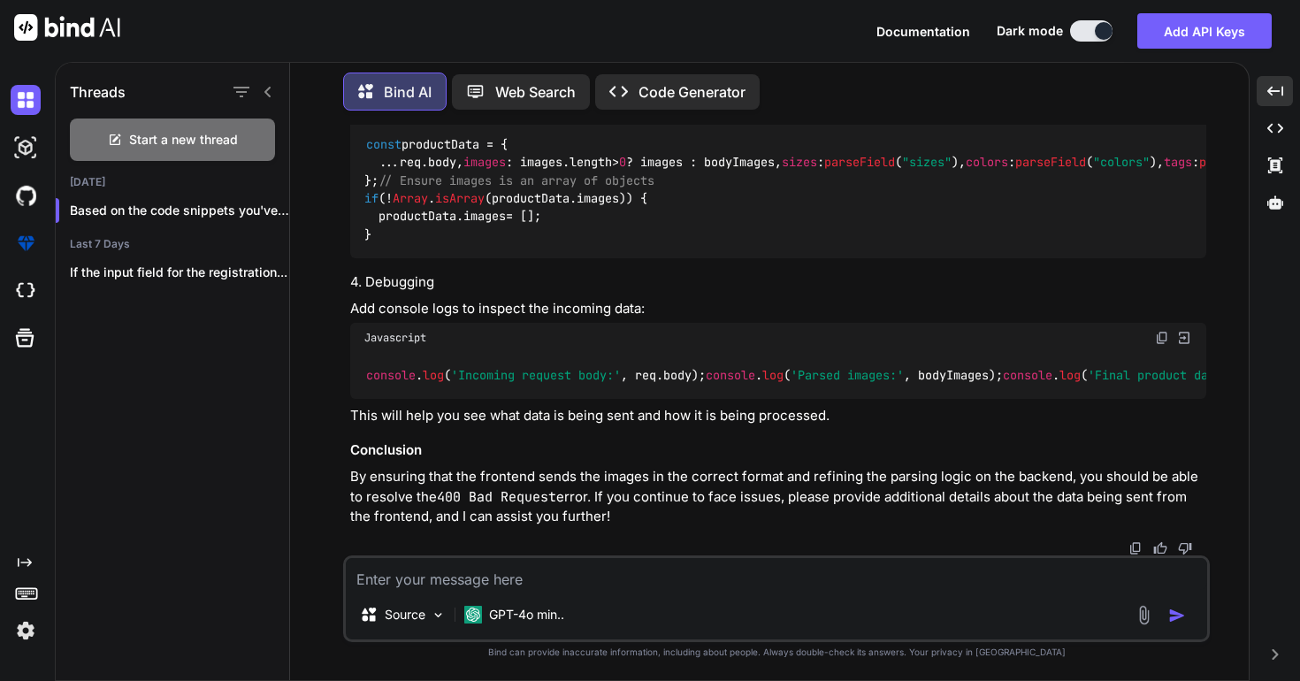
scroll to position [11861, 0]
click at [702, 586] on textarea at bounding box center [777, 574] width 862 height 32
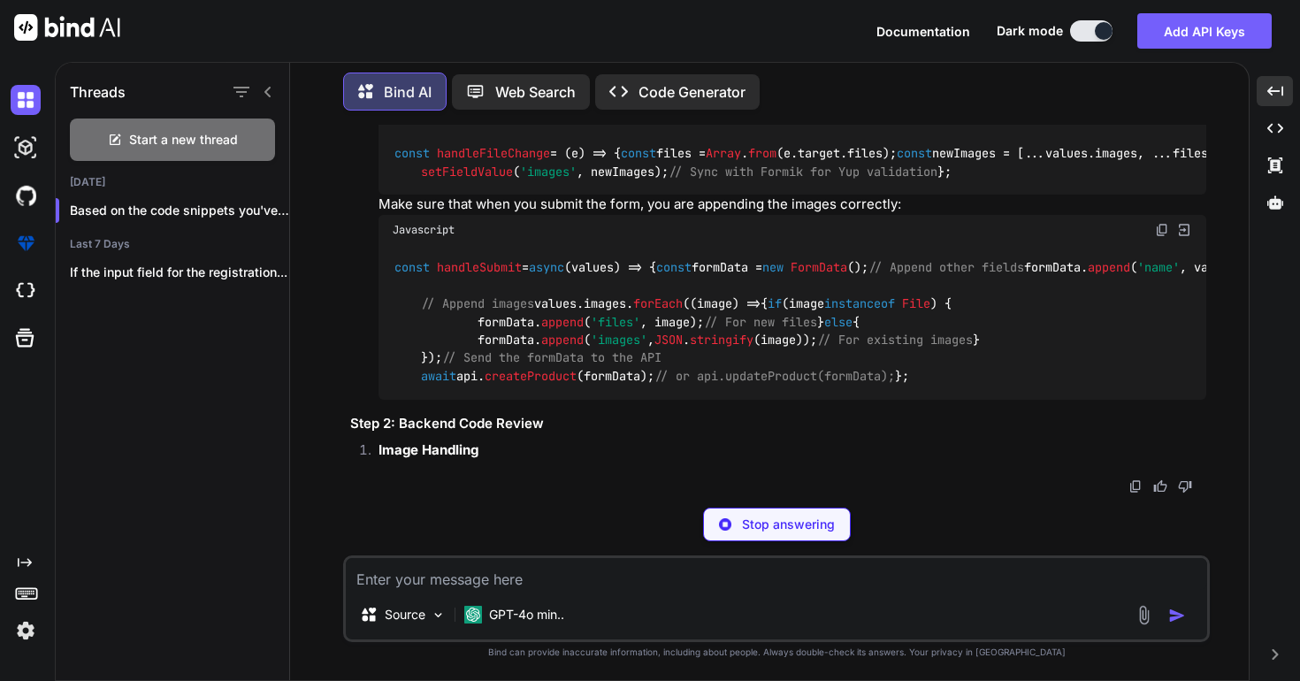
scroll to position [13443, 0]
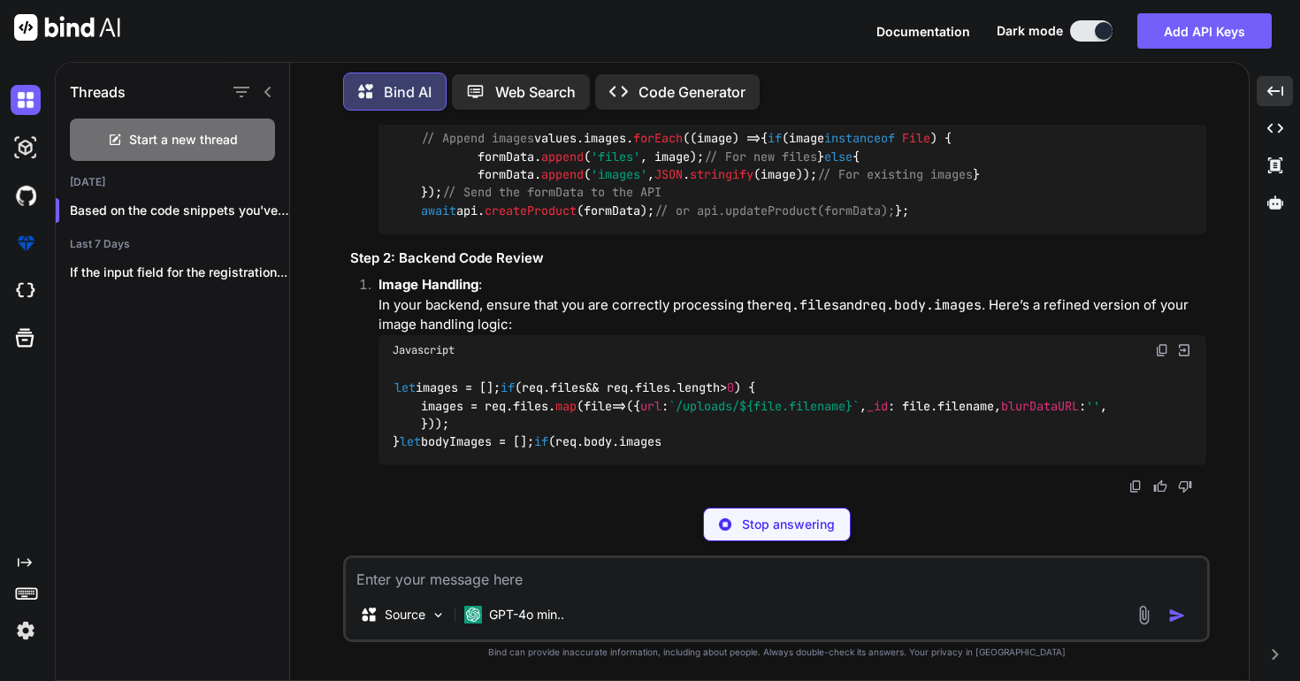
drag, startPoint x: 419, startPoint y: 372, endPoint x: 386, endPoint y: 293, distance: 86.4
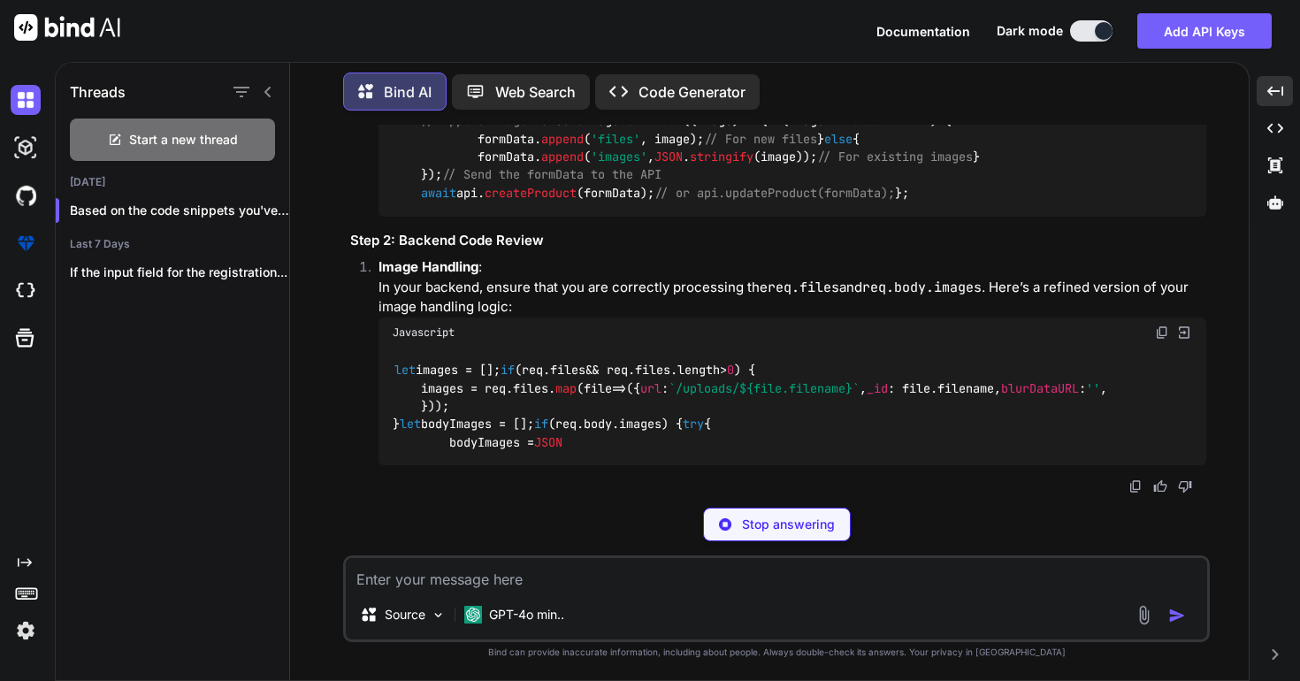
copy code "const handleFileChange = ( e ) => { const files = Array . from (e. target . fil…"
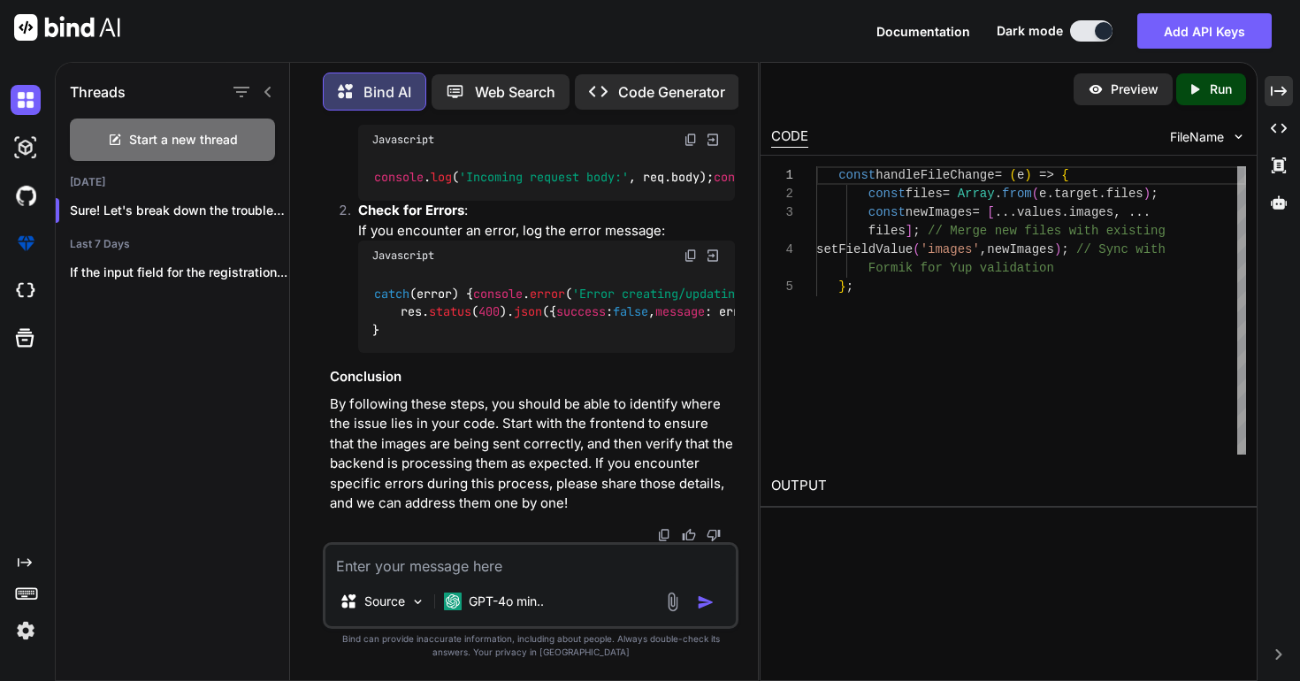
scroll to position [20297, 0]
click at [1282, 89] on icon "Created with Pixso." at bounding box center [1279, 91] width 16 height 16
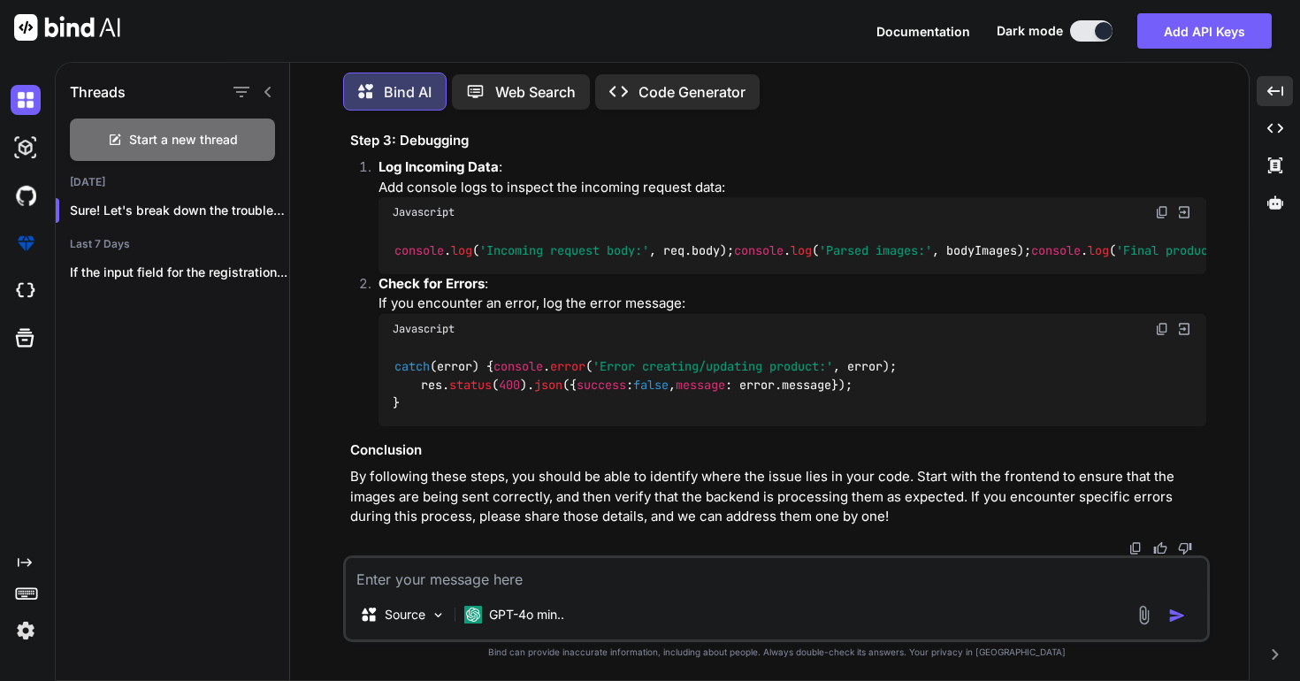
scroll to position [13606, 0]
click at [717, 584] on textarea at bounding box center [777, 574] width 862 height 32
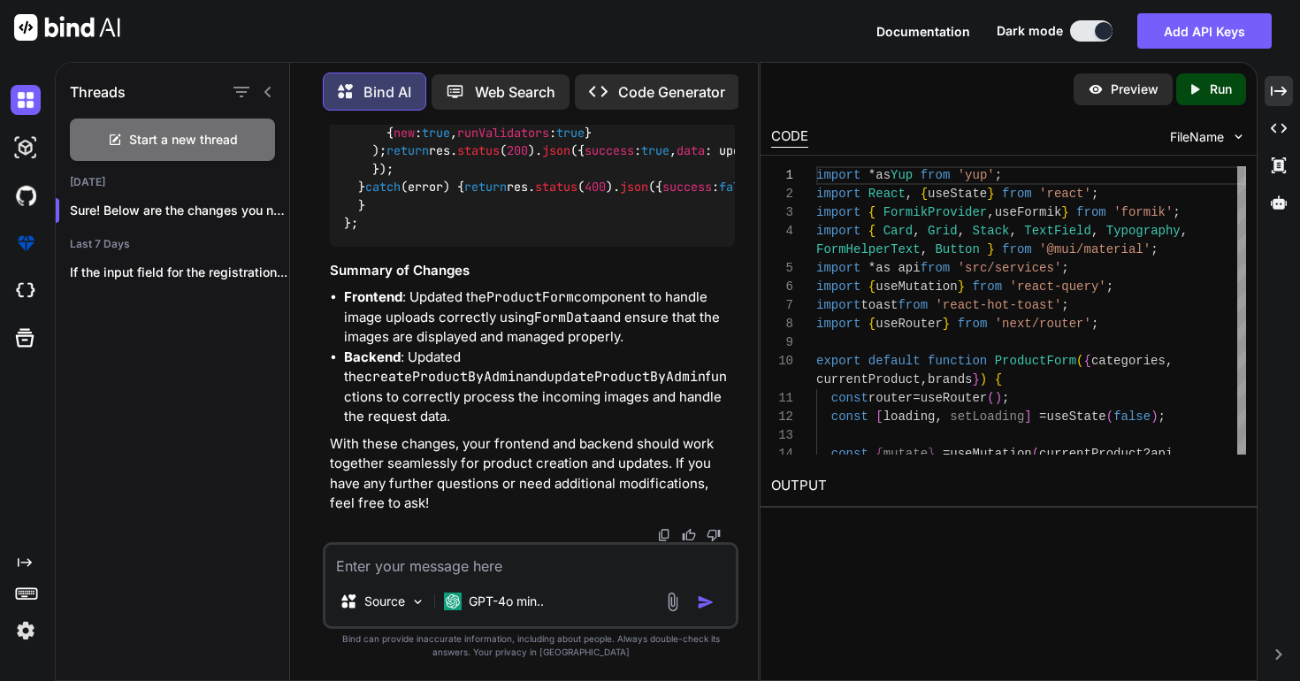
scroll to position [36478, 0]
click at [1286, 89] on icon at bounding box center [1279, 91] width 16 height 10
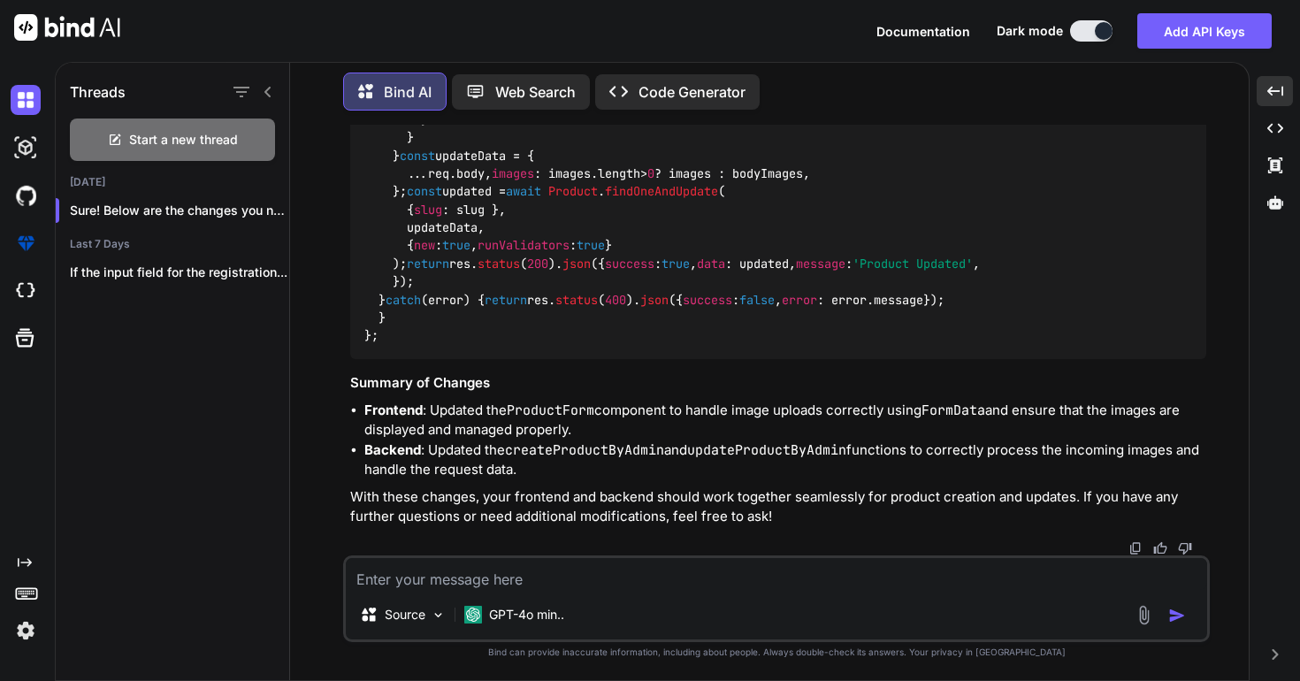
scroll to position [26432, 0]
drag, startPoint x: 406, startPoint y: 427, endPoint x: 770, endPoint y: 440, distance: 363.8
drag, startPoint x: 410, startPoint y: 444, endPoint x: 766, endPoint y: 446, distance: 356.5
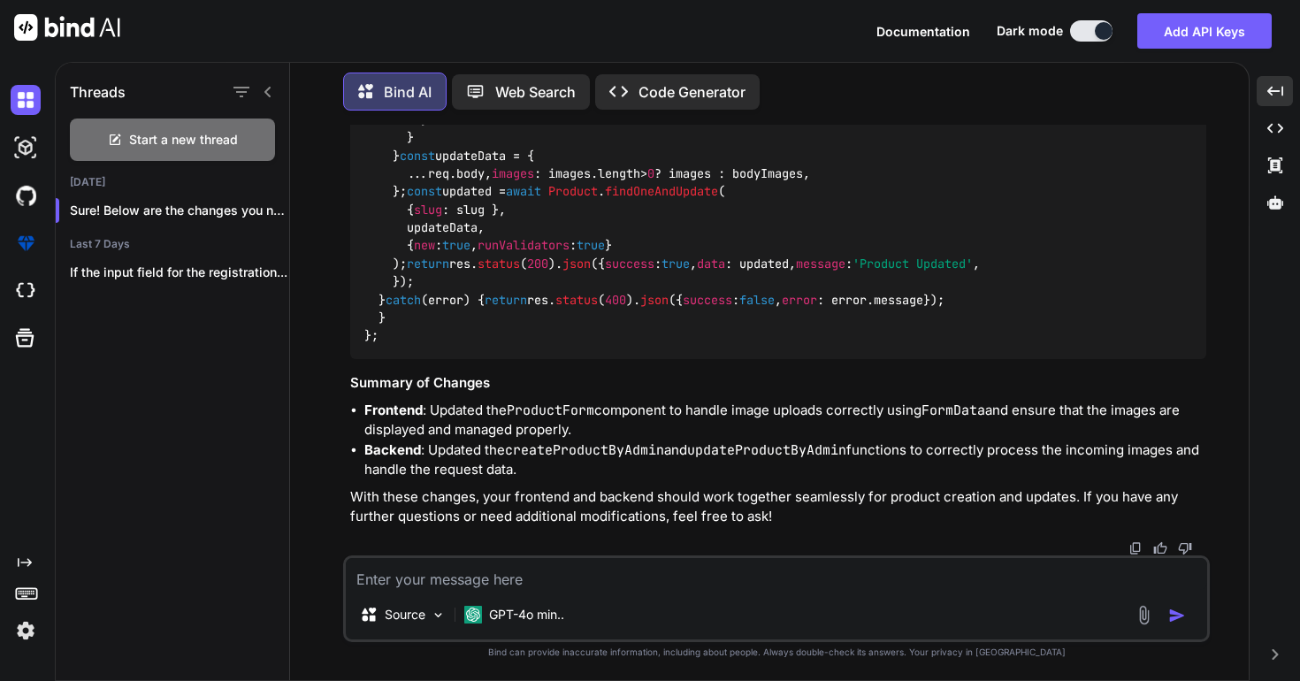
copy code "images : Yup . array (). min ( 1 , 'Images are required' ),"
click at [635, 591] on div "Source GPT-4o min.." at bounding box center [776, 599] width 867 height 87
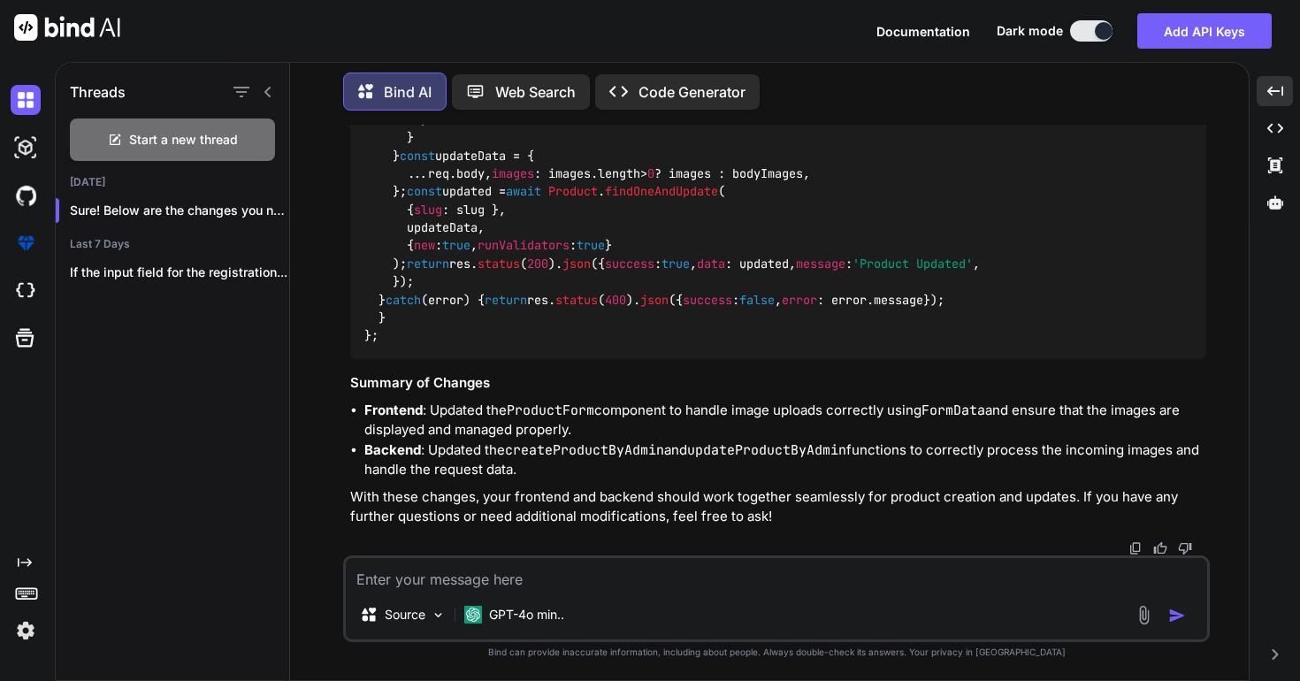
click at [603, 575] on textarea at bounding box center [777, 574] width 862 height 32
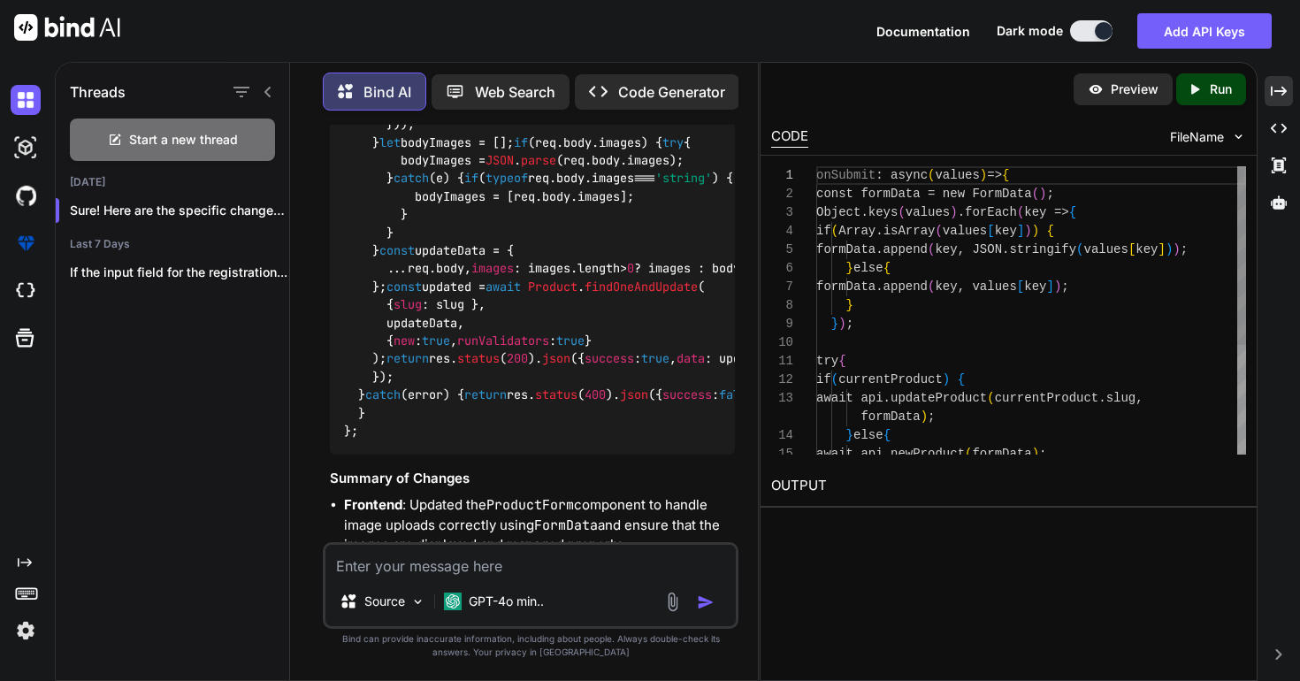
scroll to position [37576, 0]
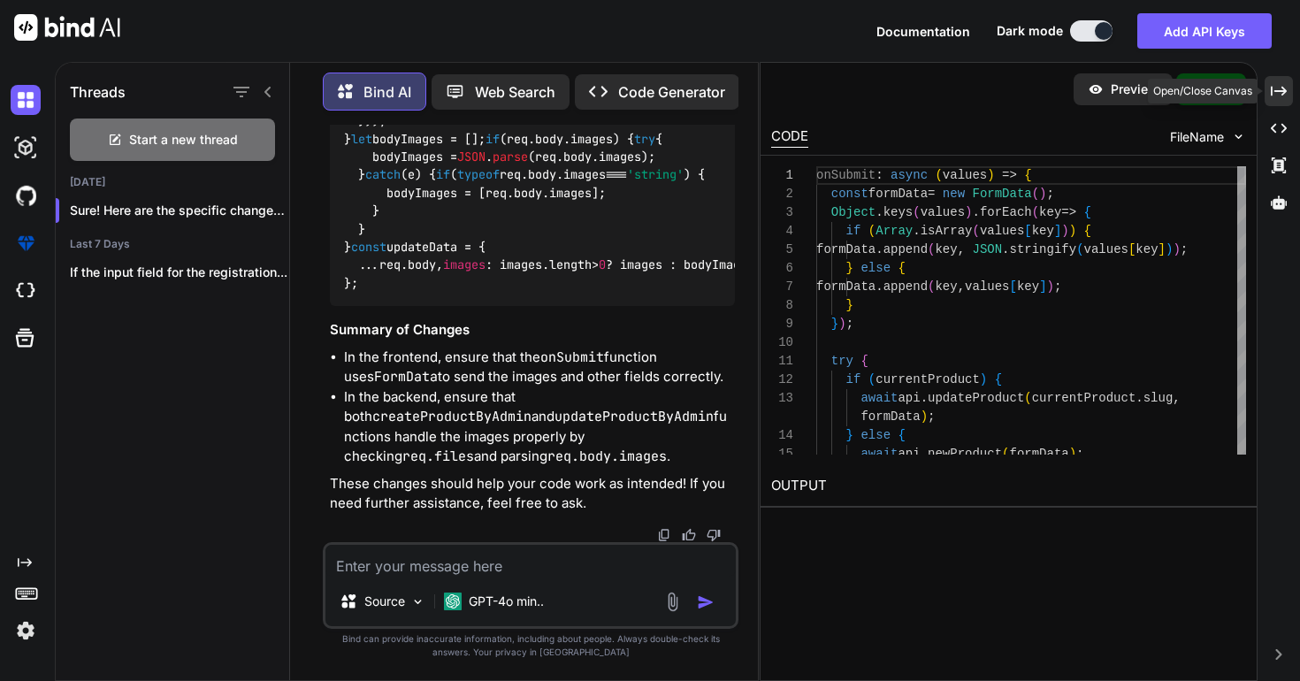
click at [1282, 88] on icon at bounding box center [1279, 91] width 16 height 10
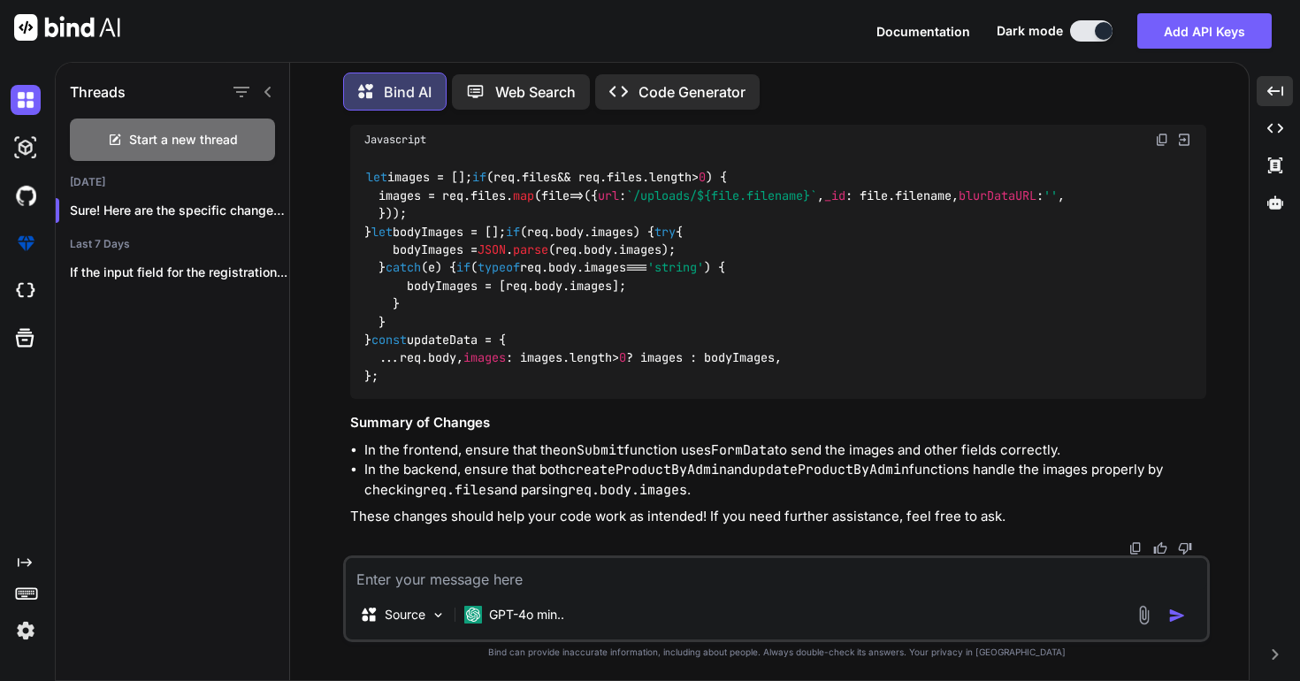
scroll to position [30625, 0]
drag, startPoint x: 388, startPoint y: 426, endPoint x: 364, endPoint y: 300, distance: 128.7
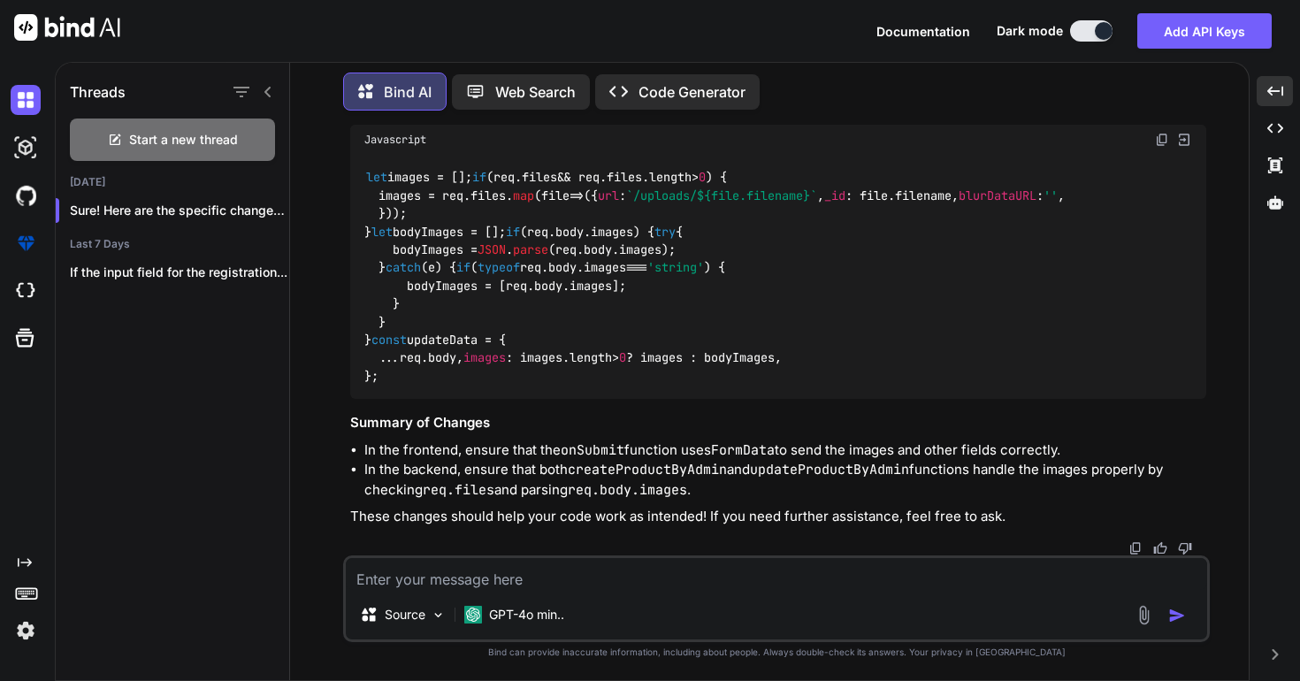
copy code "<input type= "file" multiple onChange={ ( e ) => { const files = Array . from (…"
drag, startPoint x: 364, startPoint y: 240, endPoint x: 486, endPoint y: 240, distance: 121.2
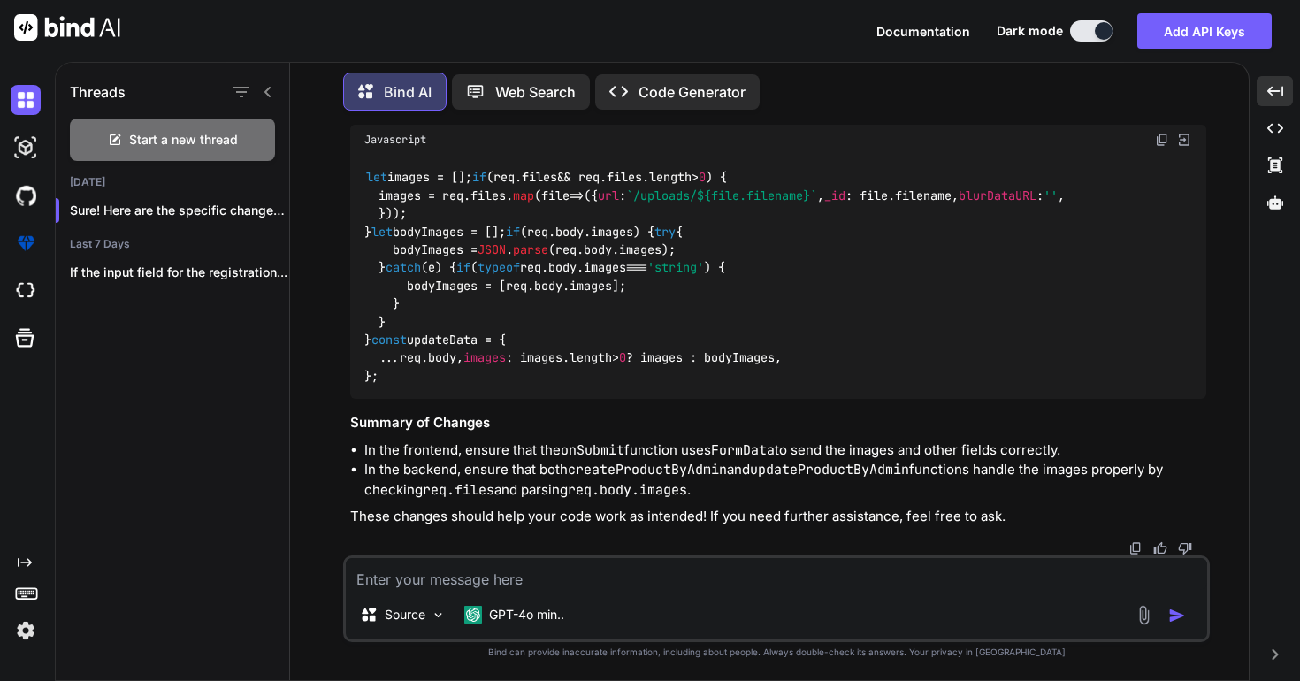
copy code "let images = [];"
drag, startPoint x: 380, startPoint y: 369, endPoint x: 362, endPoint y: 243, distance: 127.0
copy code "let images = []; if (req. files && req. files . length > 0 ) { images = req. fi…"
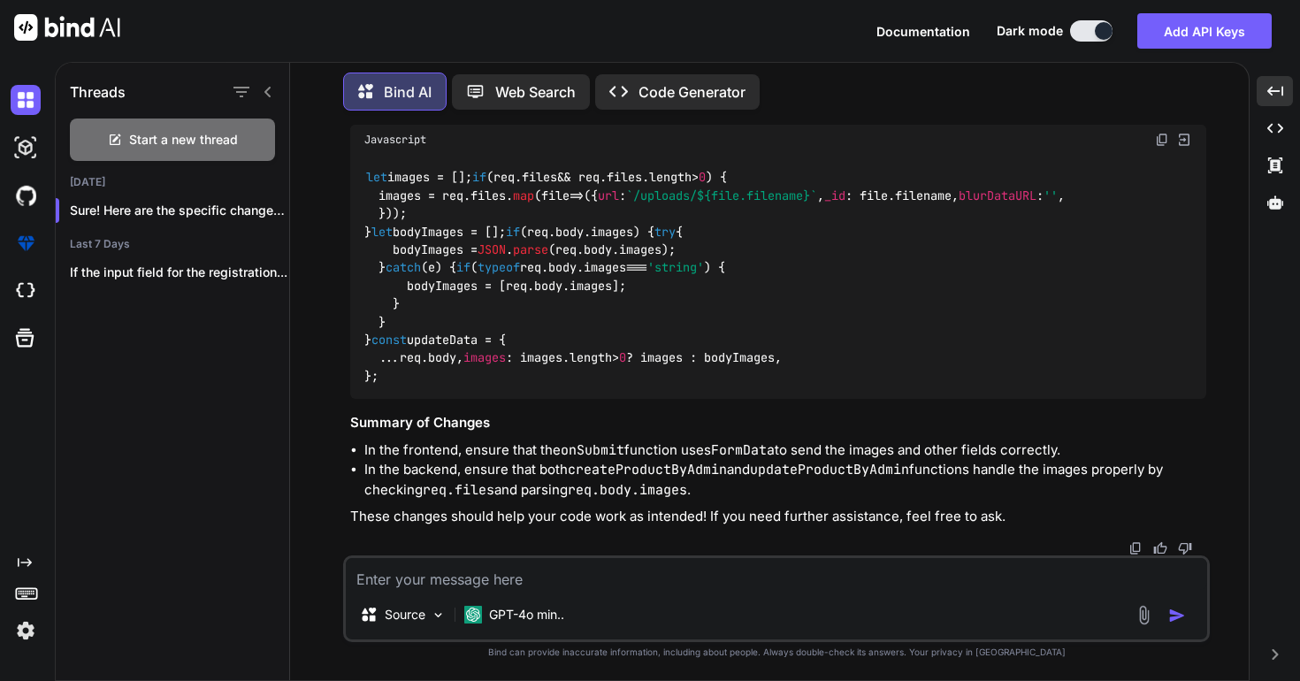
scroll to position [31518, 0]
drag, startPoint x: 378, startPoint y: 448, endPoint x: 354, endPoint y: 285, distance: 164.5
copy code "let bodyImages = []; if (req. body . images ) { try { bodyImages = JSON . parse…"
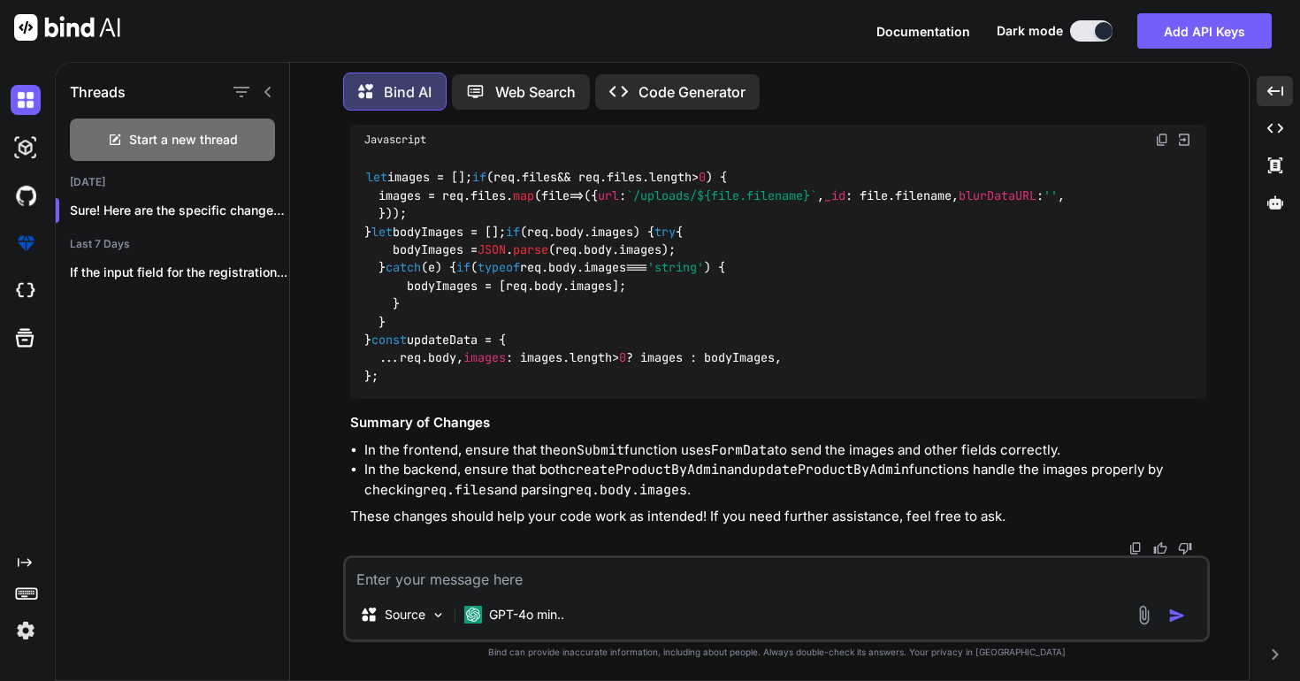
drag, startPoint x: 386, startPoint y: 410, endPoint x: 361, endPoint y: 325, distance: 89.3
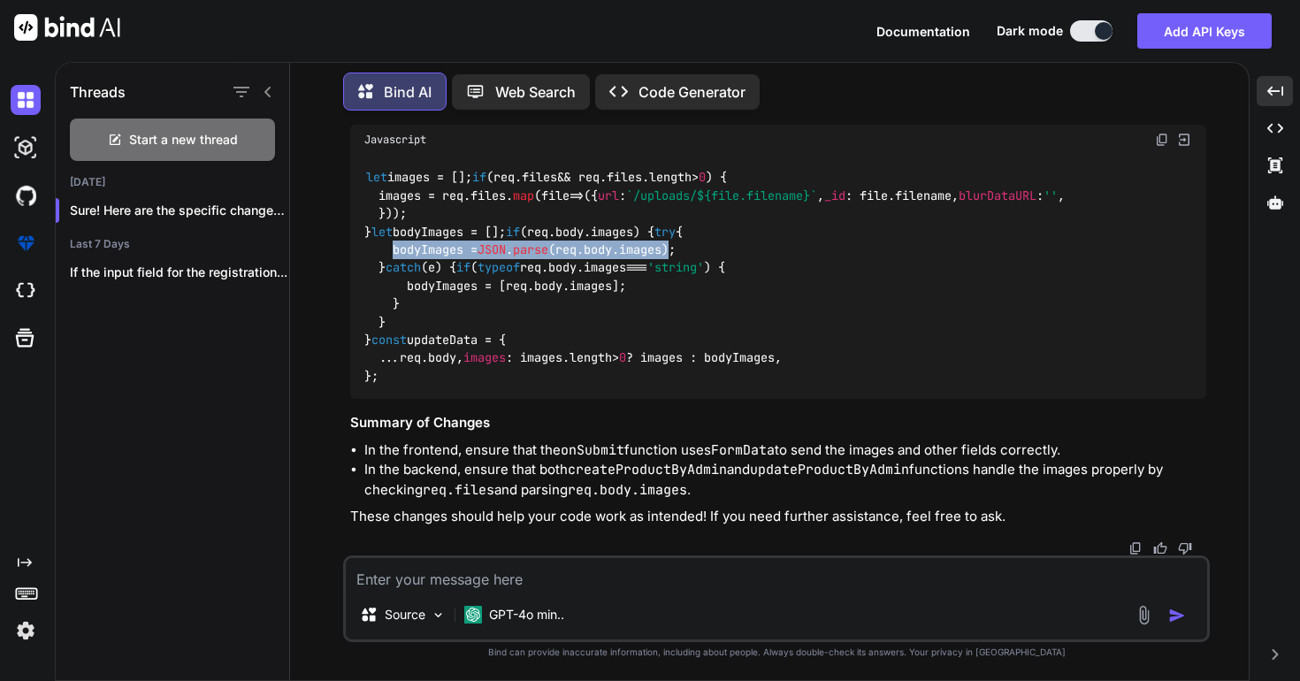
drag, startPoint x: 387, startPoint y: 298, endPoint x: 681, endPoint y: 295, distance: 293.7
click at [681, 295] on code "let images = []; if (req. files && req. files . length > 0 ) { images = req. fi…" at bounding box center [714, 276] width 701 height 217
